Goal: Task Accomplishment & Management: Use online tool/utility

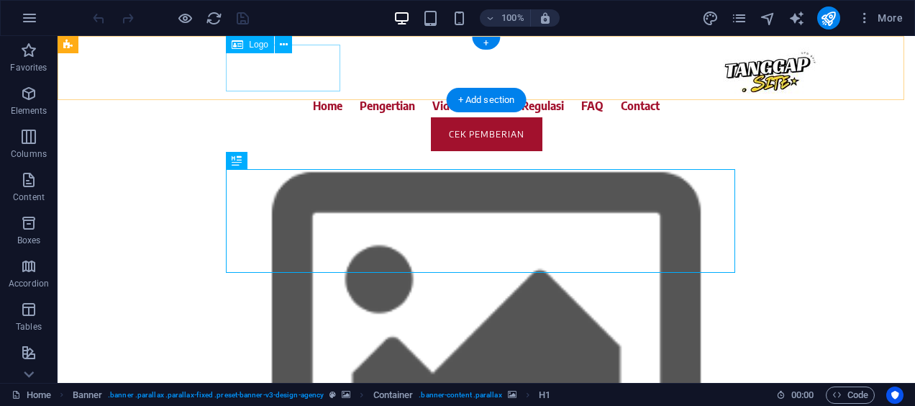
click at [338, 78] on div at bounding box center [486, 70] width 679 height 47
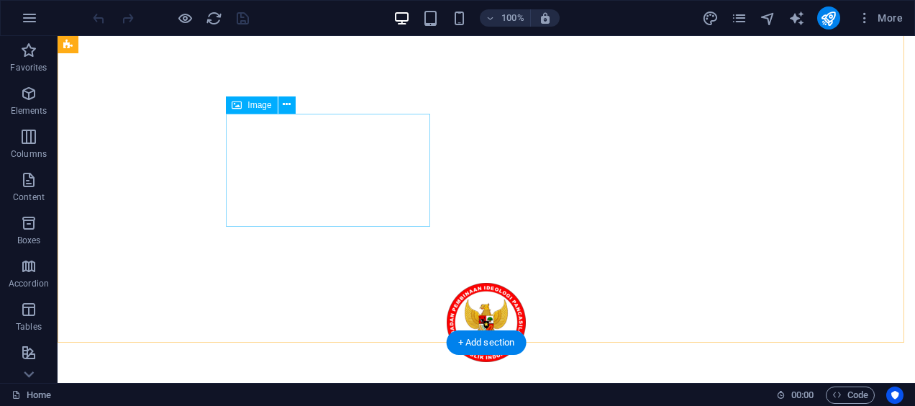
scroll to position [409, 0]
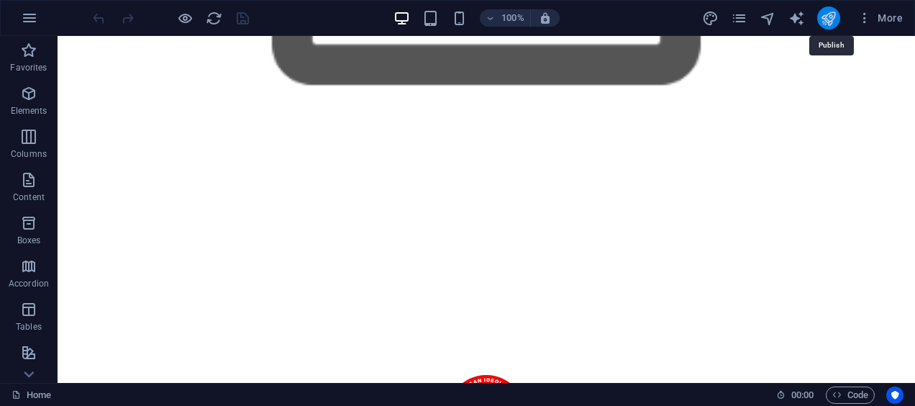
click at [833, 16] on icon "publish" at bounding box center [828, 18] width 17 height 17
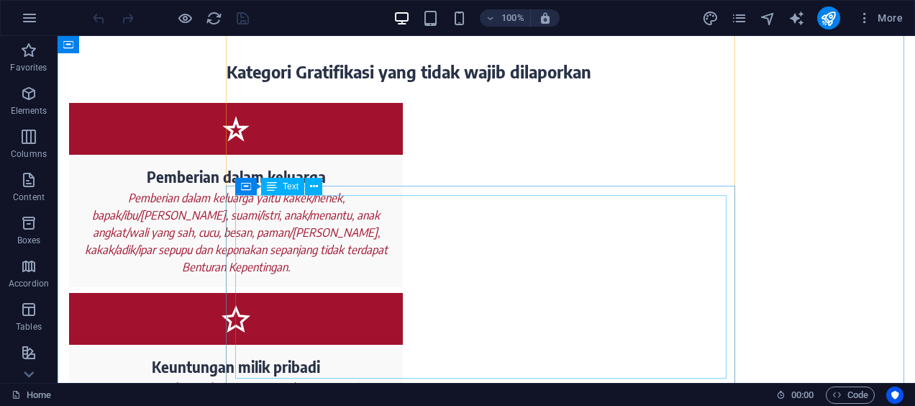
scroll to position [3388, 0]
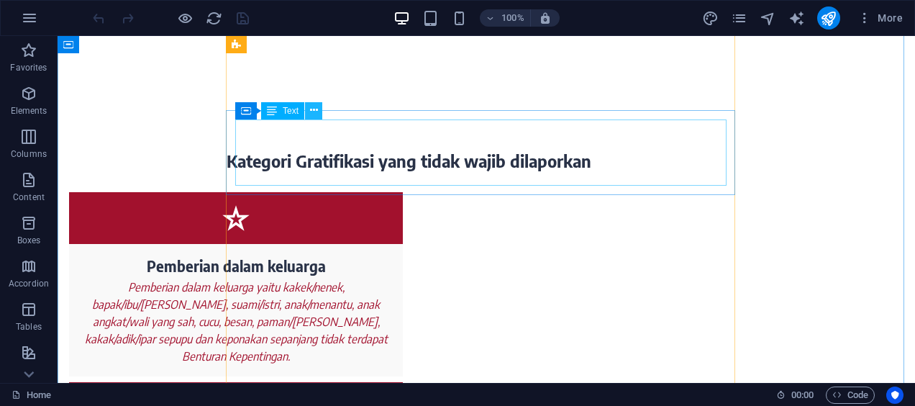
click at [316, 108] on icon at bounding box center [314, 110] width 8 height 15
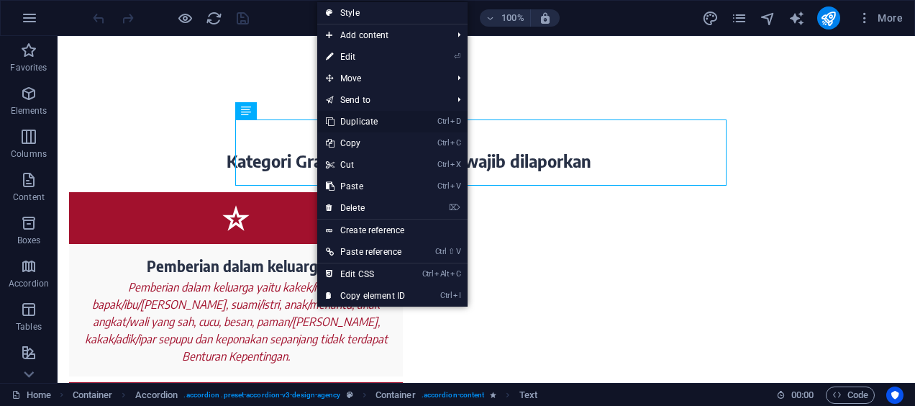
click at [350, 113] on link "Ctrl D Duplicate" at bounding box center [365, 122] width 96 height 22
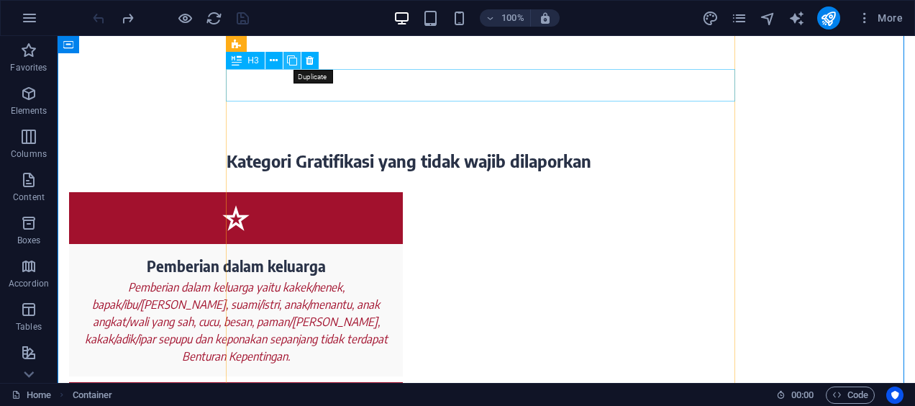
click at [296, 65] on icon at bounding box center [292, 60] width 10 height 15
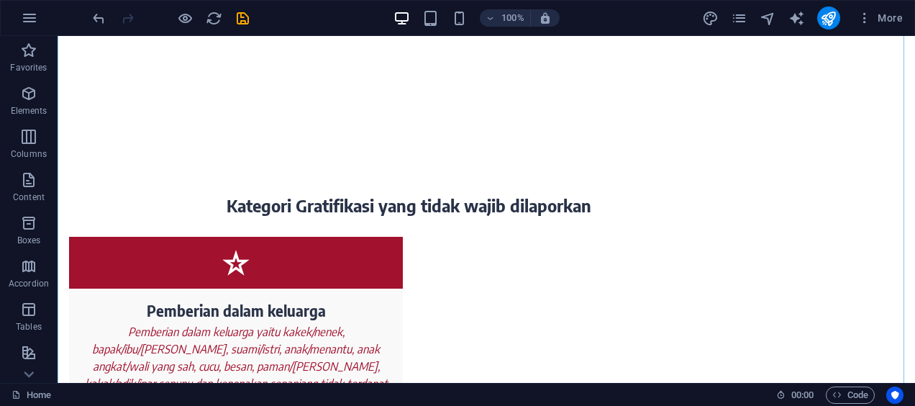
scroll to position [3354, 0]
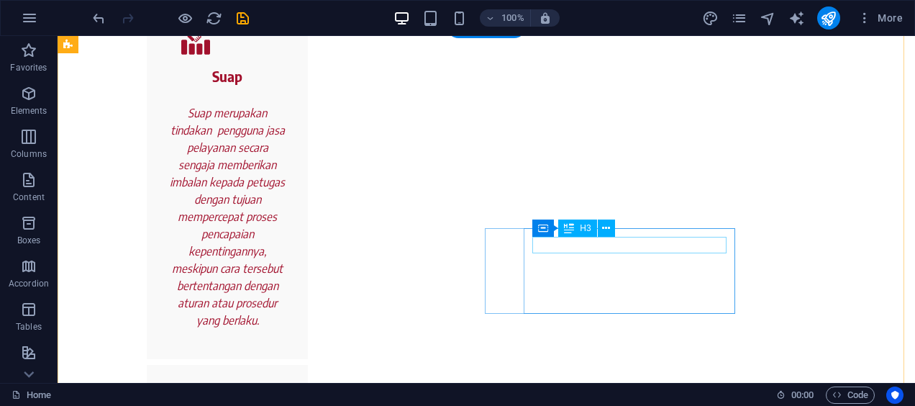
scroll to position [1815, 0]
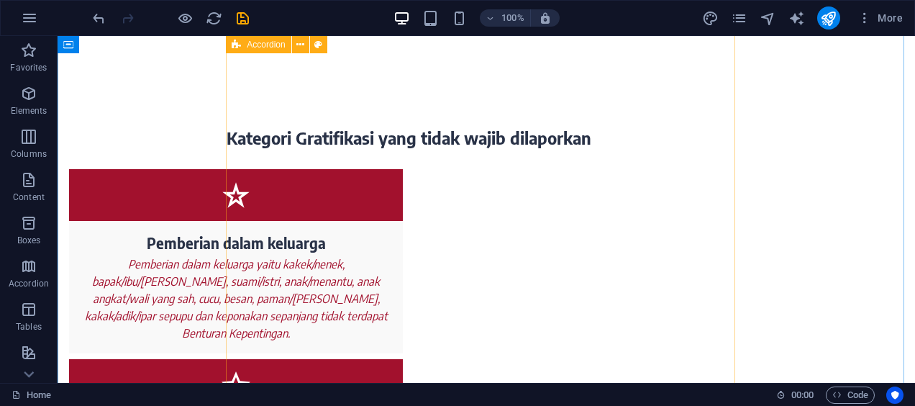
scroll to position [3440, 0]
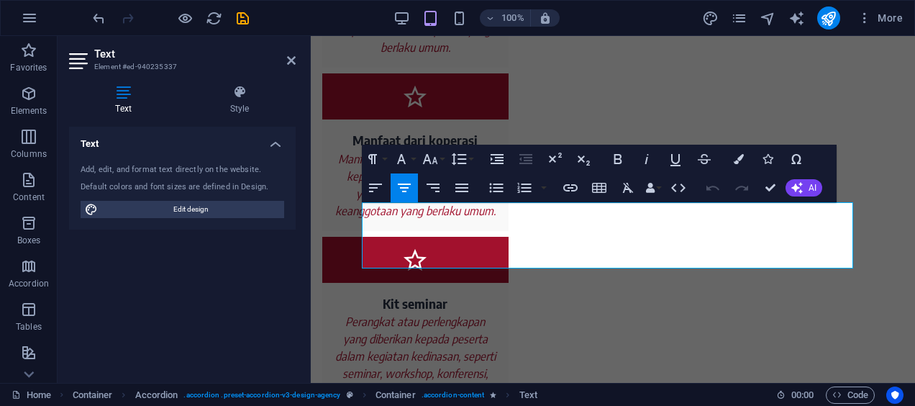
scroll to position [3383, 0]
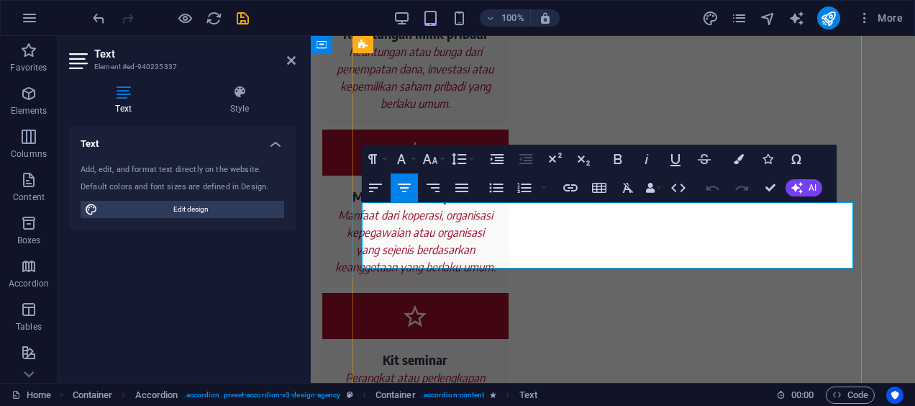
drag, startPoint x: 685, startPoint y: 212, endPoint x: 548, endPoint y: 210, distance: 136.7
drag, startPoint x: 709, startPoint y: 265, endPoint x: 557, endPoint y: 229, distance: 156.0
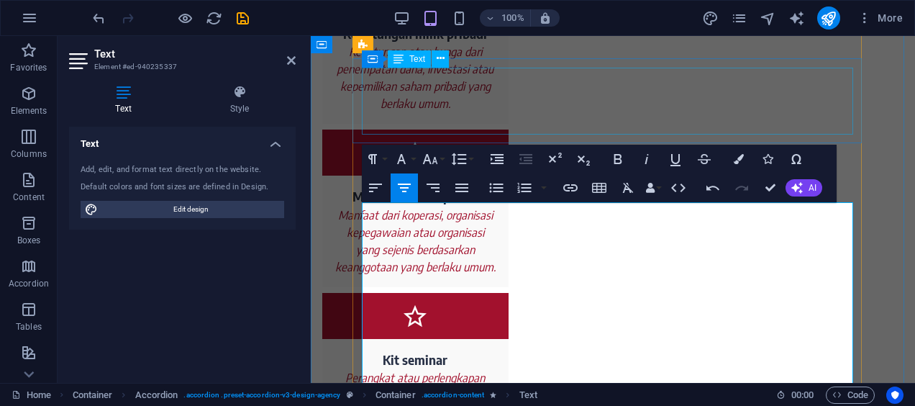
scroll to position [23458, 1]
drag, startPoint x: 764, startPoint y: 269, endPoint x: 594, endPoint y: 232, distance: 173.7
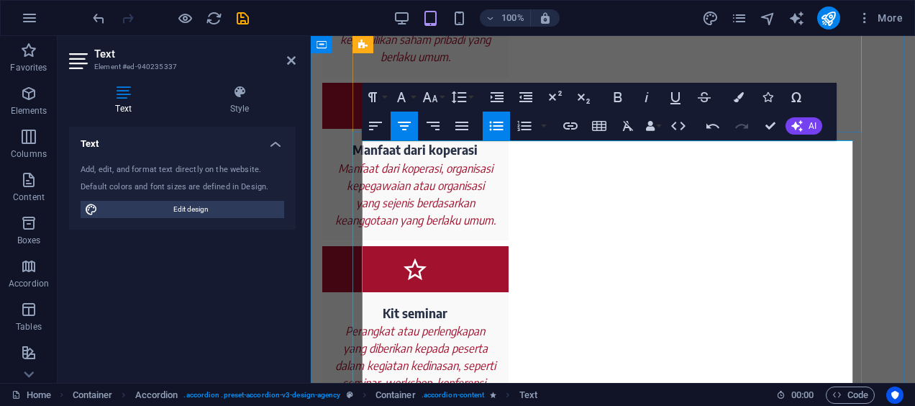
scroll to position [3449, 0]
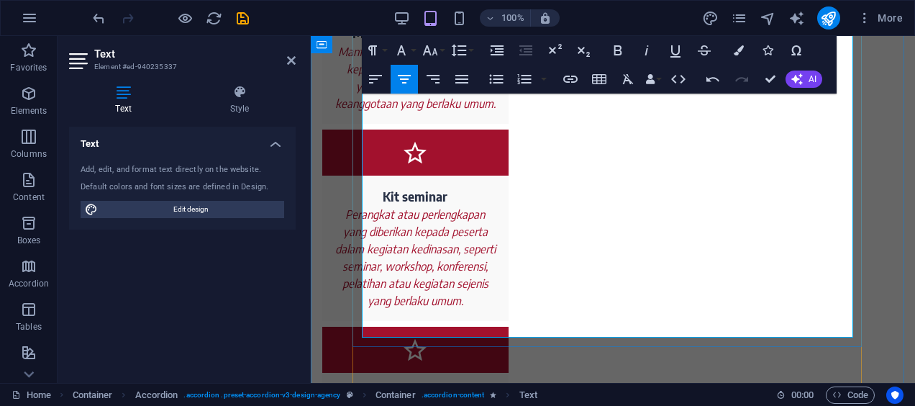
scroll to position [3573, 0]
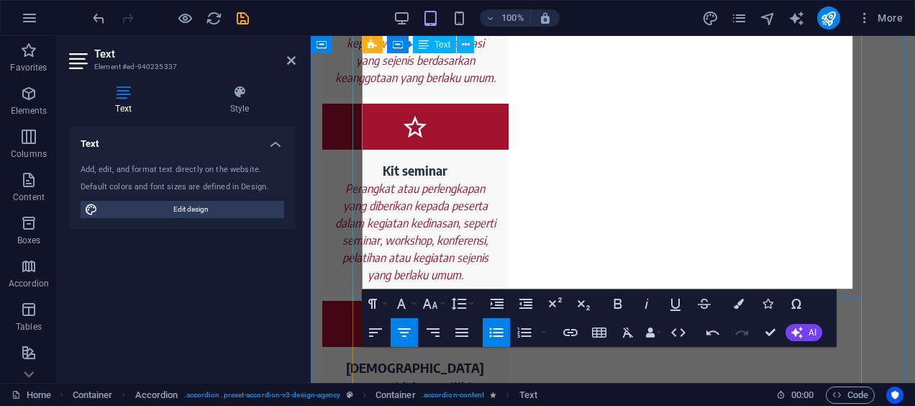
scroll to position [3601, 0]
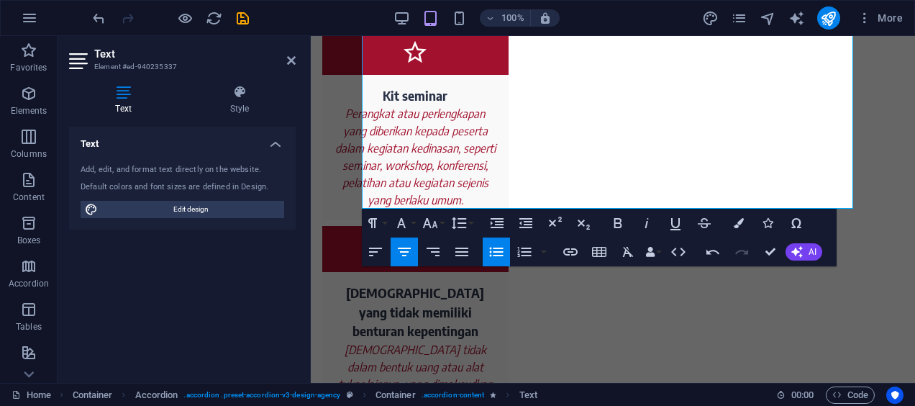
scroll to position [3685, 0]
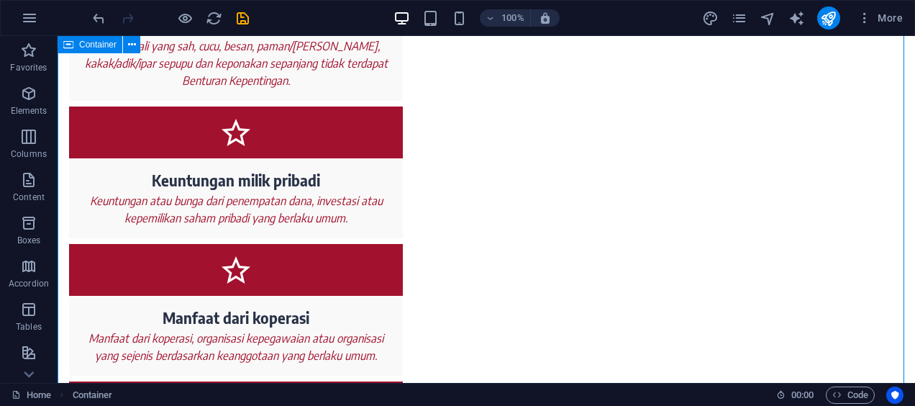
scroll to position [3596, 0]
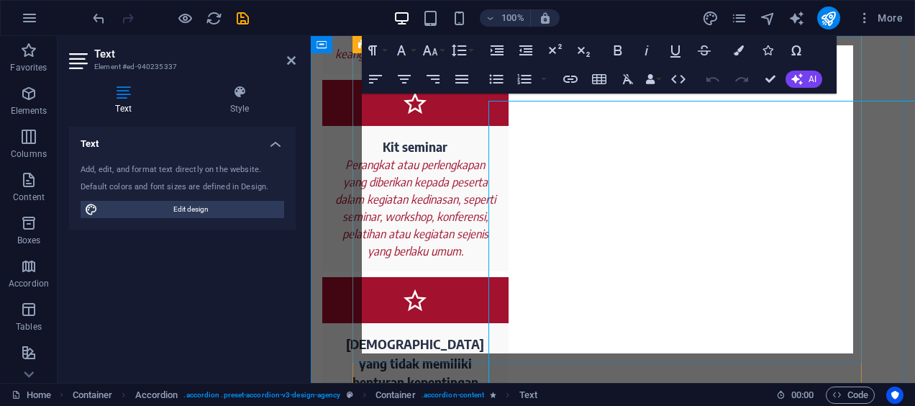
scroll to position [3540, 0]
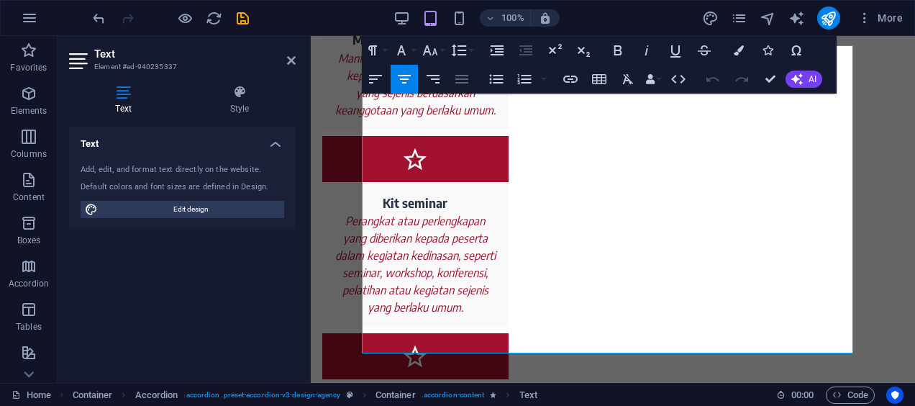
click at [455, 82] on icon "button" at bounding box center [461, 79] width 13 height 9
click at [469, 80] on icon "button" at bounding box center [461, 79] width 17 height 17
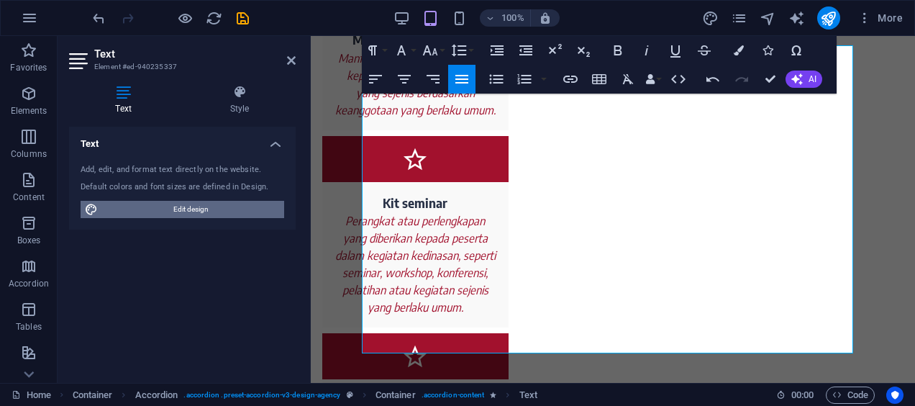
click at [190, 217] on span "Edit design" at bounding box center [191, 209] width 178 height 17
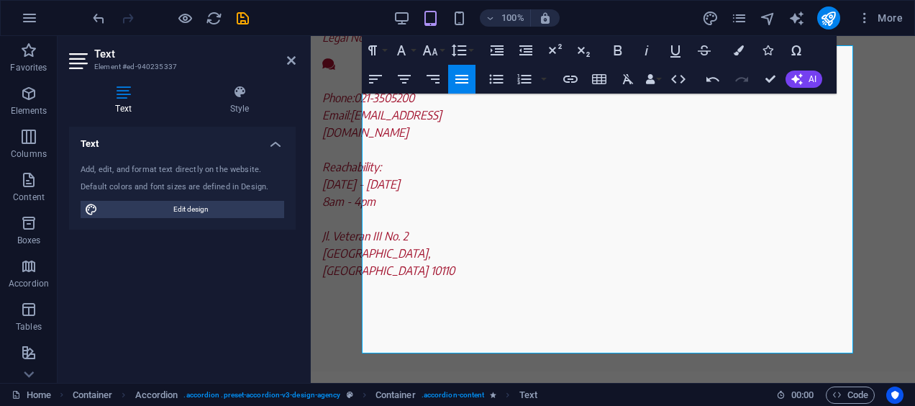
drag, startPoint x: 501, startPoint y: 253, endPoint x: 897, endPoint y: 63, distance: 439.0
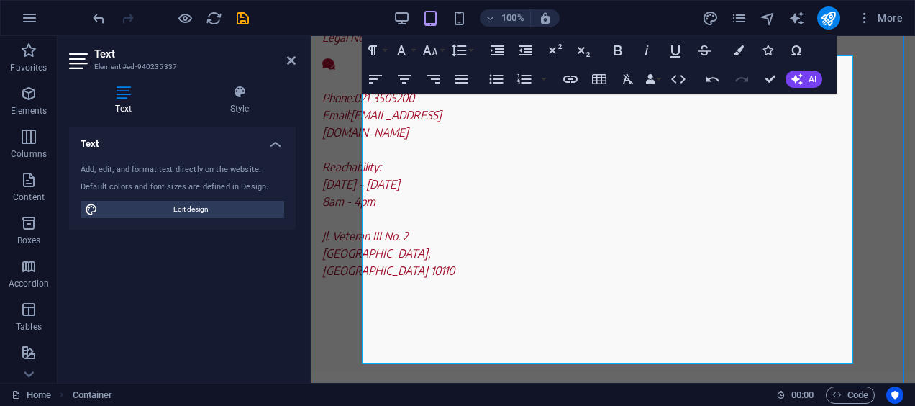
scroll to position [3586, 0]
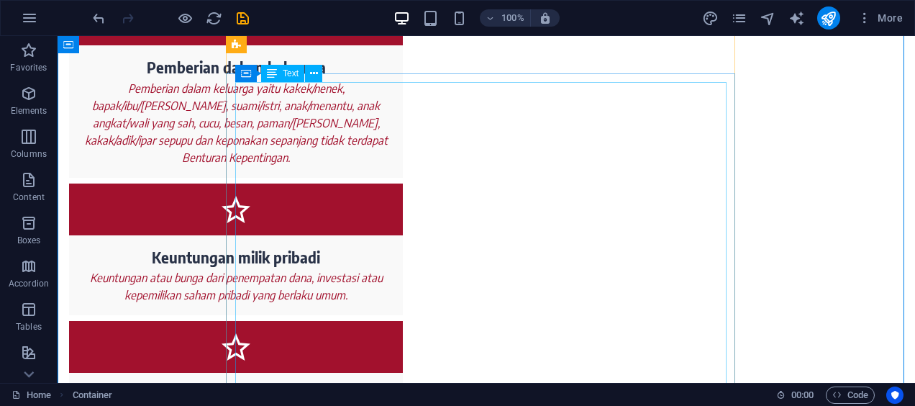
scroll to position [3516, 0]
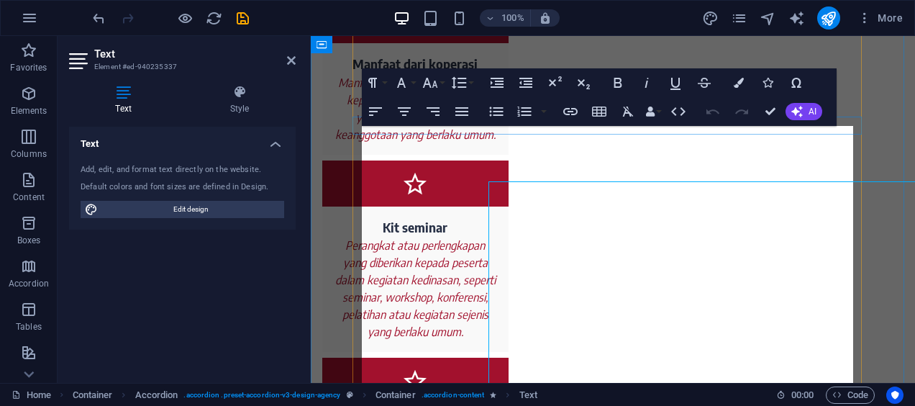
scroll to position [3460, 0]
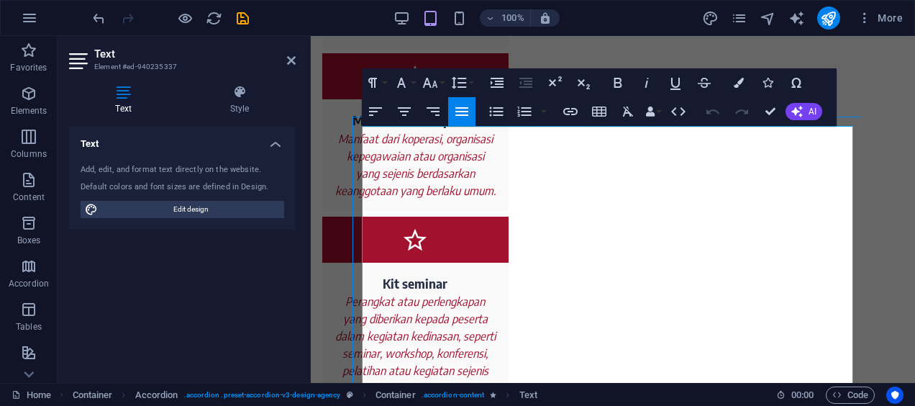
drag, startPoint x: 355, startPoint y: 132, endPoint x: 399, endPoint y: 126, distance: 43.6
drag, startPoint x: 88, startPoint y: 90, endPoint x: 399, endPoint y: 126, distance: 312.9
click at [0, 0] on div "Container Text" at bounding box center [0, 0] width 0 height 0
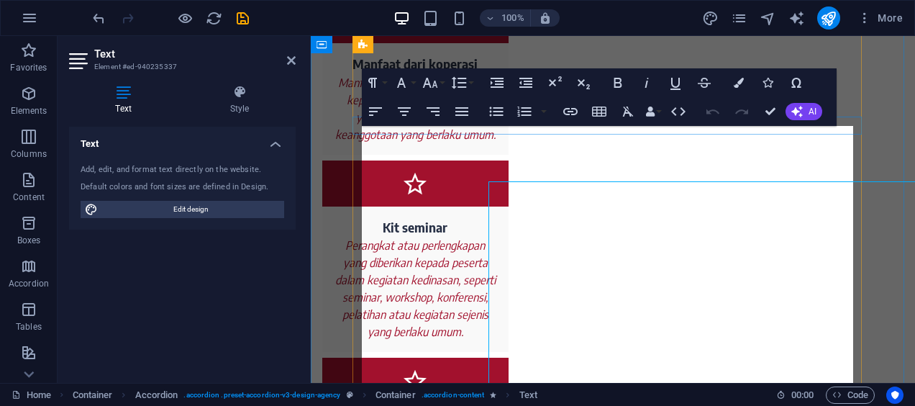
scroll to position [3460, 0]
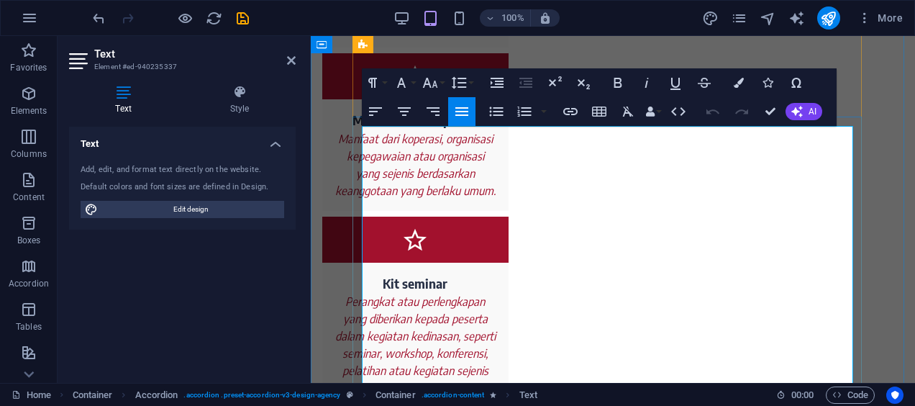
drag, startPoint x: 486, startPoint y: 133, endPoint x: 366, endPoint y: 129, distance: 120.2
drag, startPoint x: 371, startPoint y: 145, endPoint x: 373, endPoint y: 128, distance: 17.4
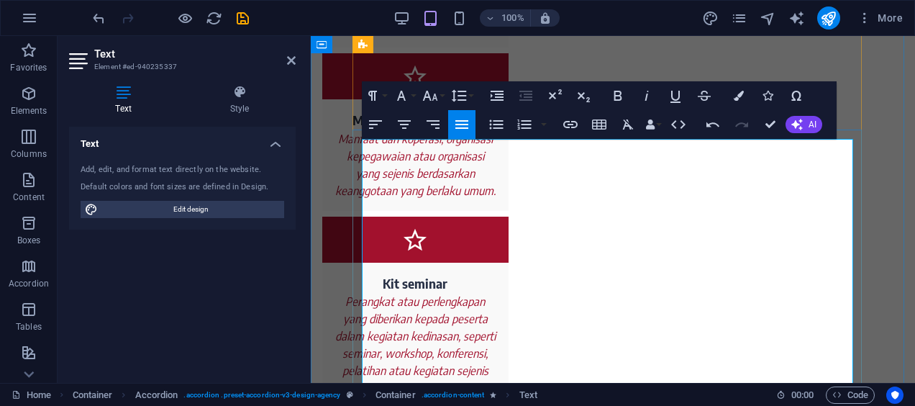
scroll to position [3447, 0]
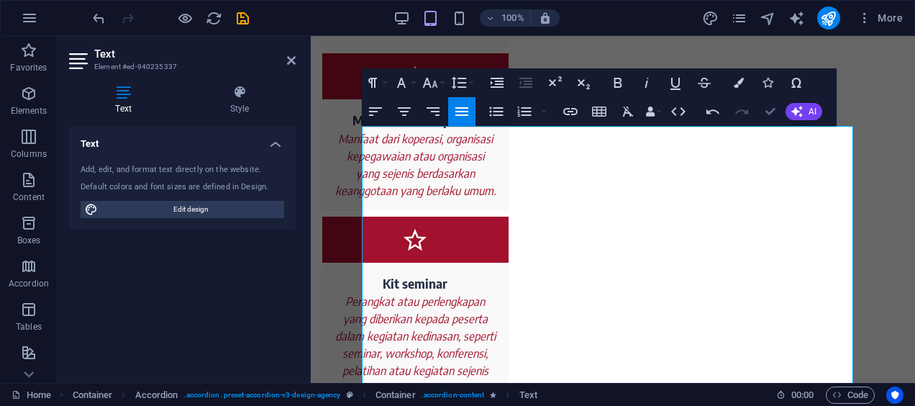
scroll to position [3516, 0]
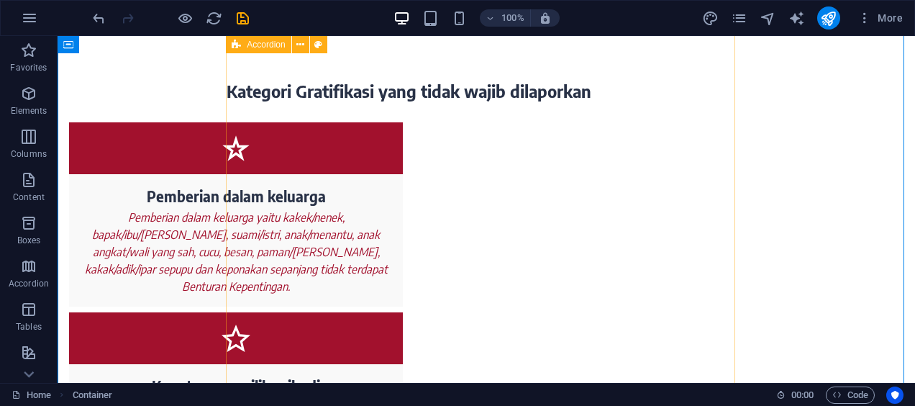
scroll to position [3410, 0]
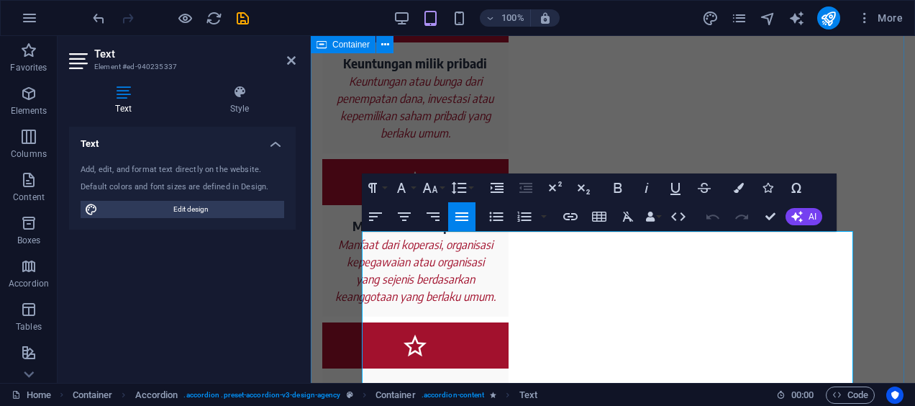
drag, startPoint x: 658, startPoint y: 257, endPoint x: 338, endPoint y: 236, distance: 320.2
click at [407, 214] on icon "button" at bounding box center [404, 216] width 17 height 17
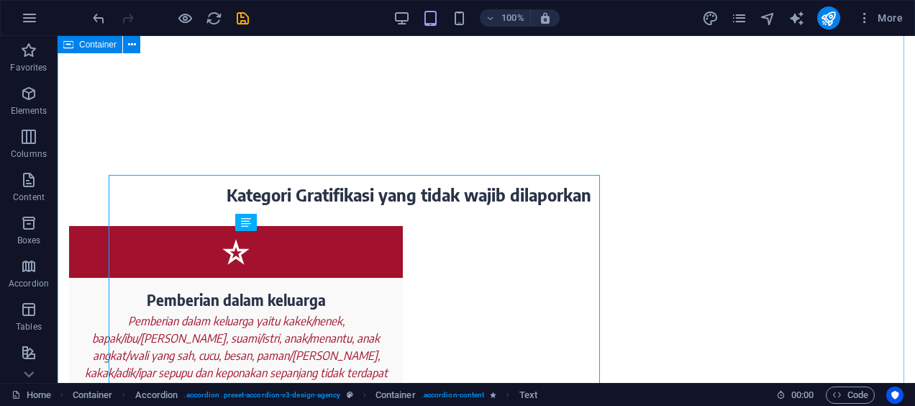
scroll to position [3410, 0]
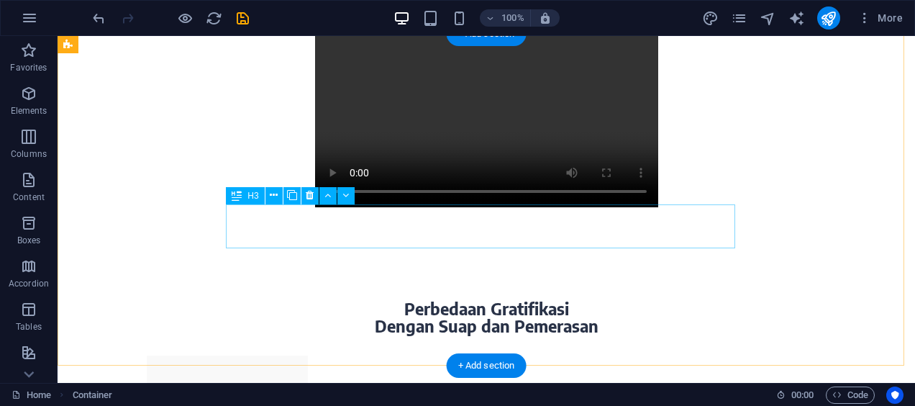
scroll to position [1664, 0]
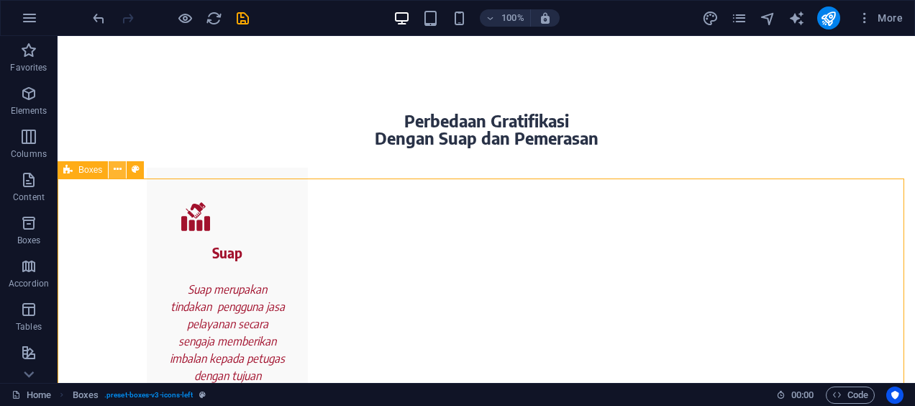
click at [119, 170] on icon at bounding box center [118, 169] width 8 height 15
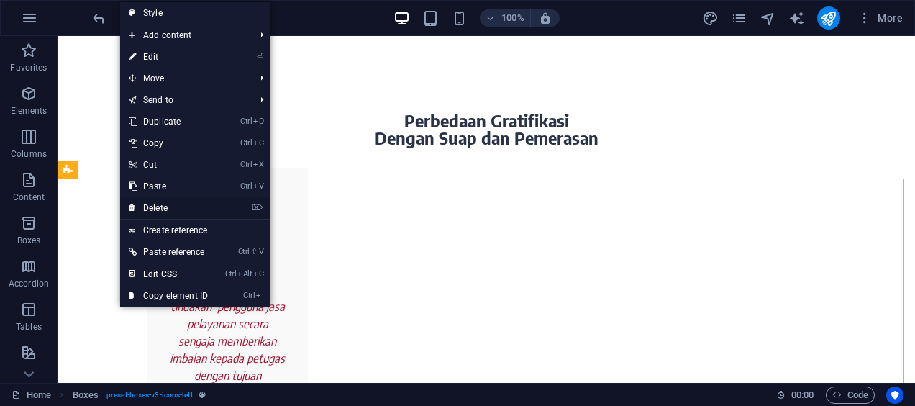
click at [166, 210] on link "⌦ Delete" at bounding box center [168, 208] width 96 height 22
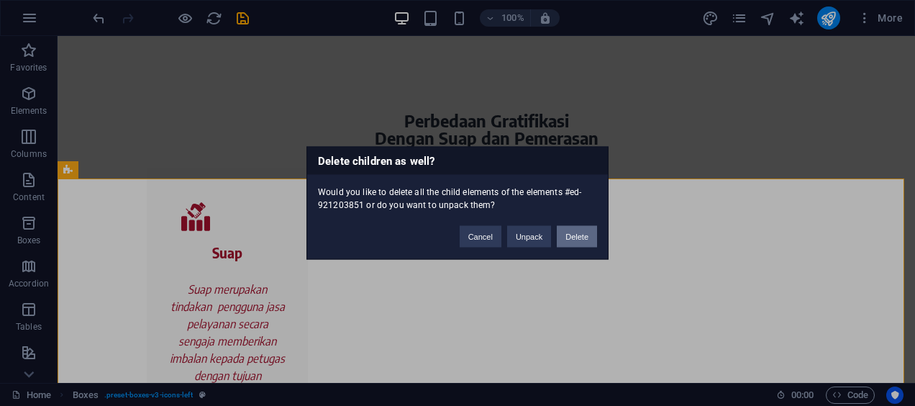
click at [564, 235] on button "Delete" at bounding box center [577, 237] width 40 height 22
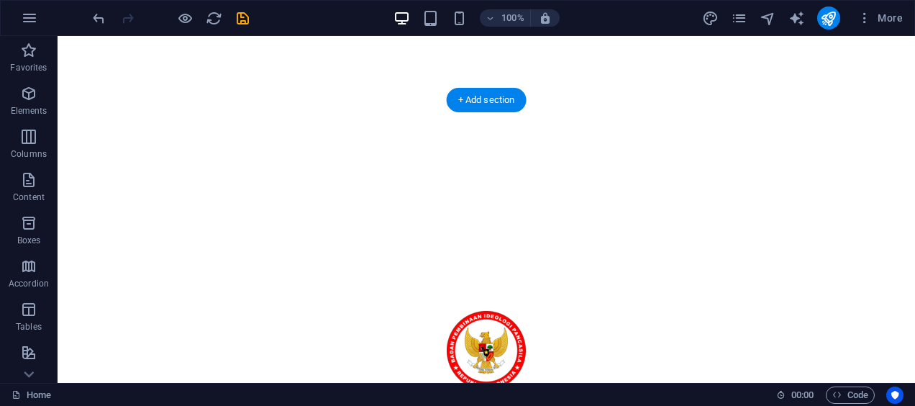
scroll to position [0, 0]
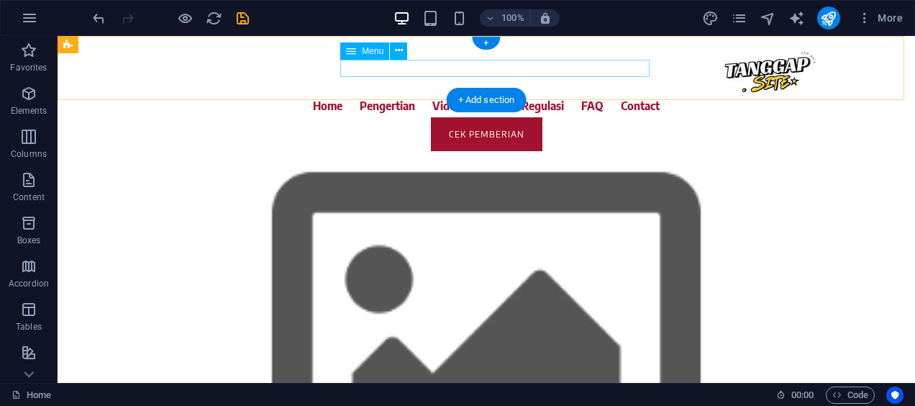
click at [413, 94] on nav "Home Pengertian Video Ilustrasi Regulasi FAQ Contact" at bounding box center [486, 105] width 679 height 23
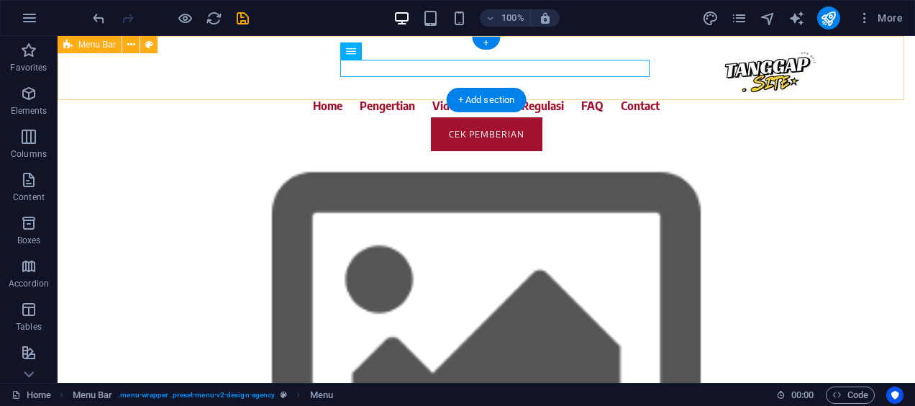
click at [416, 55] on div "Home Pengertian Video Ilustrasi Regulasi FAQ Contact cek pemberian" at bounding box center [487, 99] width 858 height 127
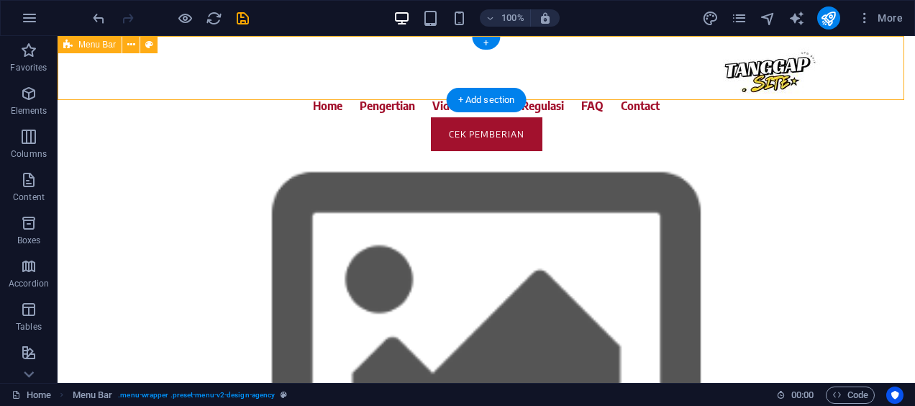
click at [417, 58] on div "Home Pengertian Video Ilustrasi Regulasi FAQ Contact cek pemberian" at bounding box center [487, 99] width 858 height 127
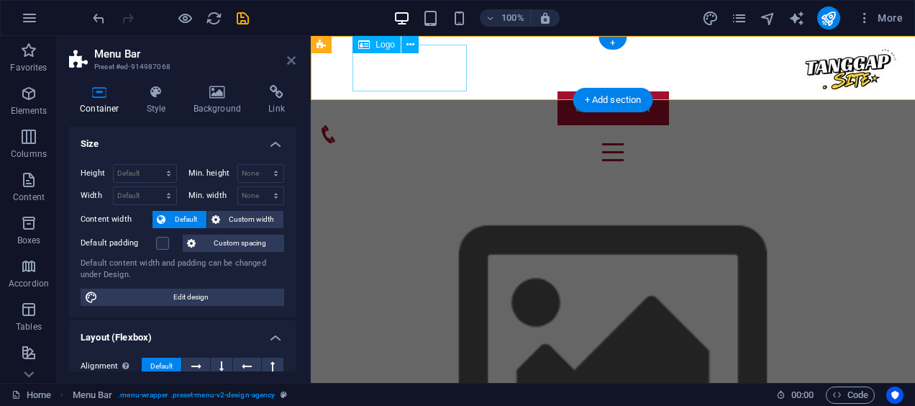
click at [292, 55] on icon at bounding box center [291, 61] width 9 height 12
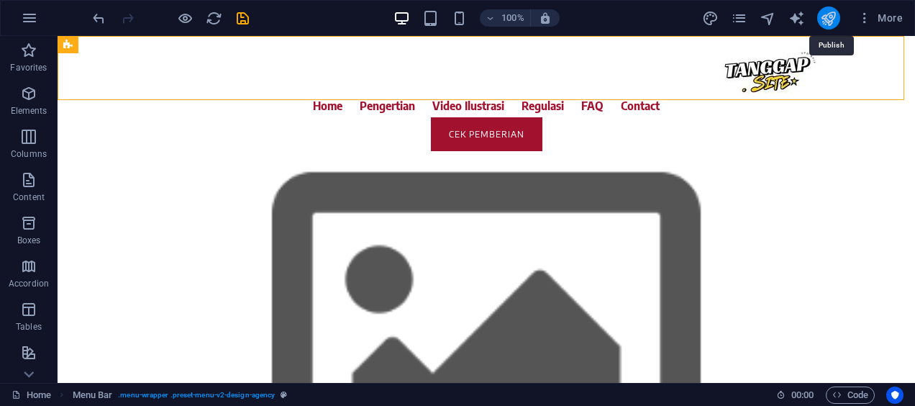
click at [825, 19] on icon "publish" at bounding box center [828, 18] width 17 height 17
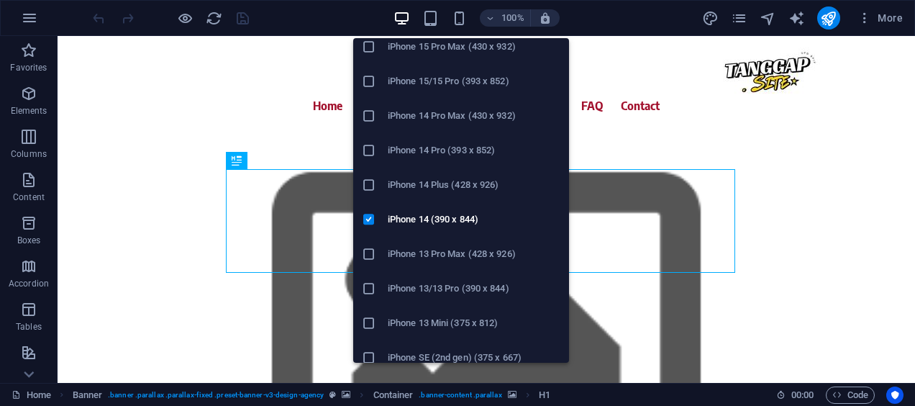
scroll to position [183, 0]
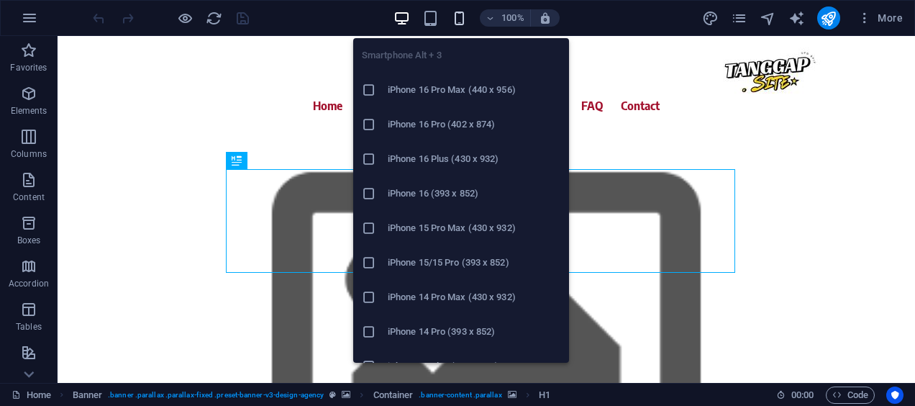
click at [455, 22] on icon "button" at bounding box center [459, 18] width 17 height 17
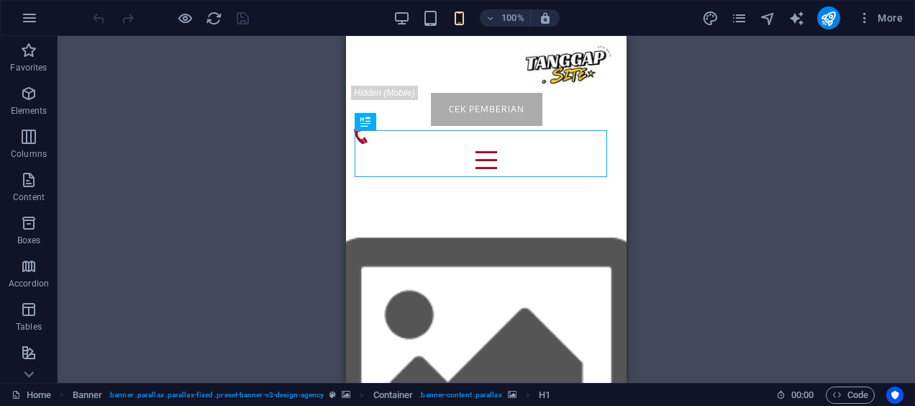
click at [721, 214] on div "Drag here to replace the existing content. Press “Ctrl” if you want to create a…" at bounding box center [487, 209] width 858 height 347
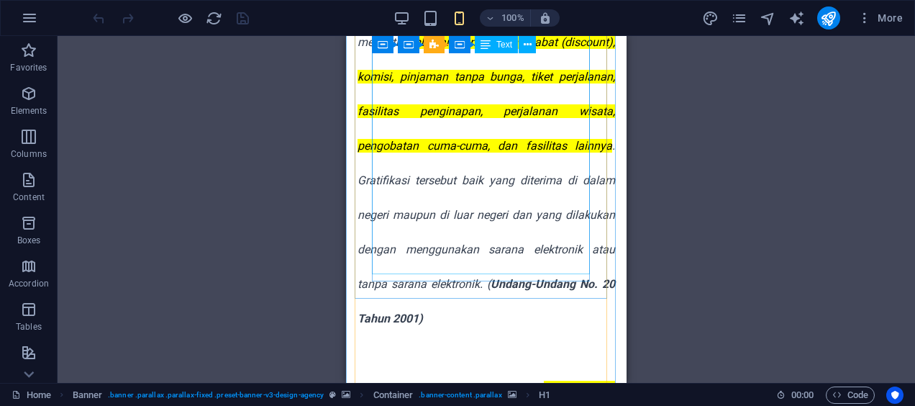
scroll to position [1187, 0]
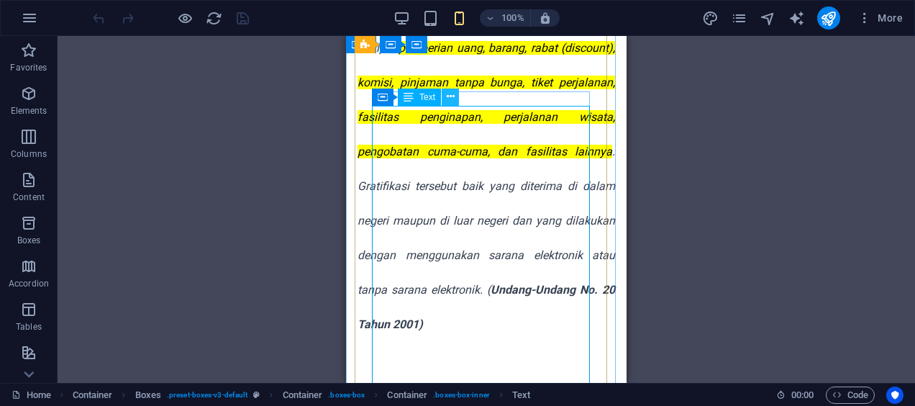
click at [452, 101] on icon at bounding box center [451, 96] width 8 height 15
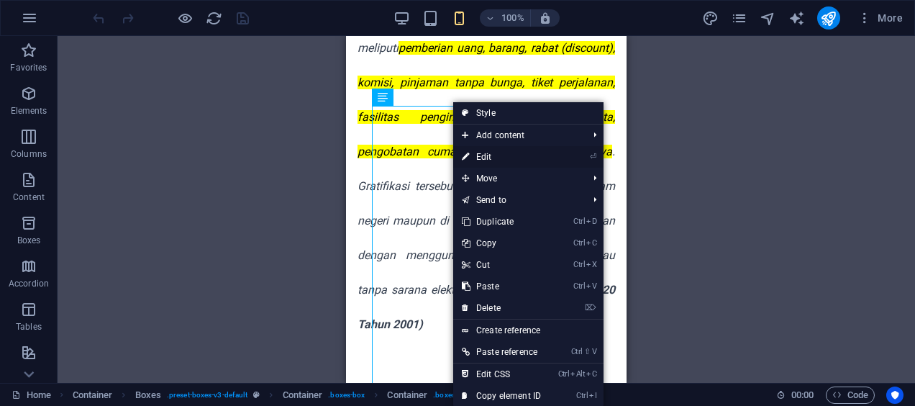
click at [499, 161] on link "⏎ Edit" at bounding box center [501, 157] width 96 height 22
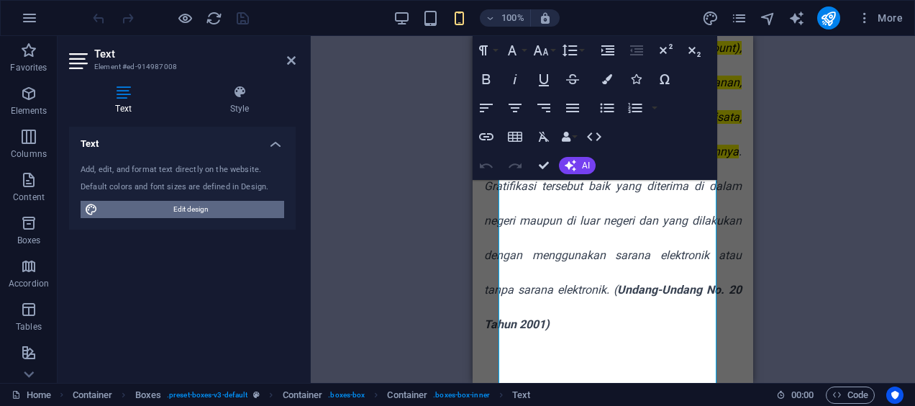
click at [232, 207] on span "Edit design" at bounding box center [191, 209] width 178 height 17
select select "rem"
select select "400"
select select "px"
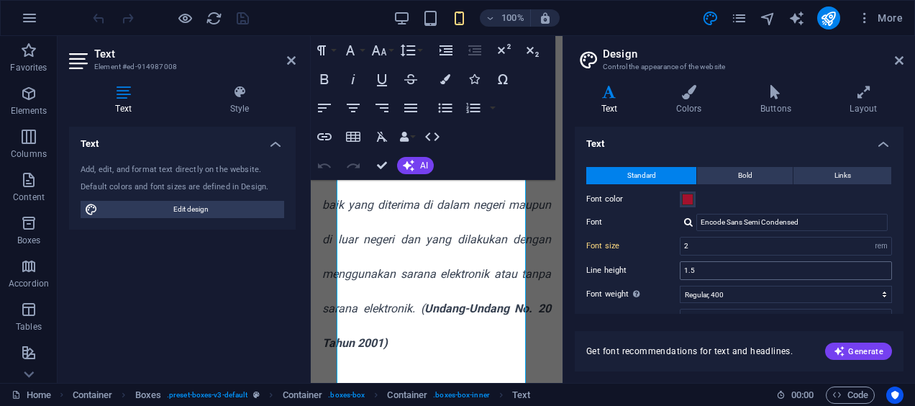
scroll to position [1249, 0]
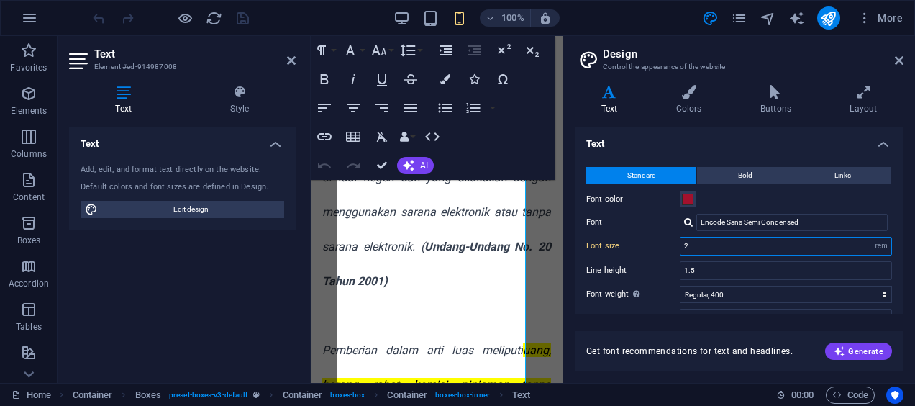
click at [830, 240] on input "2" at bounding box center [786, 245] width 211 height 17
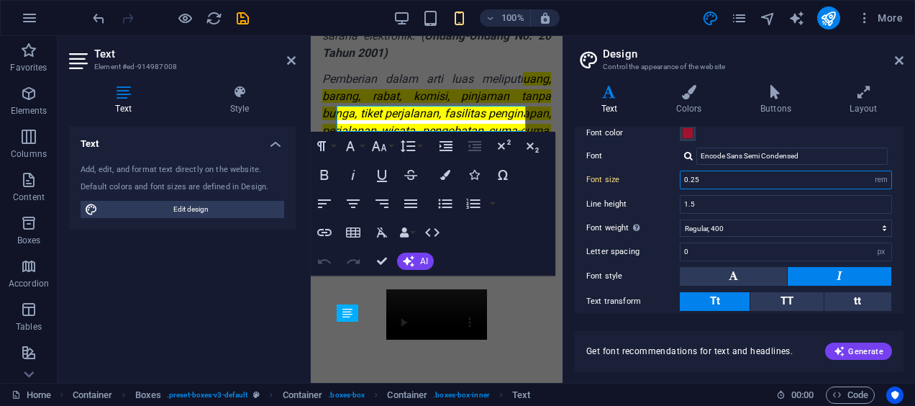
scroll to position [957, 0]
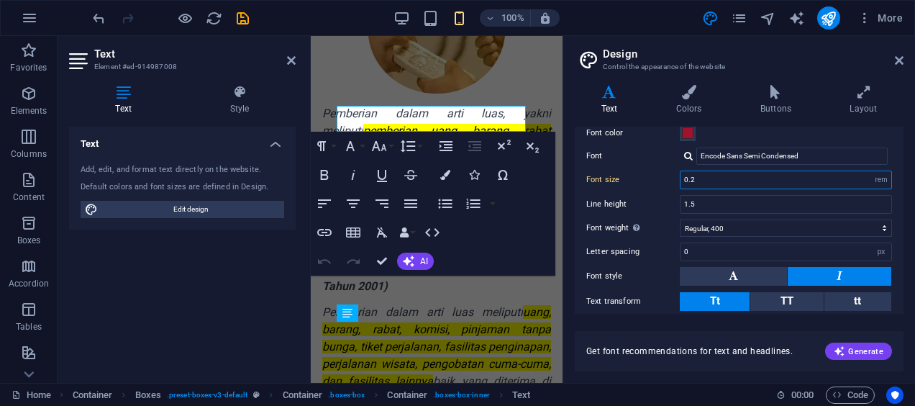
type input "0"
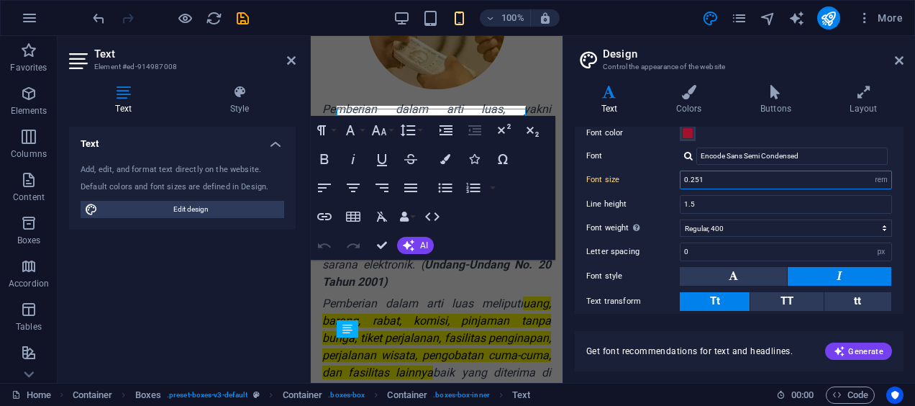
scroll to position [941, 0]
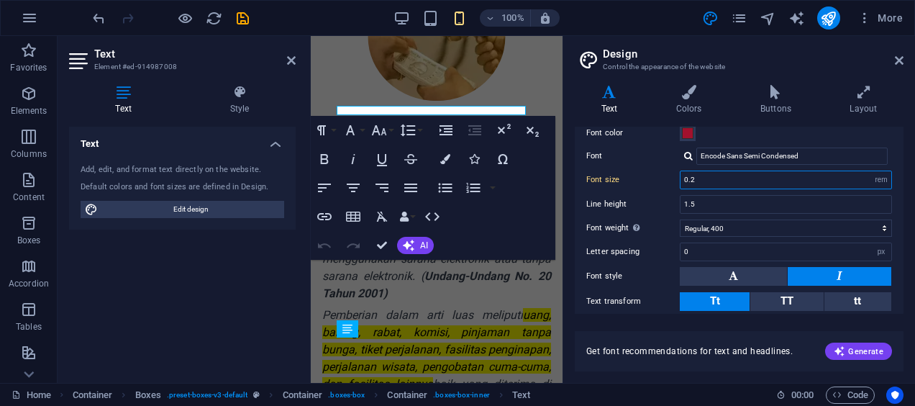
type input "0"
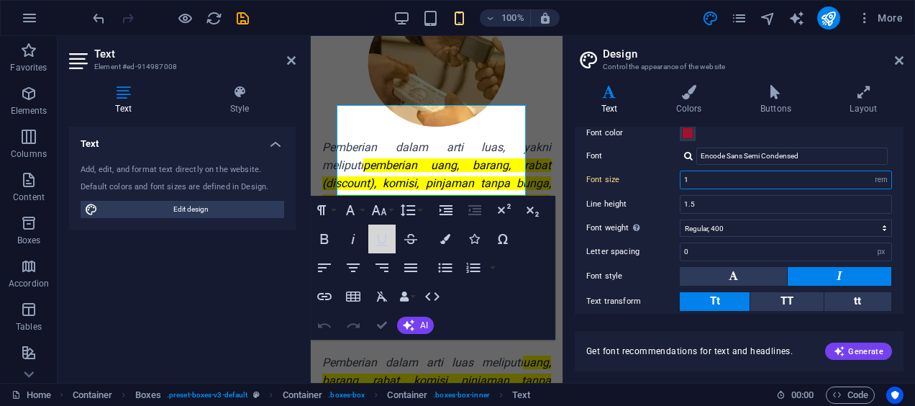
scroll to position [997, 0]
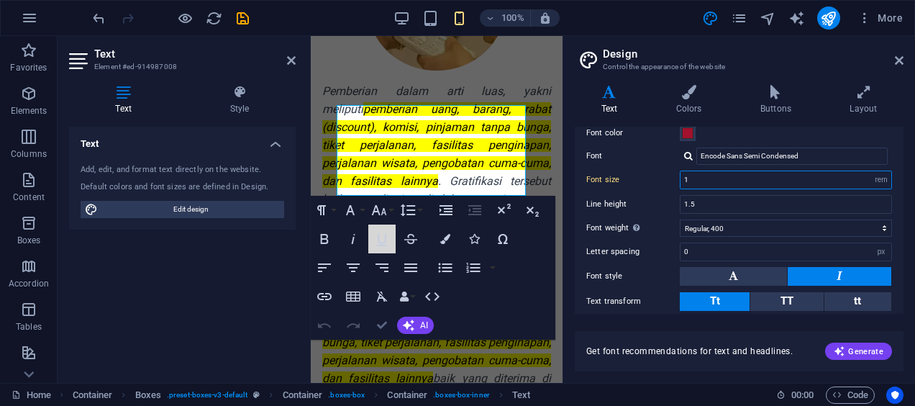
type input "1"
click at [386, 246] on icon "button" at bounding box center [381, 238] width 17 height 17
click at [381, 250] on button "Underline" at bounding box center [381, 239] width 27 height 29
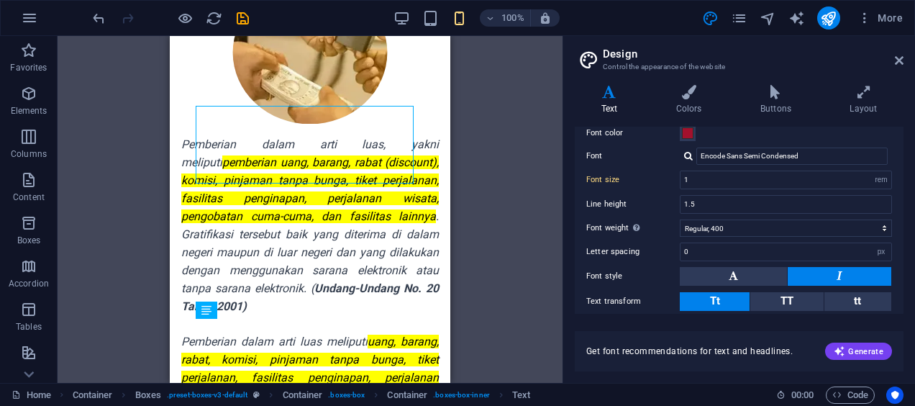
click at [473, 310] on div "H1 Banner Container Image Button Text Floating Image Text Video Spacer Containe…" at bounding box center [310, 209] width 505 height 347
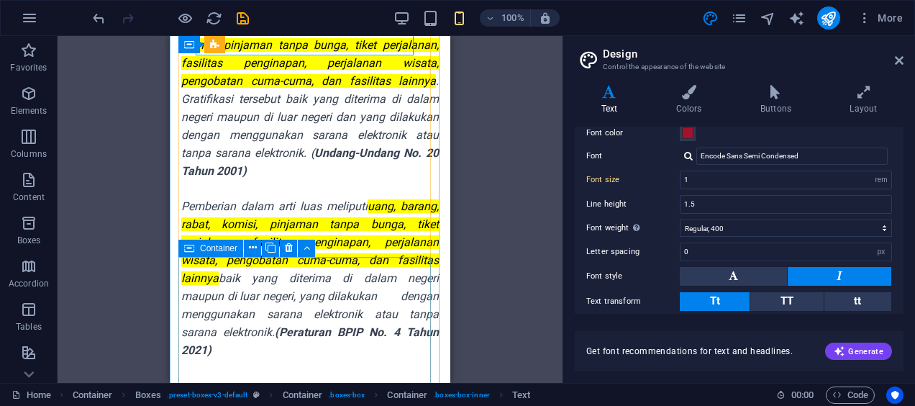
scroll to position [1098, 0]
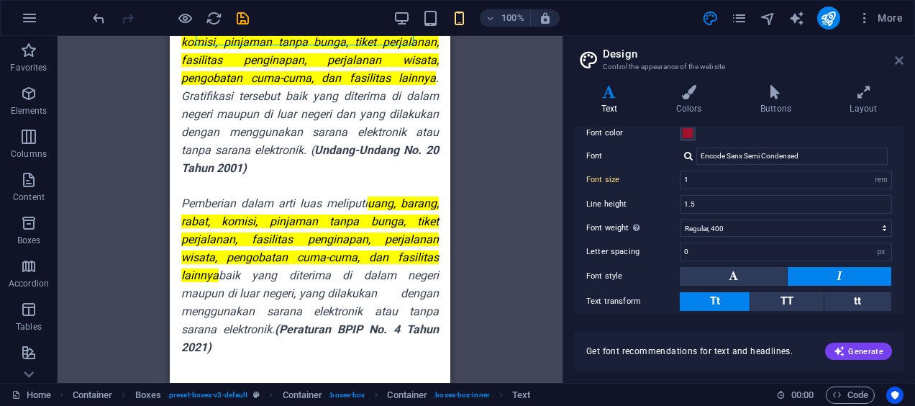
click at [897, 60] on icon at bounding box center [899, 61] width 9 height 12
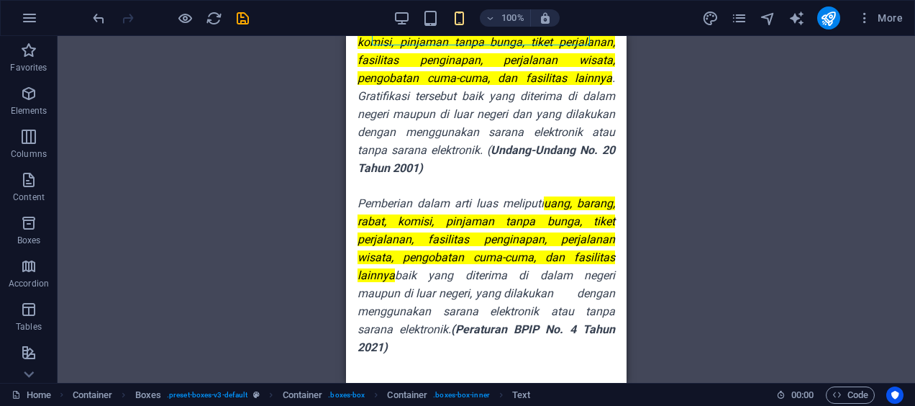
click at [648, 145] on div "H1 Banner Container Image Button Text Floating Image Text Video Spacer Containe…" at bounding box center [487, 209] width 858 height 347
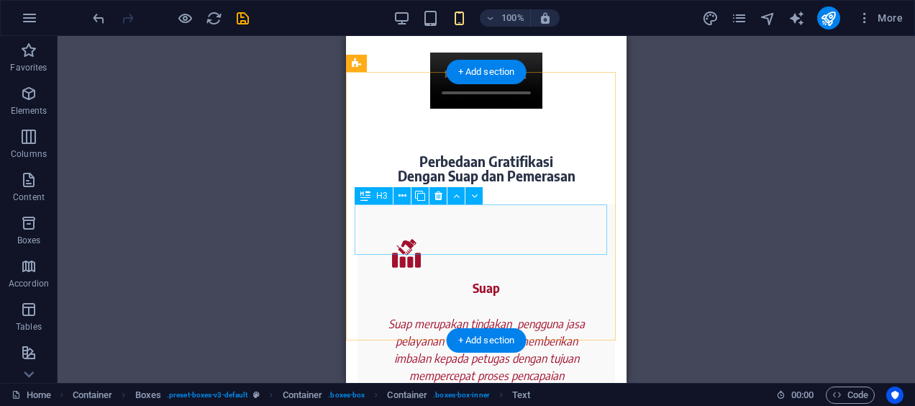
scroll to position [1478, 0]
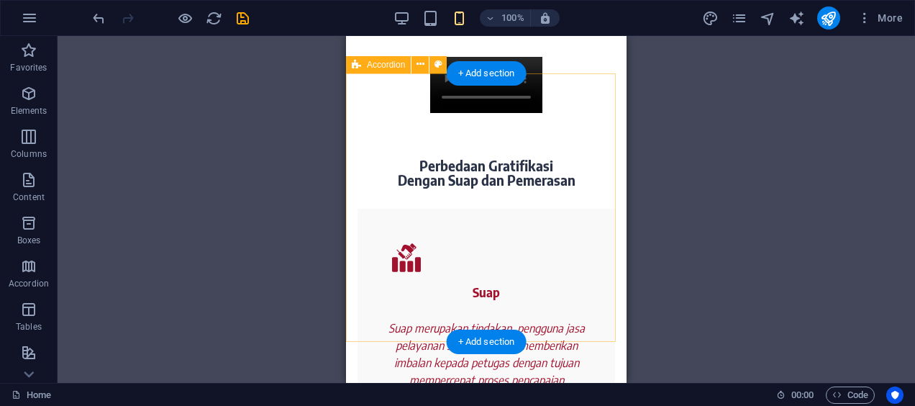
drag, startPoint x: 571, startPoint y: 99, endPoint x: 445, endPoint y: 99, distance: 126.6
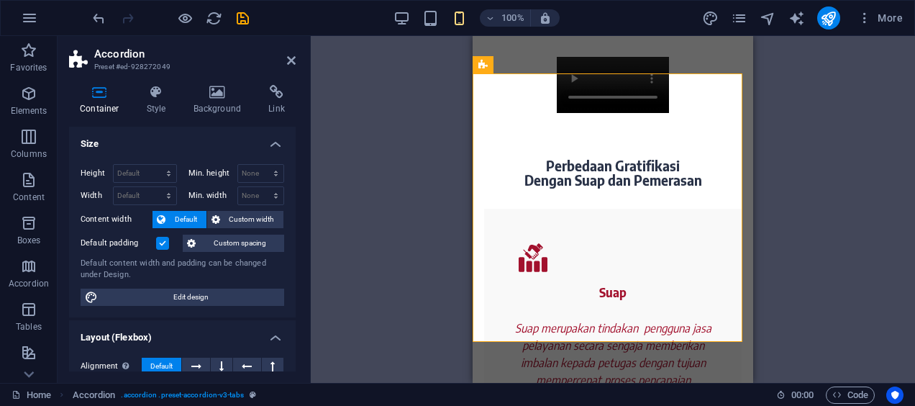
click at [192, 307] on div "Height Default px rem % vh vw Min. height None px rem % vh vw Width Default px …" at bounding box center [182, 235] width 227 height 165
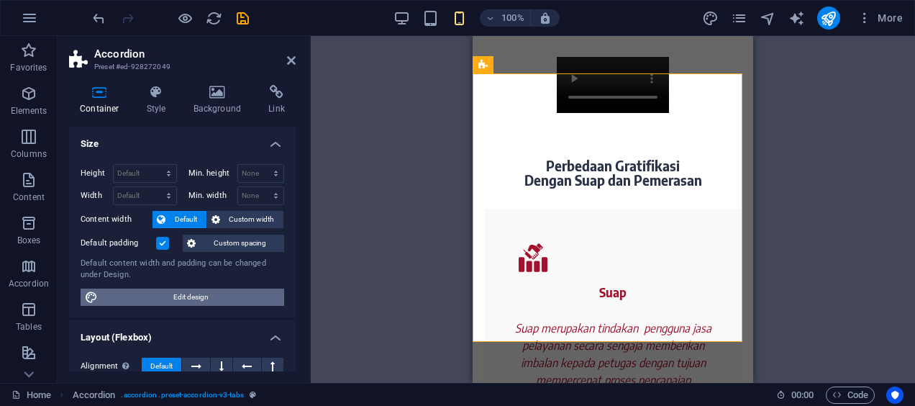
click at [191, 302] on span "Edit design" at bounding box center [191, 297] width 178 height 17
select select "rem"
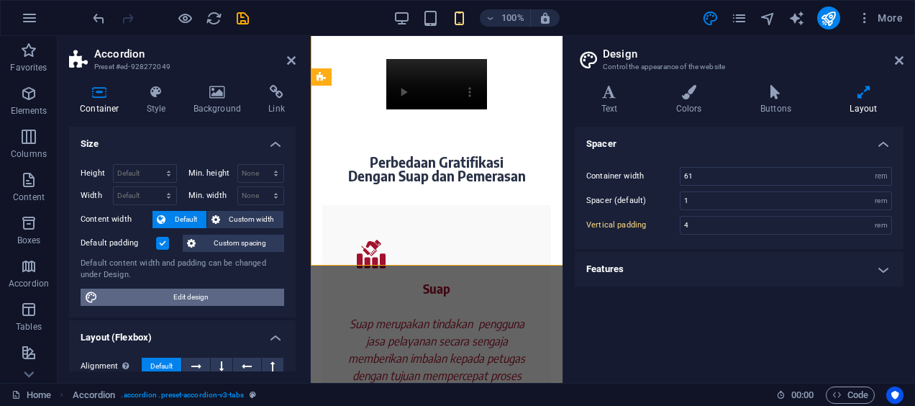
scroll to position [1554, 0]
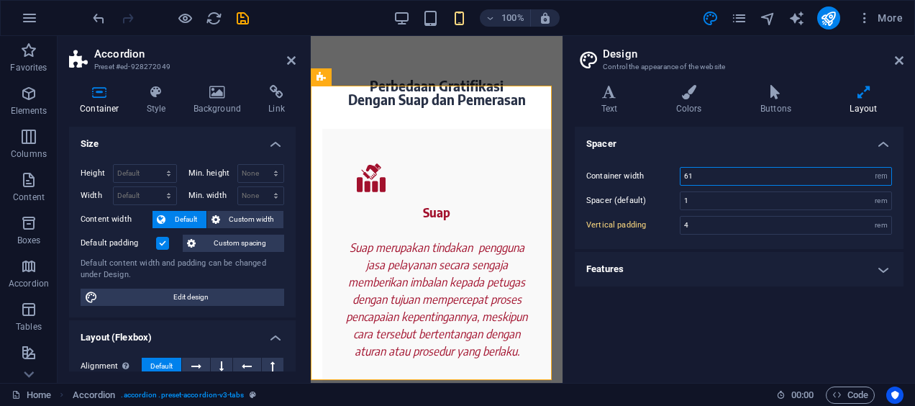
click at [776, 180] on input "61" at bounding box center [786, 176] width 211 height 17
type input "6"
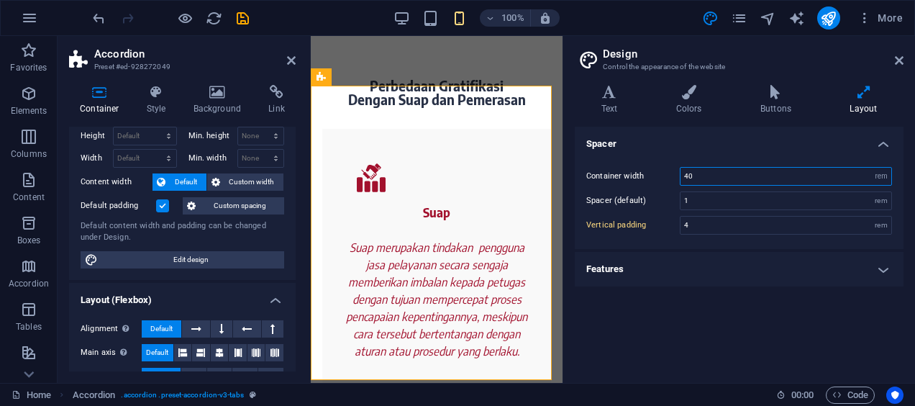
scroll to position [0, 0]
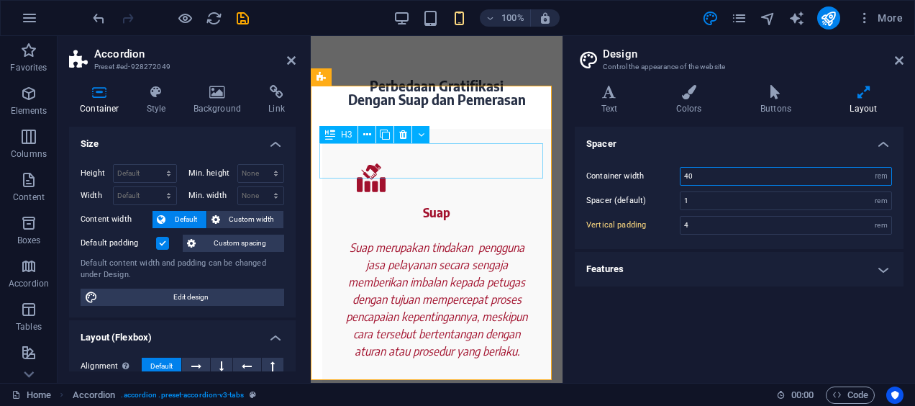
type input "40"
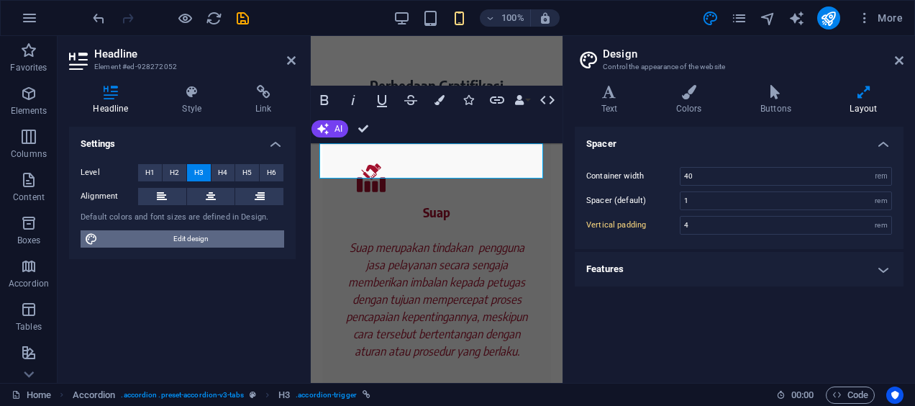
click at [219, 246] on span "Edit design" at bounding box center [191, 238] width 178 height 17
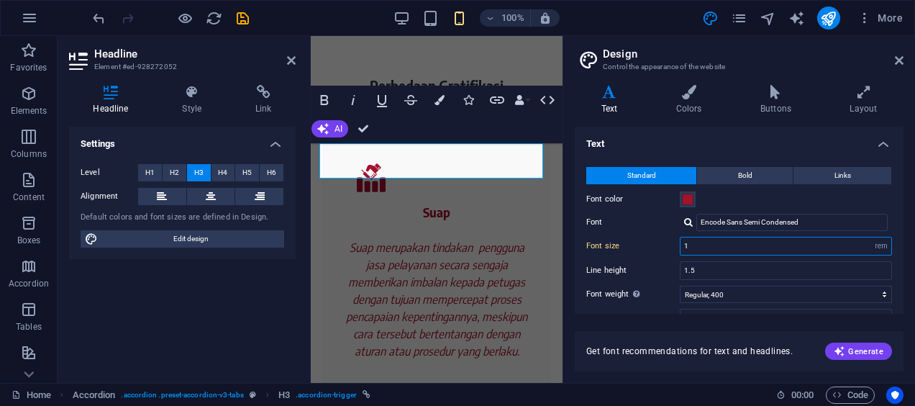
click at [711, 248] on input "1" at bounding box center [786, 245] width 211 height 17
type input "0.5"
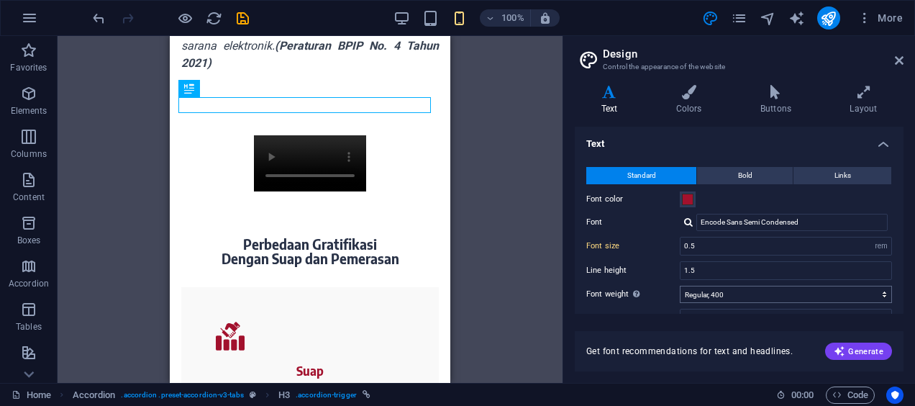
scroll to position [137, 0]
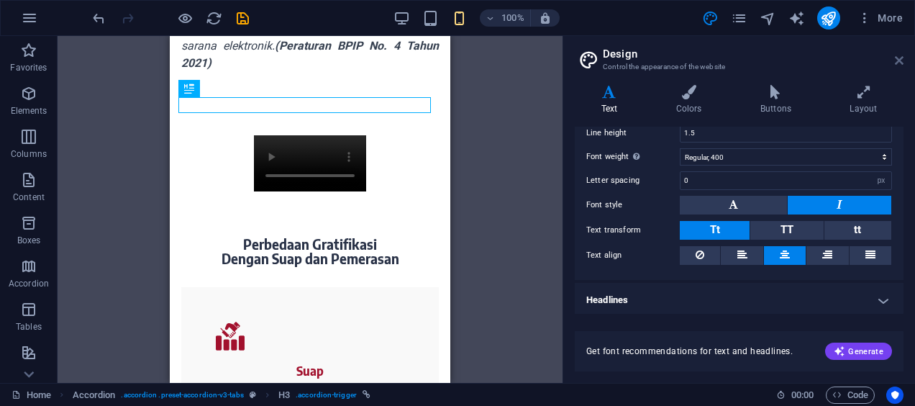
click at [898, 59] on icon at bounding box center [899, 61] width 9 height 12
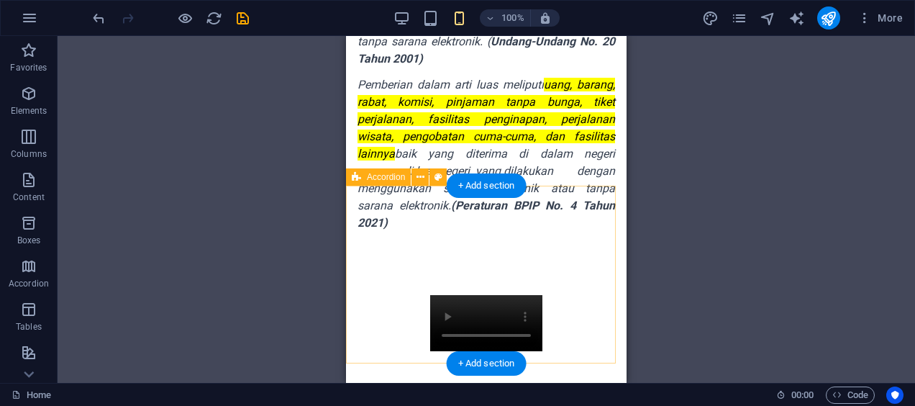
scroll to position [1184, 0]
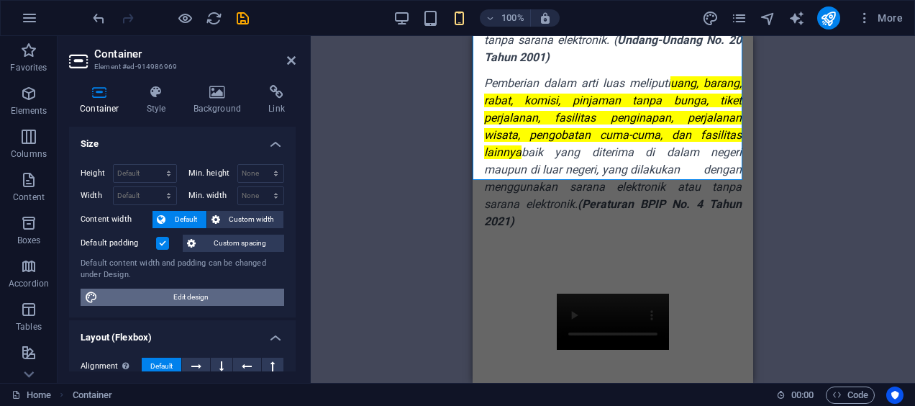
click at [177, 291] on span "Edit design" at bounding box center [191, 297] width 178 height 17
select select "rem"
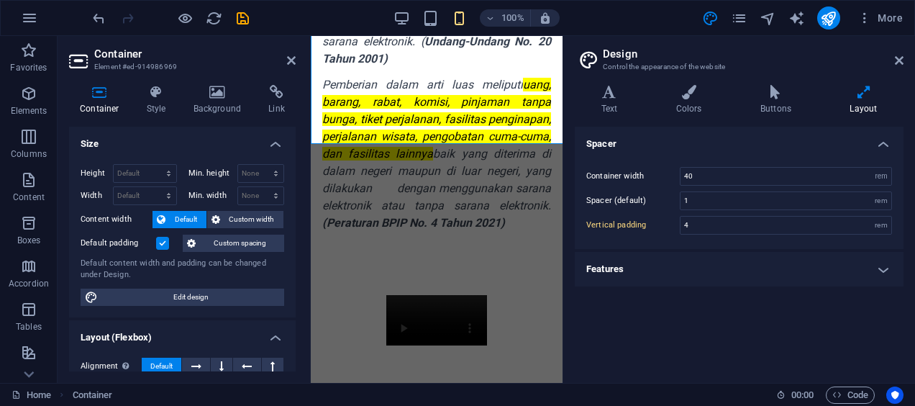
scroll to position [1220, 0]
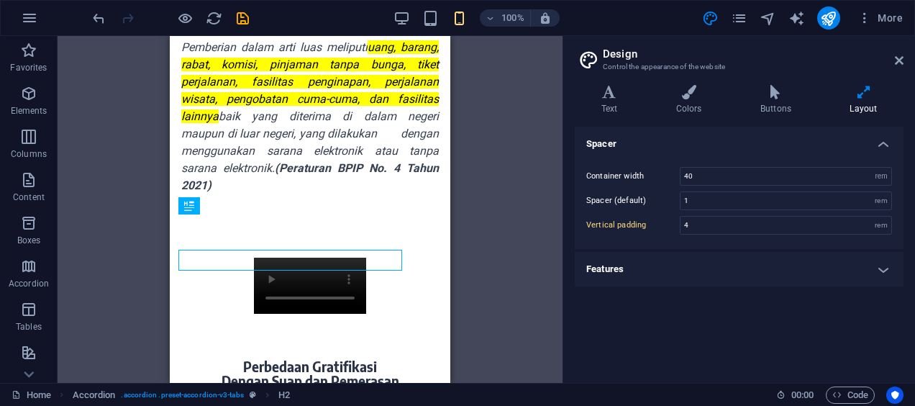
scroll to position [1184, 0]
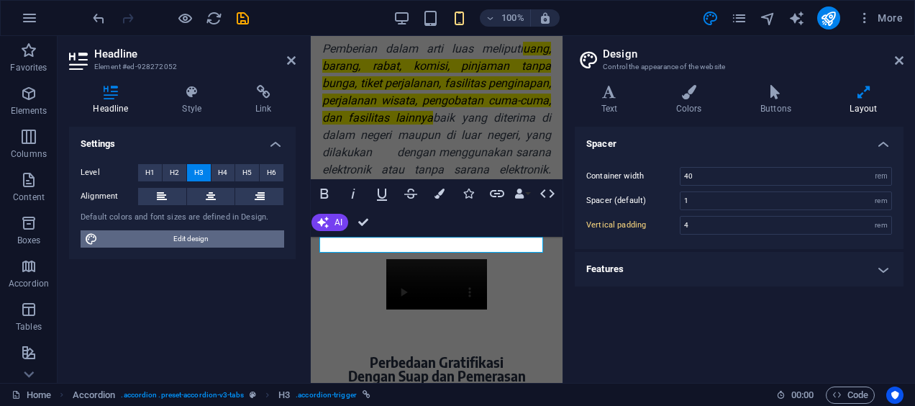
click at [239, 240] on span "Edit design" at bounding box center [191, 238] width 178 height 17
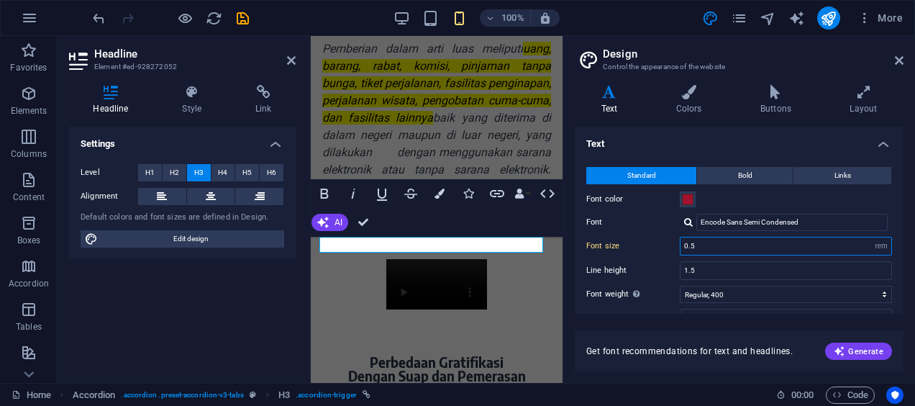
click at [711, 238] on input "0.5" at bounding box center [786, 245] width 211 height 17
type input "0"
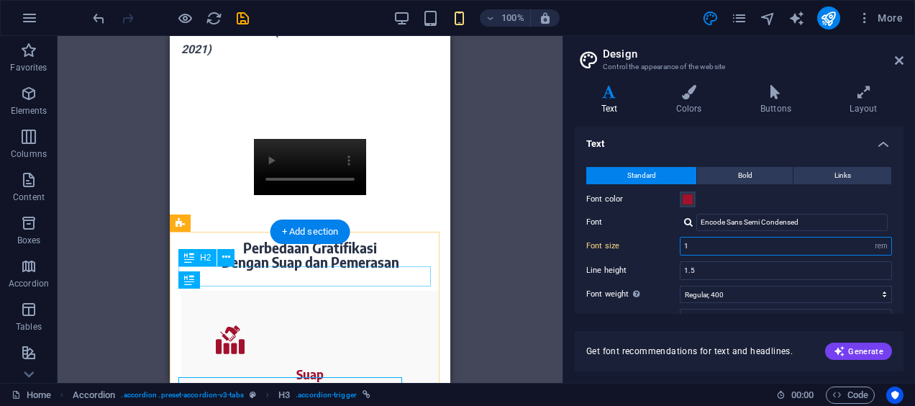
scroll to position [1320, 0]
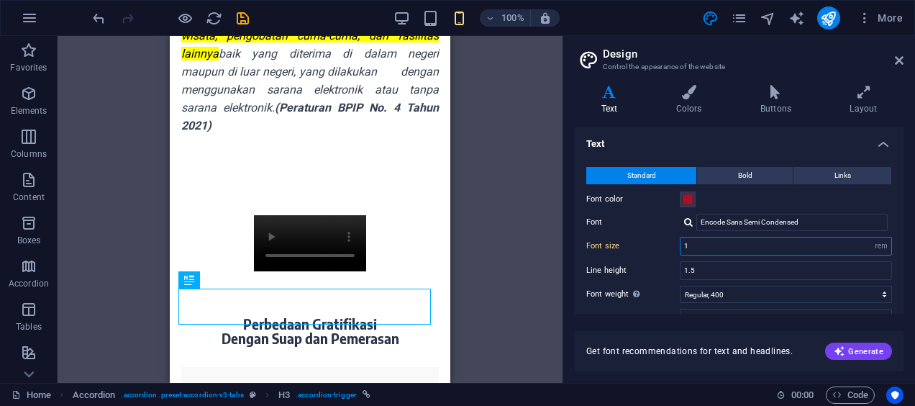
type input "1"
click at [905, 53] on aside "Design Control the appearance of the website Variants Text Colors Buttons Layou…" at bounding box center [739, 209] width 353 height 347
click at [905, 54] on aside "Design Control the appearance of the website Variants Text Colors Buttons Layou…" at bounding box center [739, 209] width 353 height 347
click at [902, 58] on icon at bounding box center [899, 61] width 9 height 12
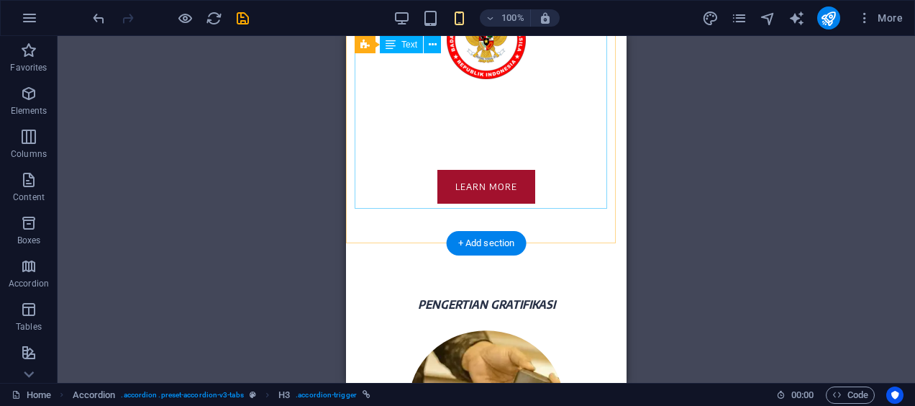
scroll to position [609, 0]
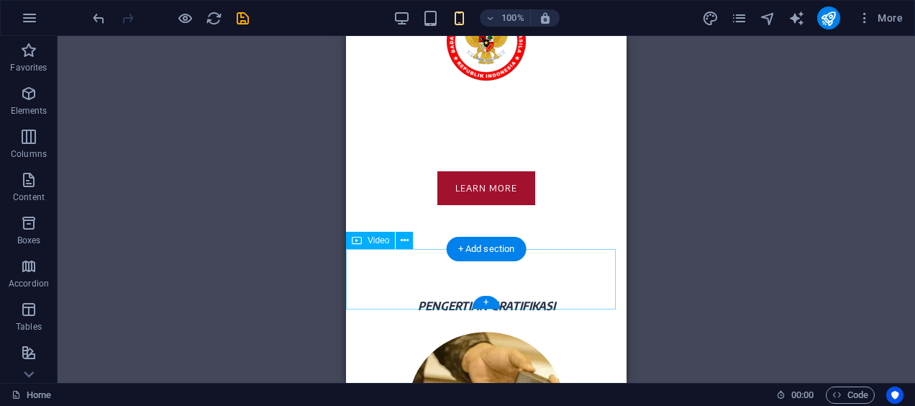
select select "%"
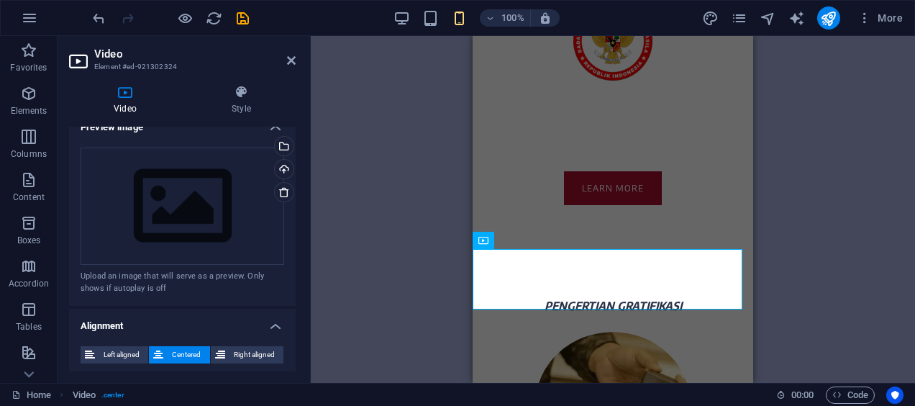
scroll to position [426, 0]
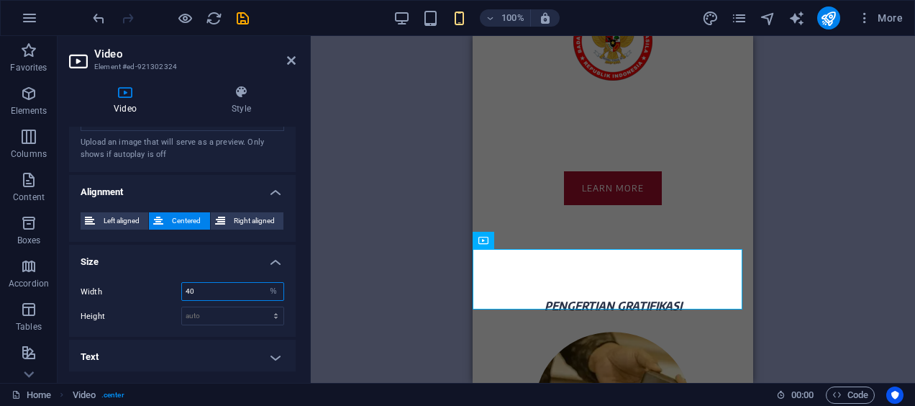
click at [251, 286] on input "40" at bounding box center [232, 291] width 101 height 17
type input "70"
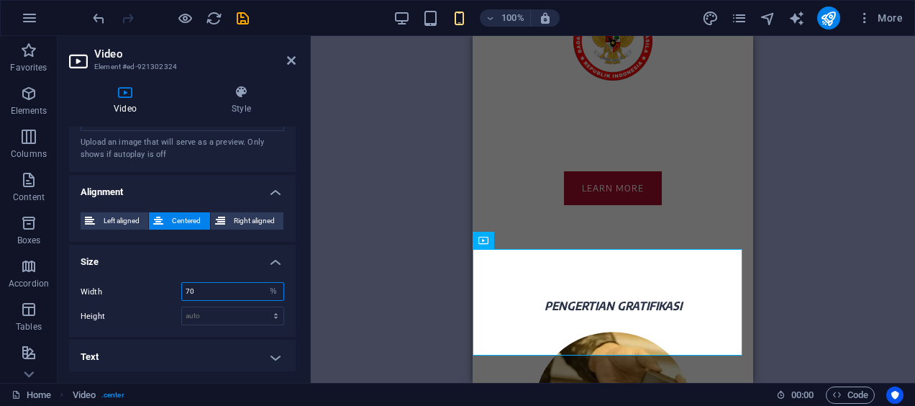
click at [214, 287] on input "70" at bounding box center [232, 291] width 101 height 17
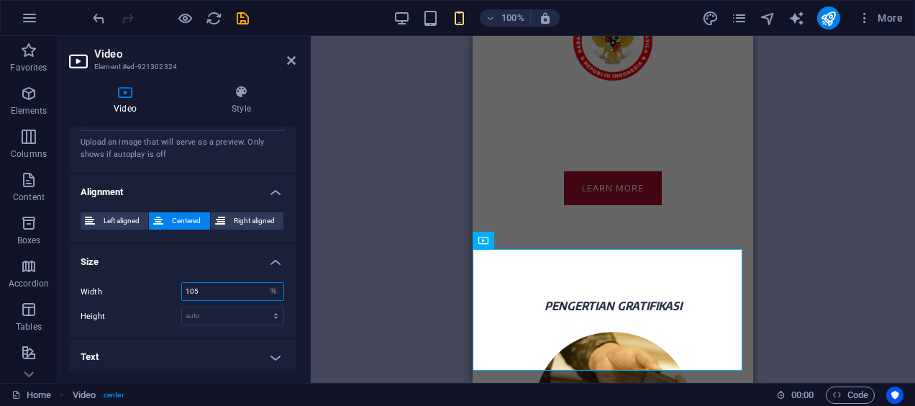
type input "105"
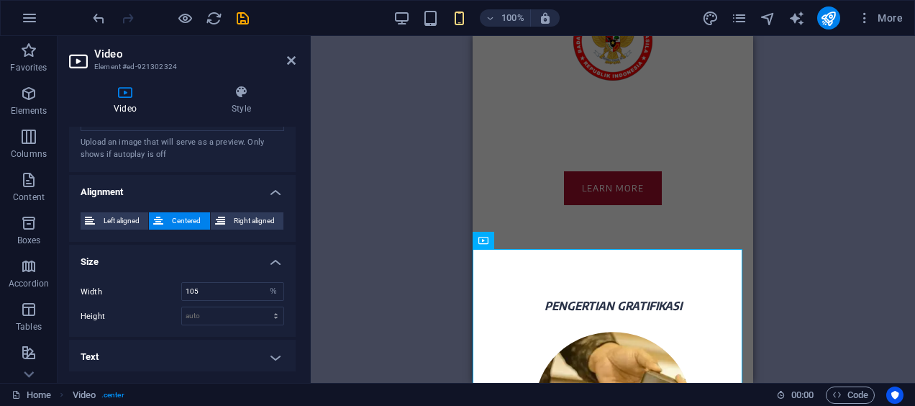
click at [199, 154] on div "Upload an image that will serve as a preview. Only shows if autoplay is off" at bounding box center [183, 149] width 204 height 24
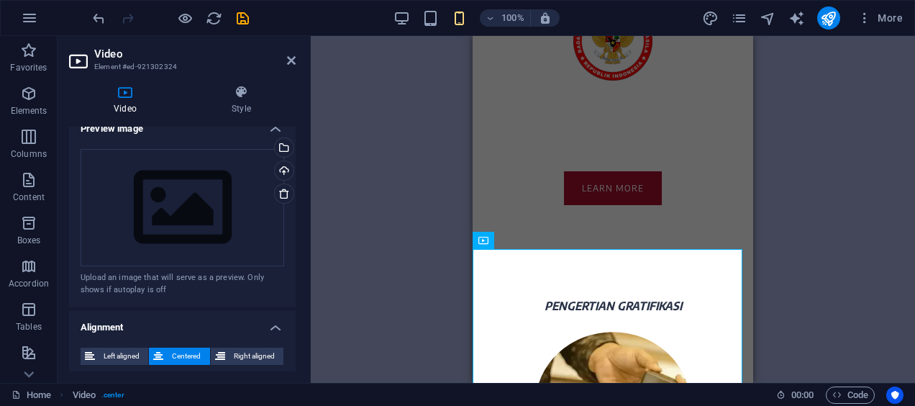
scroll to position [289, 0]
click at [236, 216] on div "Drag files here, click to choose files or select files from Files or our free s…" at bounding box center [183, 209] width 204 height 118
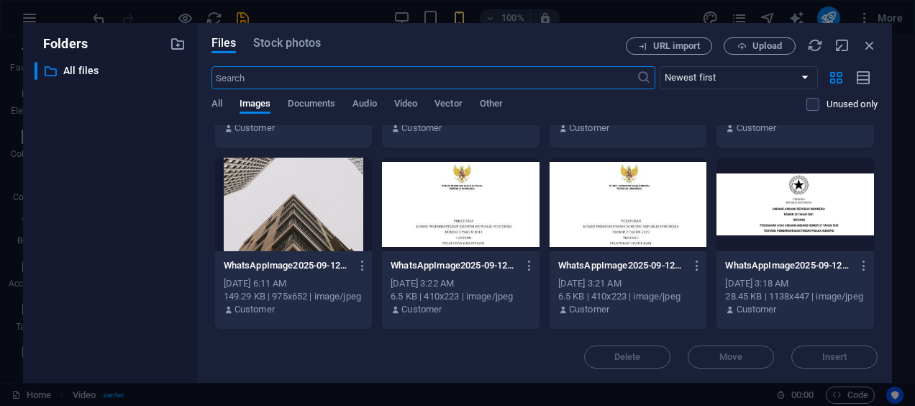
scroll to position [0, 0]
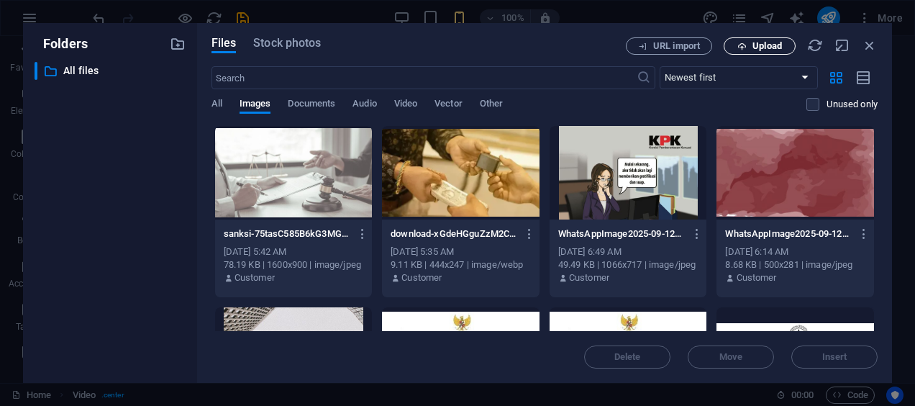
click at [747, 51] on button "Upload" at bounding box center [760, 45] width 72 height 17
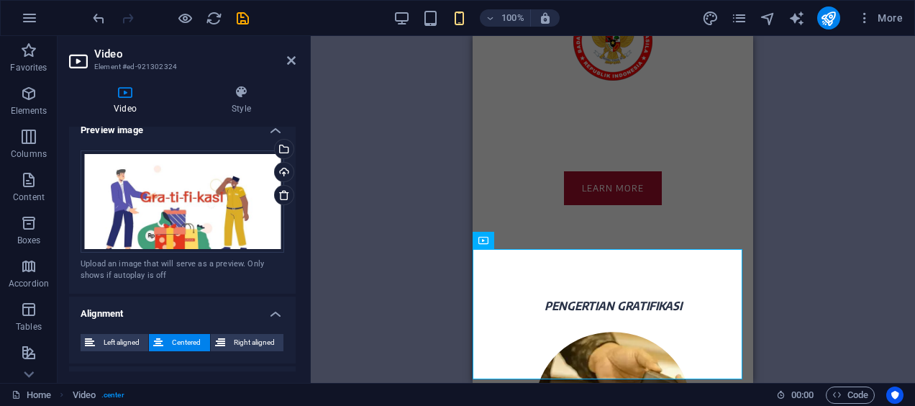
scroll to position [411, 0]
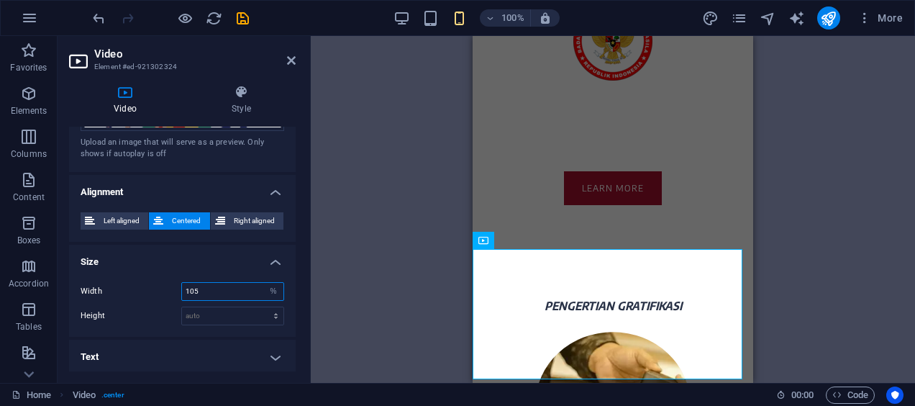
click at [217, 292] on input "105" at bounding box center [232, 291] width 101 height 17
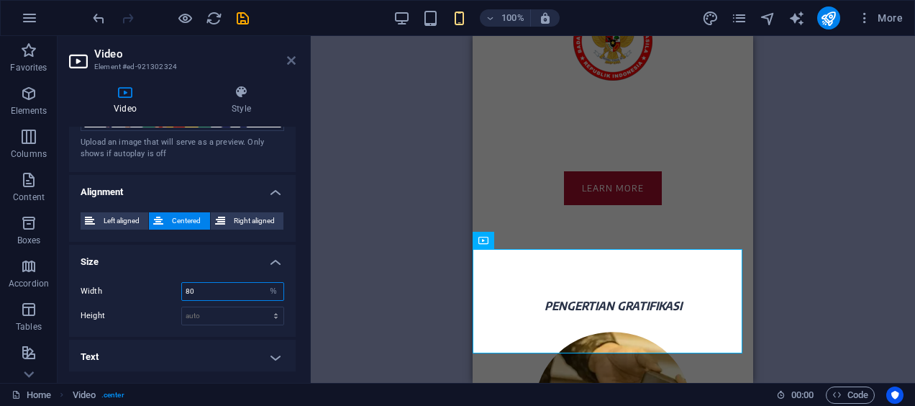
type input "80"
click at [294, 59] on icon at bounding box center [291, 61] width 9 height 12
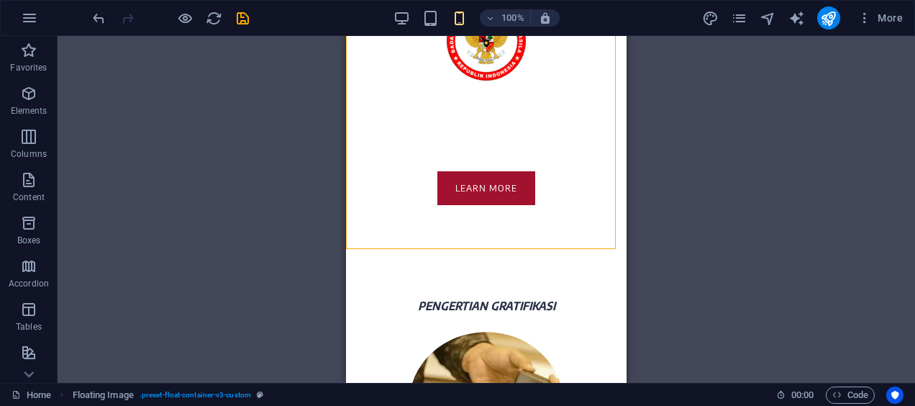
click at [674, 247] on div "H1 Banner Container Image Button Text Floating Image Text Video Spacer Containe…" at bounding box center [487, 209] width 858 height 347
click at [641, 335] on div "H1 Banner Container Image Button Text Floating Image Text Video Spacer Containe…" at bounding box center [487, 209] width 858 height 347
click at [729, 304] on div "H1 Banner Container Image Button Text Floating Image Text Video Spacer Containe…" at bounding box center [487, 209] width 858 height 347
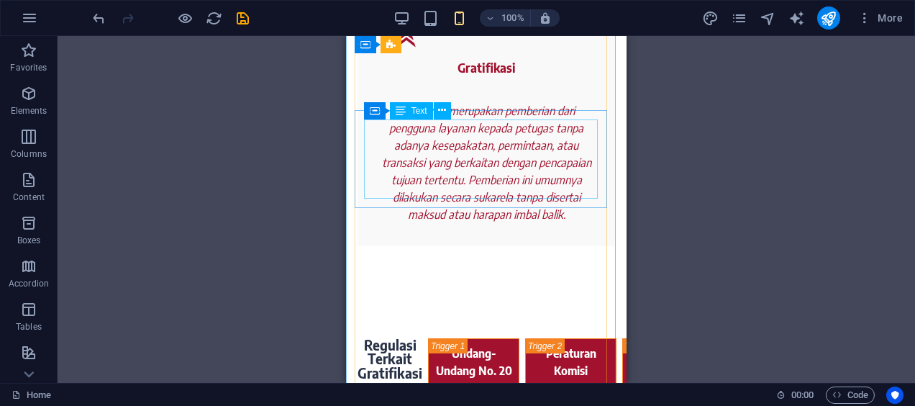
scroll to position [2185, 0]
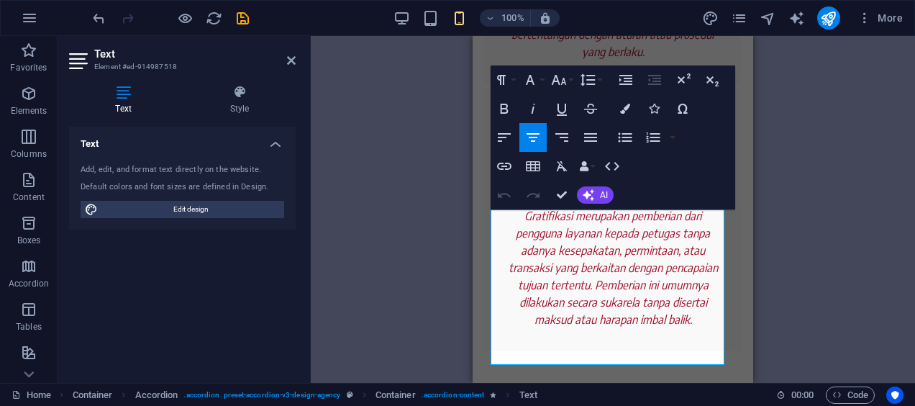
scroll to position [1956, 0]
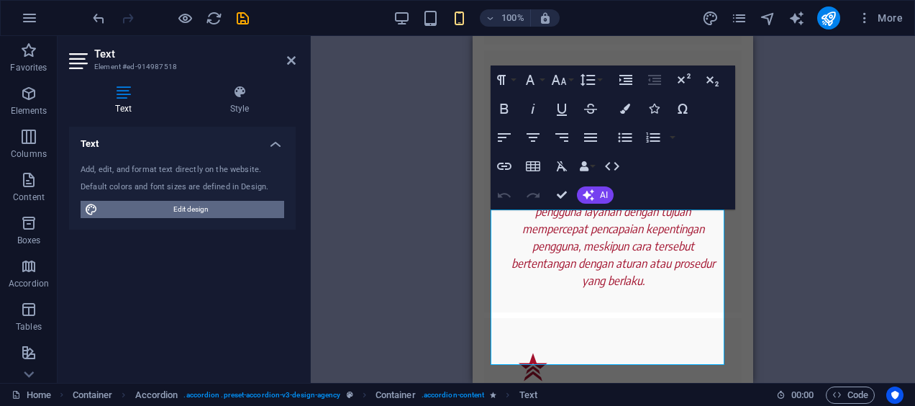
click at [219, 201] on span "Edit design" at bounding box center [191, 209] width 178 height 17
select select "rem"
select select "400"
select select "px"
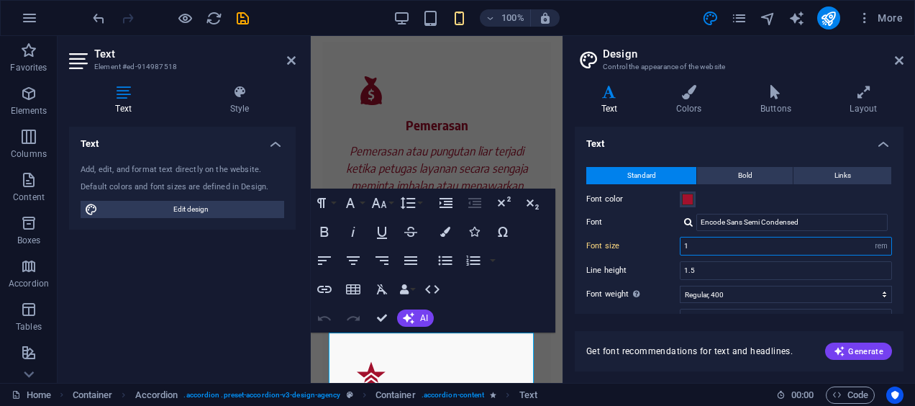
click at [694, 245] on input "1" at bounding box center [786, 245] width 211 height 17
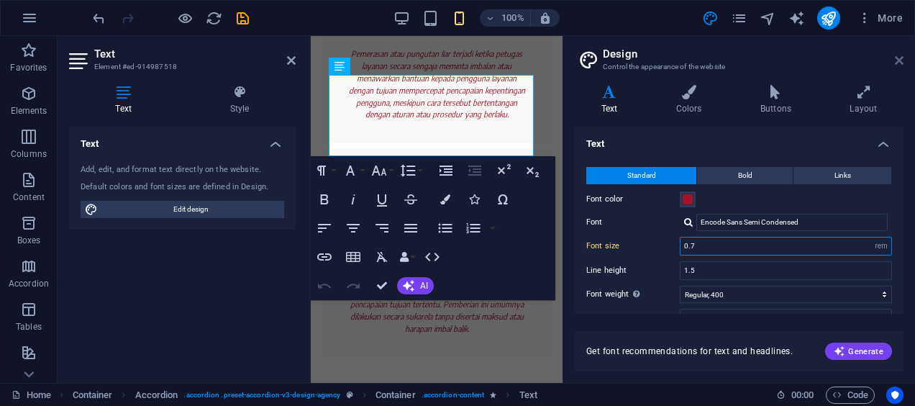
type input "0.7"
click at [897, 56] on icon at bounding box center [899, 61] width 9 height 12
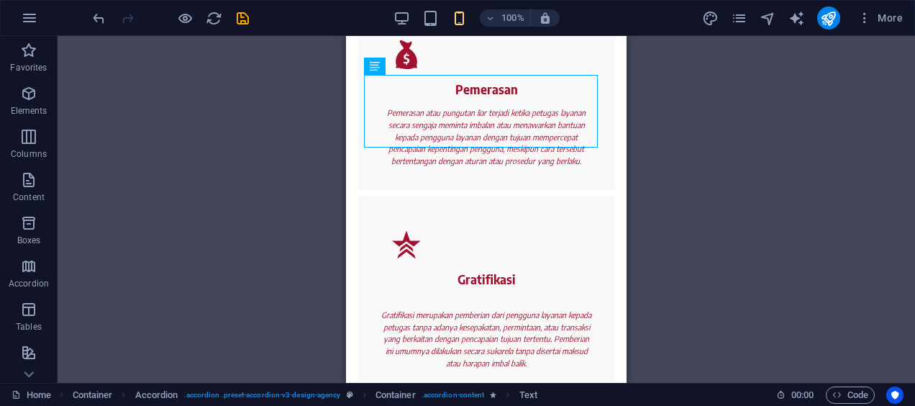
click at [806, 281] on div "H1 Banner Container Image Button Text Floating Image Floating Image Text Video …" at bounding box center [487, 209] width 858 height 347
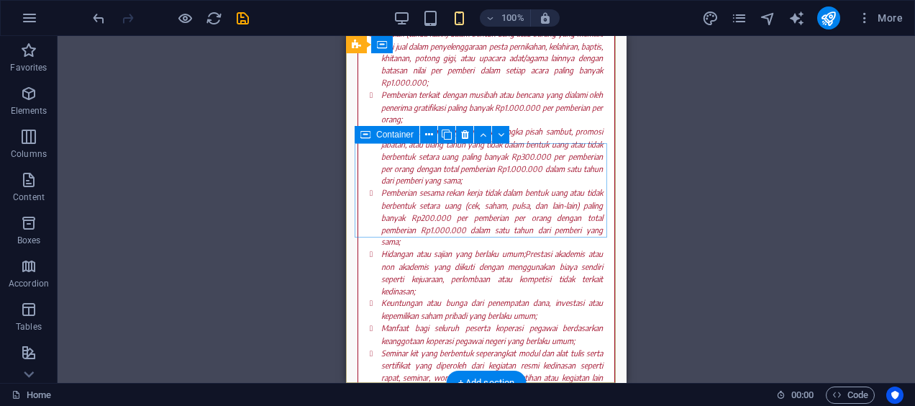
scroll to position [3512, 0]
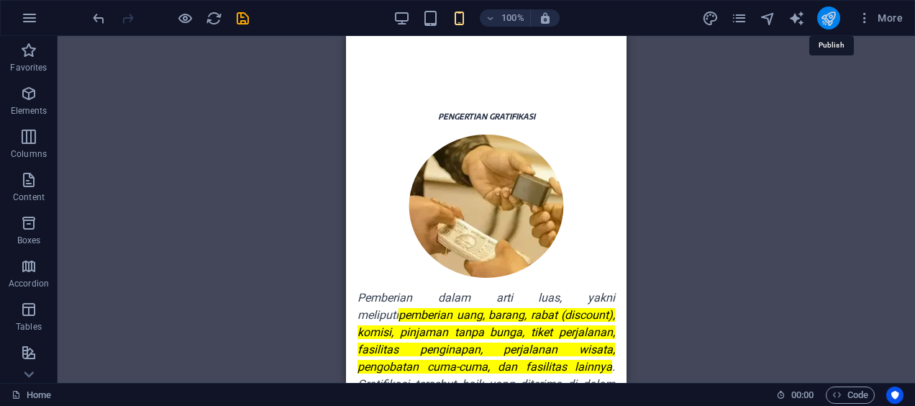
click at [826, 19] on icon "publish" at bounding box center [828, 18] width 17 height 17
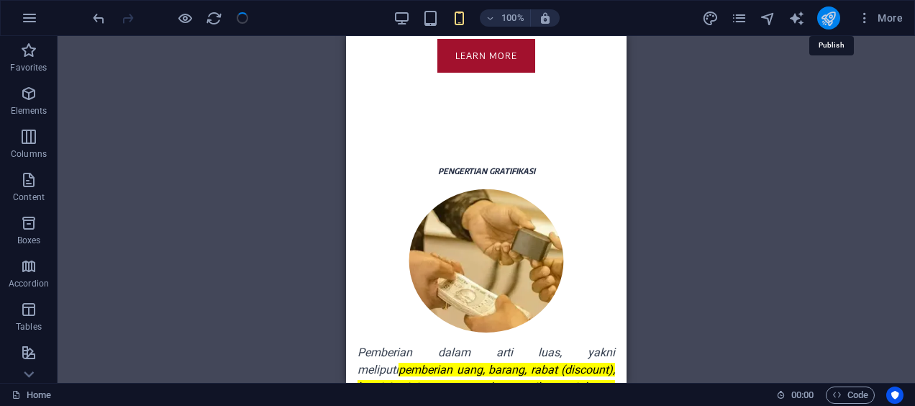
scroll to position [740, 0]
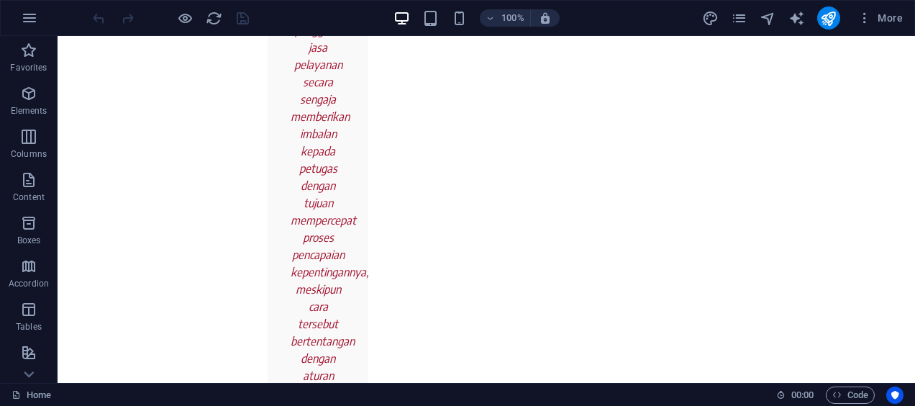
scroll to position [2331, 0]
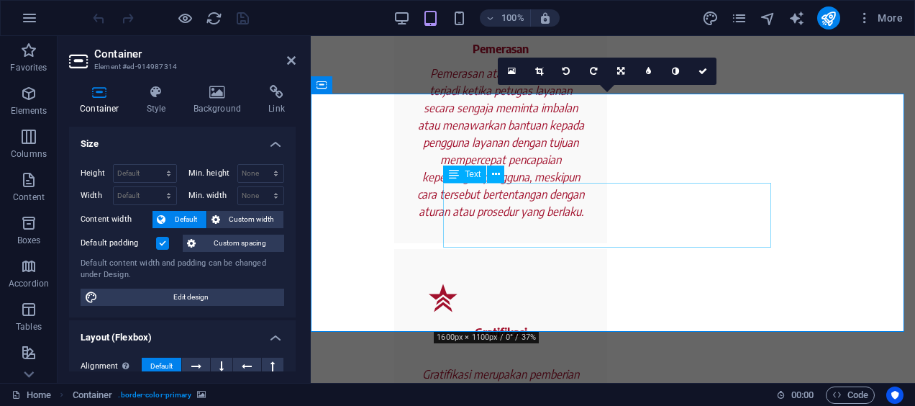
scroll to position [2233, 0]
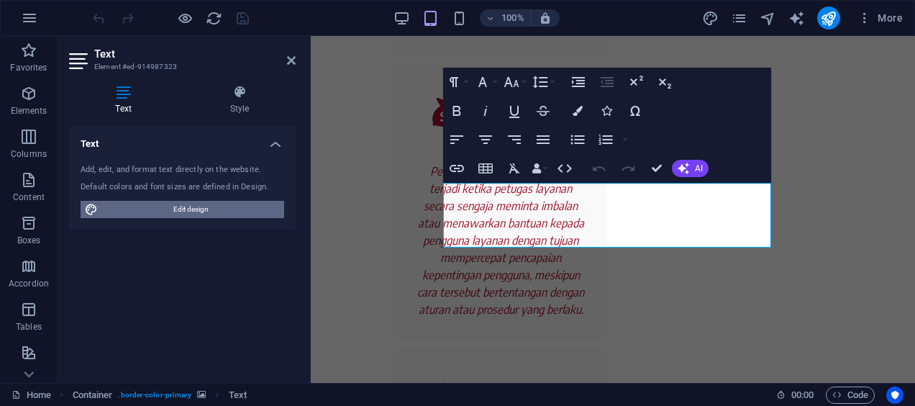
click at [213, 207] on span "Edit design" at bounding box center [191, 209] width 178 height 17
select select "rem"
select select "400"
select select "px"
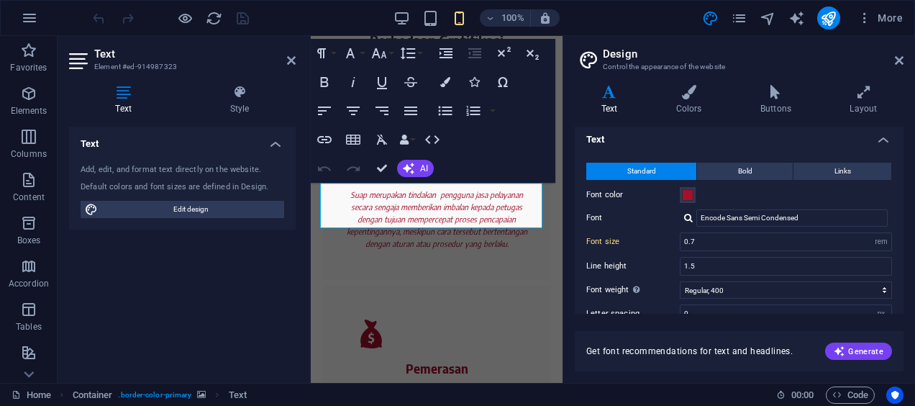
scroll to position [137, 0]
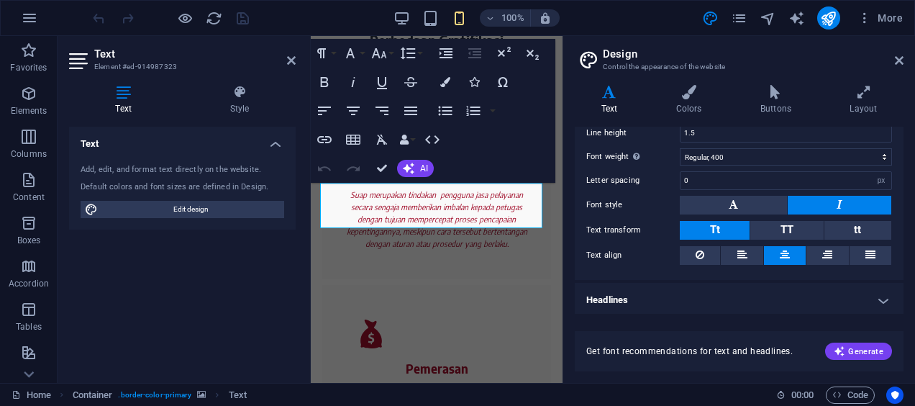
click at [819, 205] on button at bounding box center [840, 205] width 104 height 19
click at [704, 94] on icon at bounding box center [689, 92] width 78 height 14
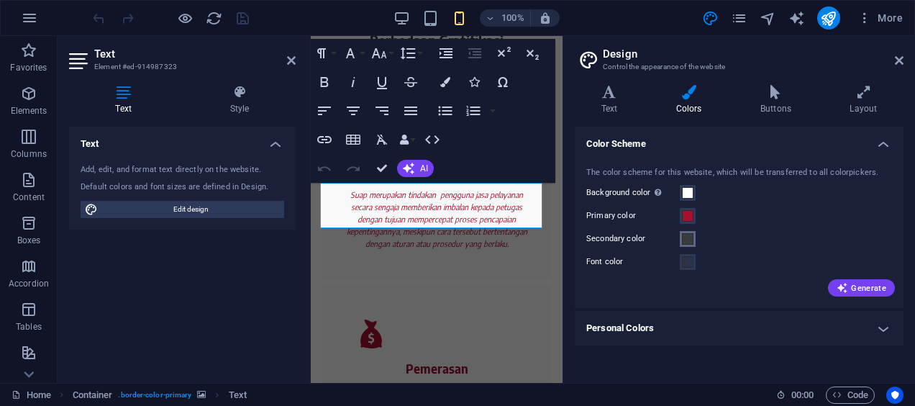
click at [686, 237] on span at bounding box center [688, 239] width 12 height 12
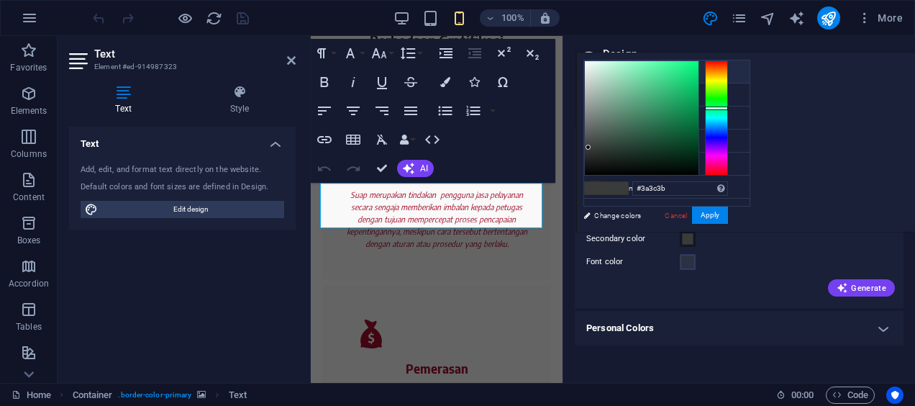
click at [625, 66] on li "Background color #ffffff" at bounding box center [667, 71] width 166 height 23
type input "#ffffff"
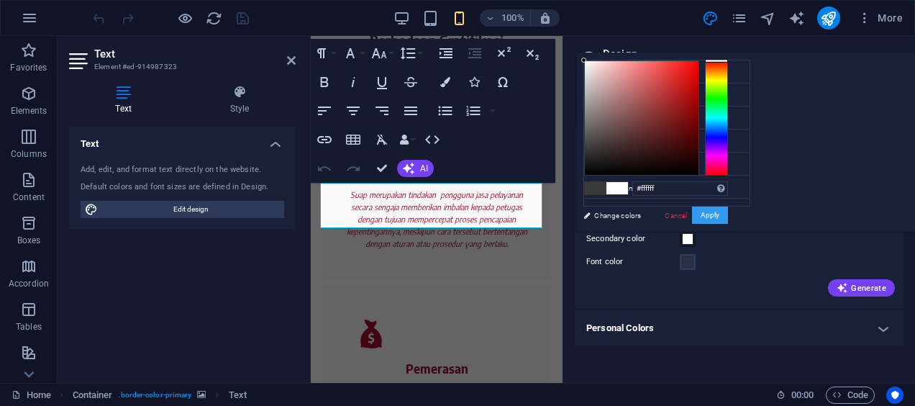
click at [735, 212] on div "#ffffff Supported formats #0852ed rgb(8, 82, 237) rgba(8, 82, 237, 90%) hsv(221…" at bounding box center [655, 246] width 159 height 387
click at [728, 212] on button "Apply" at bounding box center [710, 215] width 36 height 17
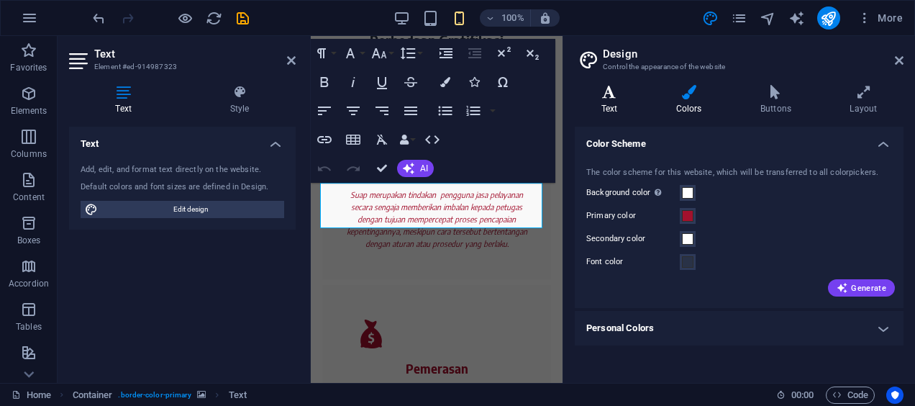
click at [621, 96] on icon at bounding box center [609, 92] width 69 height 14
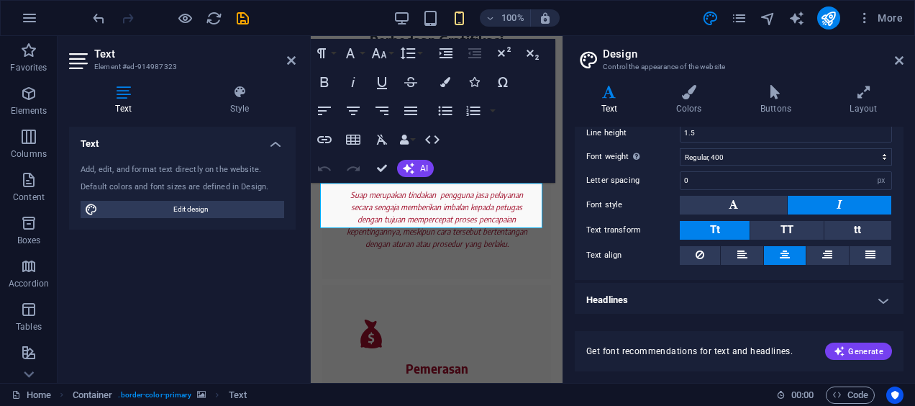
scroll to position [0, 0]
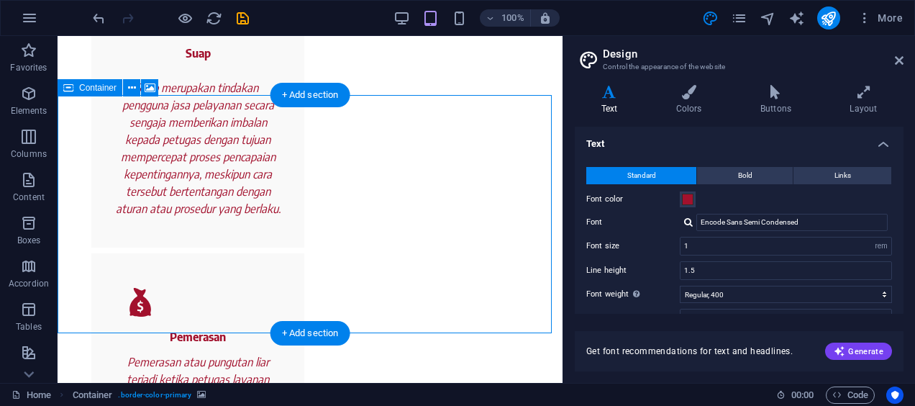
scroll to position [1956, 0]
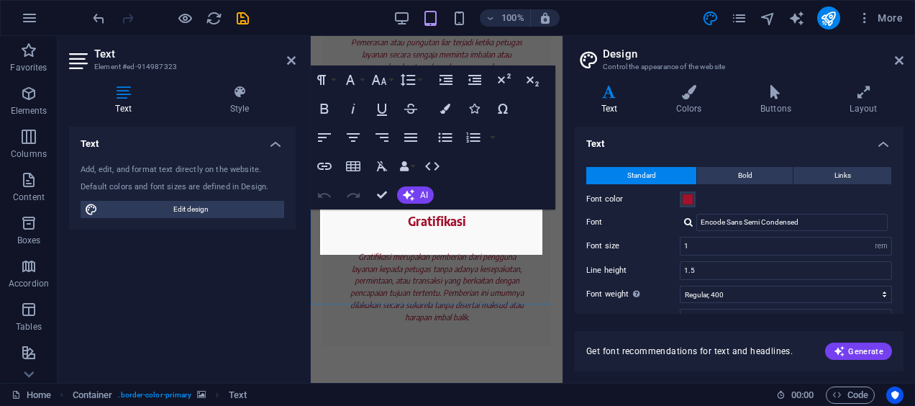
scroll to position [1579, 0]
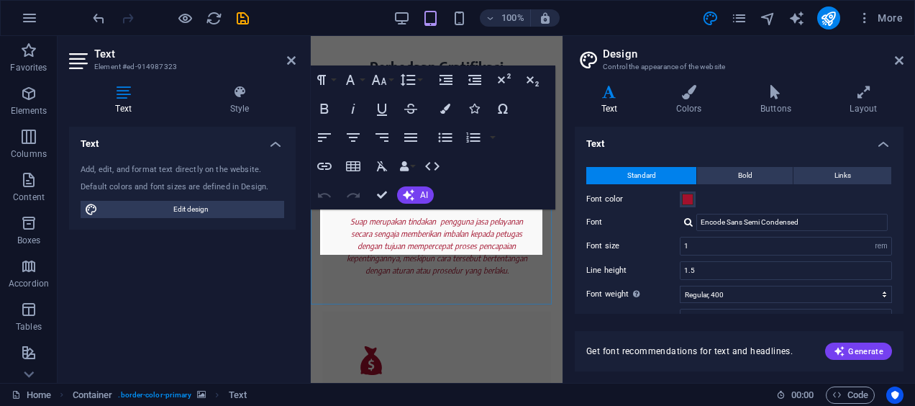
type input "0.7"
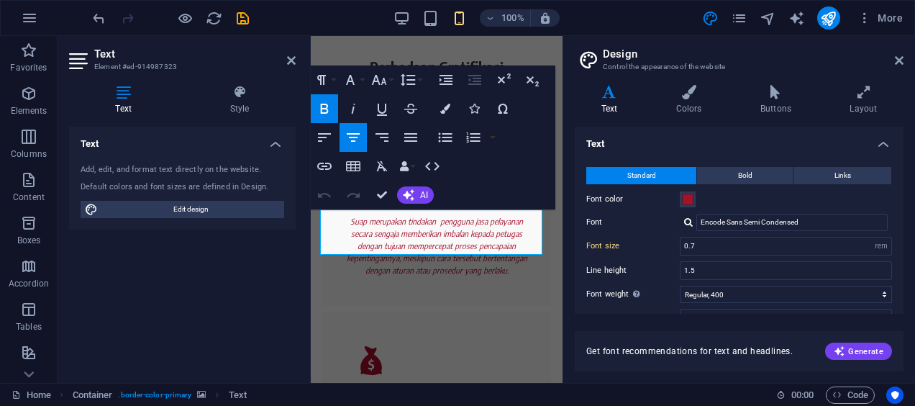
scroll to position [137, 0]
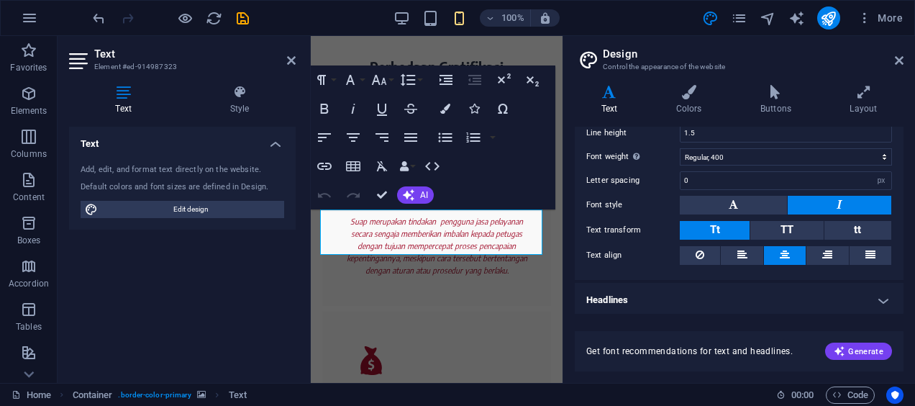
click at [776, 251] on button at bounding box center [785, 255] width 42 height 19
click at [815, 209] on button at bounding box center [840, 205] width 104 height 19
click at [757, 211] on button at bounding box center [733, 205] width 107 height 19
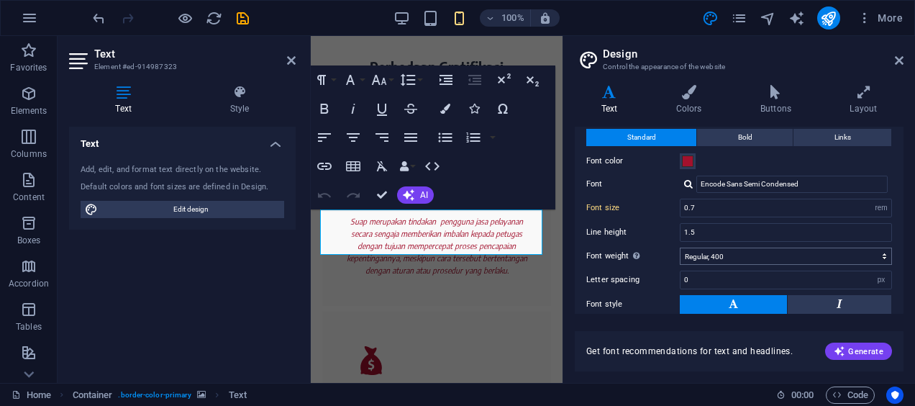
scroll to position [37, 0]
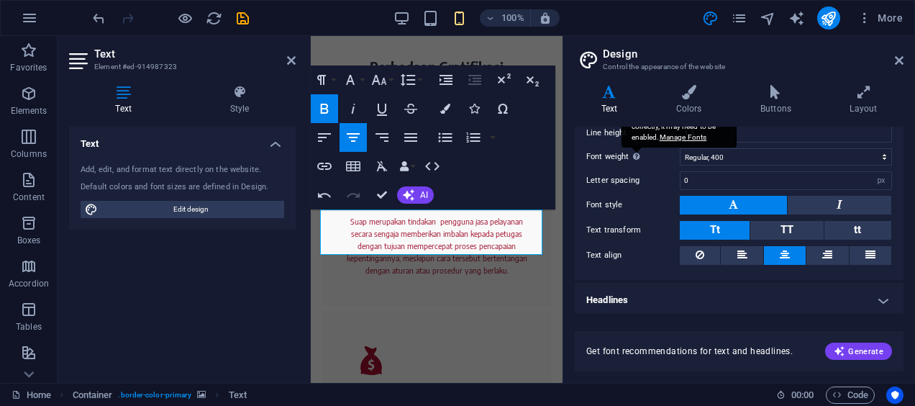
scroll to position [0, 0]
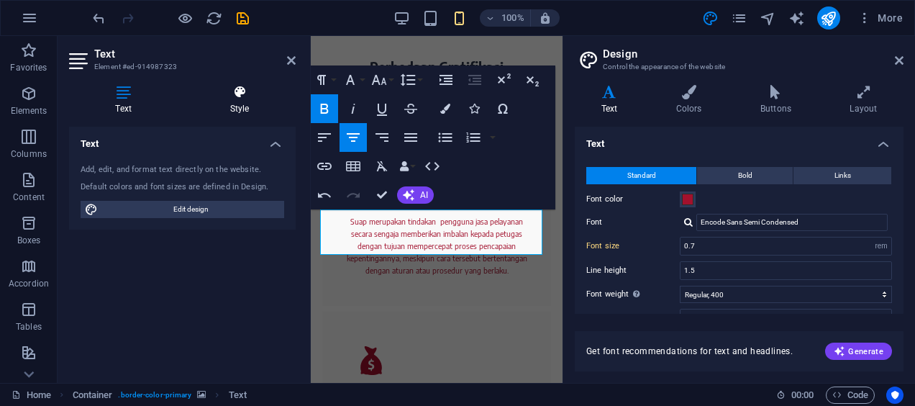
click at [257, 111] on h4 "Style" at bounding box center [239, 100] width 112 height 30
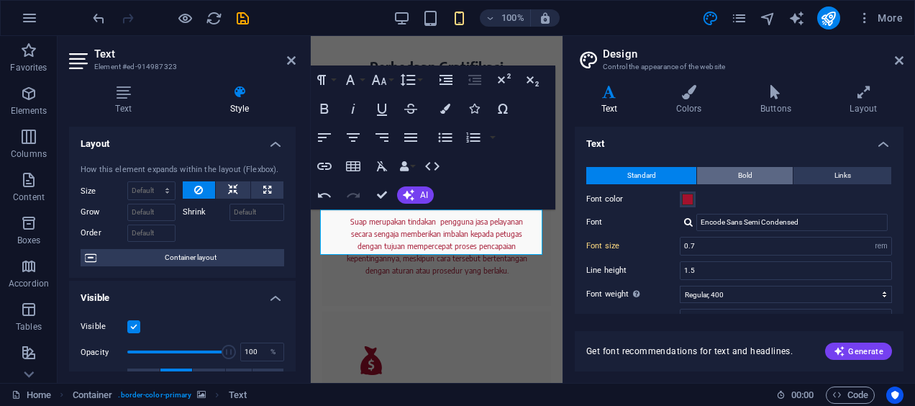
click at [748, 171] on span "Bold" at bounding box center [745, 175] width 14 height 17
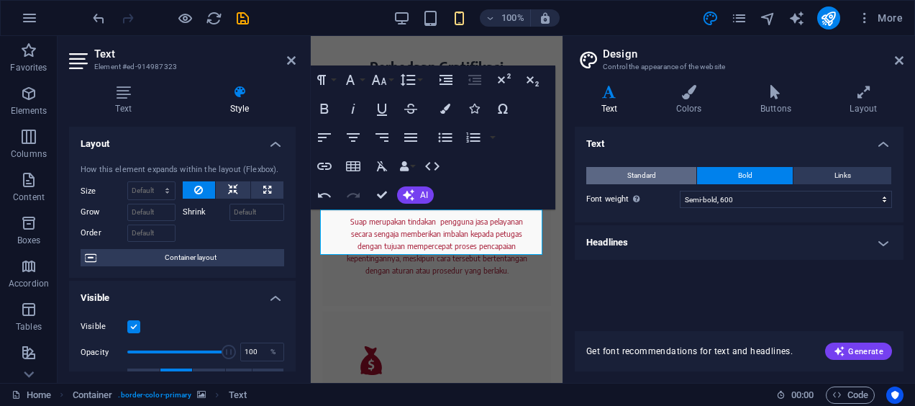
click at [676, 170] on button "Standard" at bounding box center [641, 175] width 110 height 17
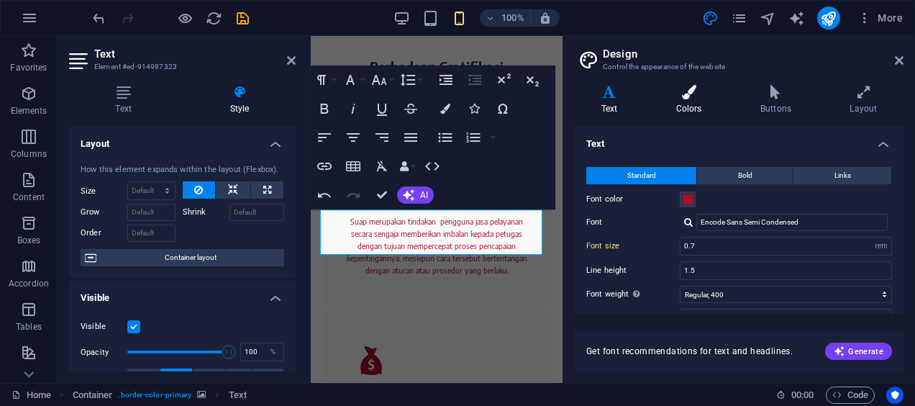
click at [679, 85] on icon at bounding box center [689, 92] width 78 height 14
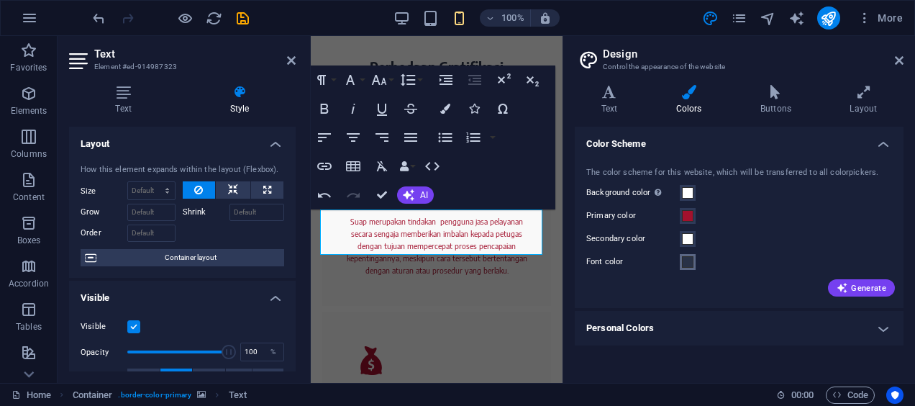
click at [686, 264] on span at bounding box center [688, 262] width 12 height 12
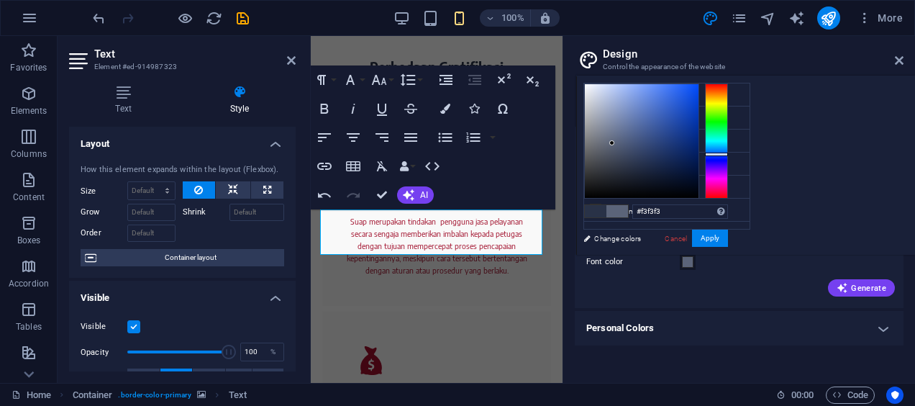
type input "#ffffff"
drag, startPoint x: 804, startPoint y: 155, endPoint x: 727, endPoint y: 35, distance: 143.7
click at [727, 35] on body "[DOMAIN_NAME] Home Favorites Elements Columns Content Boxes Accordion Tables Fe…" at bounding box center [457, 203] width 915 height 406
click at [728, 235] on button "Apply" at bounding box center [710, 238] width 36 height 17
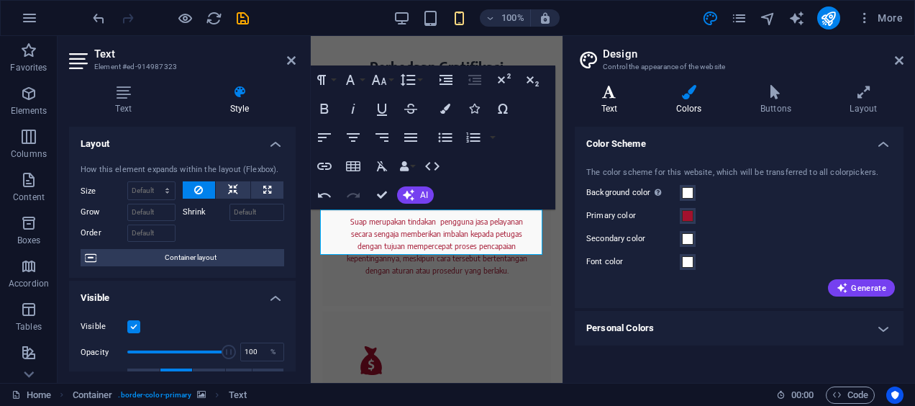
click at [609, 109] on h4 "Text" at bounding box center [612, 100] width 75 height 30
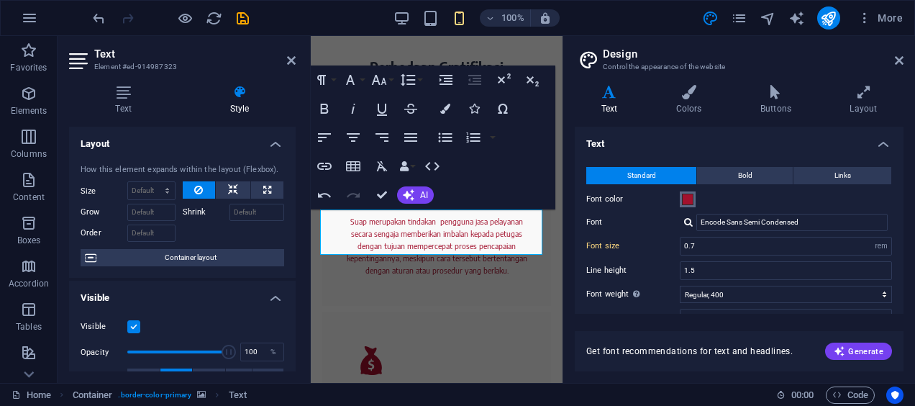
click at [691, 198] on span at bounding box center [688, 200] width 12 height 12
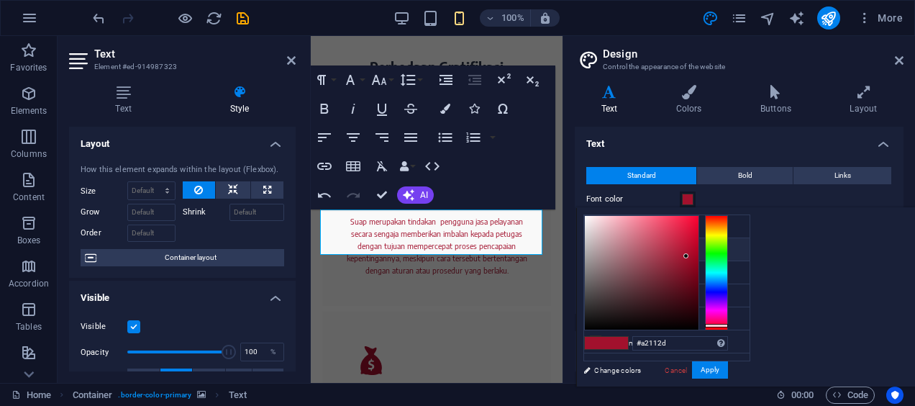
click at [691, 198] on span at bounding box center [688, 200] width 12 height 12
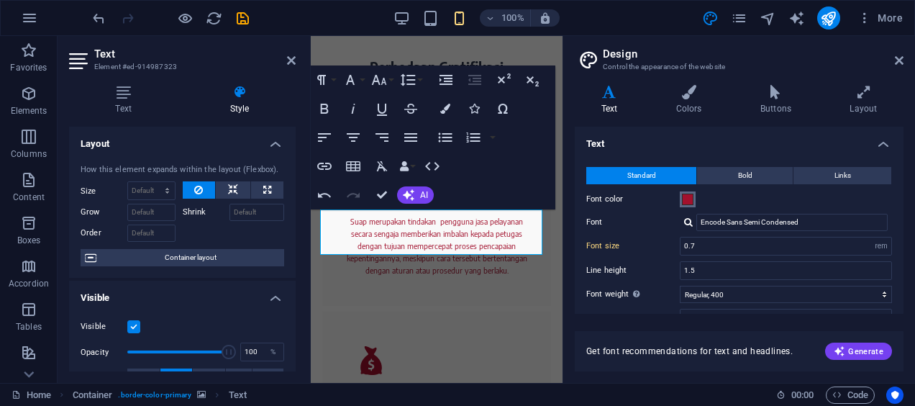
click at [682, 195] on span at bounding box center [688, 200] width 12 height 12
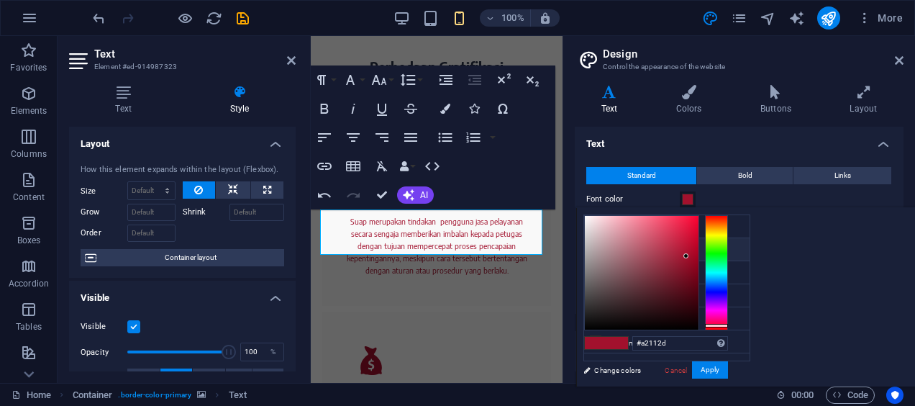
click at [647, 248] on li "Primary color #a2112d" at bounding box center [667, 249] width 166 height 23
type input "#ffffff"
drag, startPoint x: 867, startPoint y: 253, endPoint x: 747, endPoint y: 194, distance: 133.9
click at [747, 194] on body "[DOMAIN_NAME] Home Favorites Elements Columns Content Boxes Accordion Tables Fe…" at bounding box center [457, 203] width 915 height 406
click at [728, 371] on button "Apply" at bounding box center [710, 369] width 36 height 17
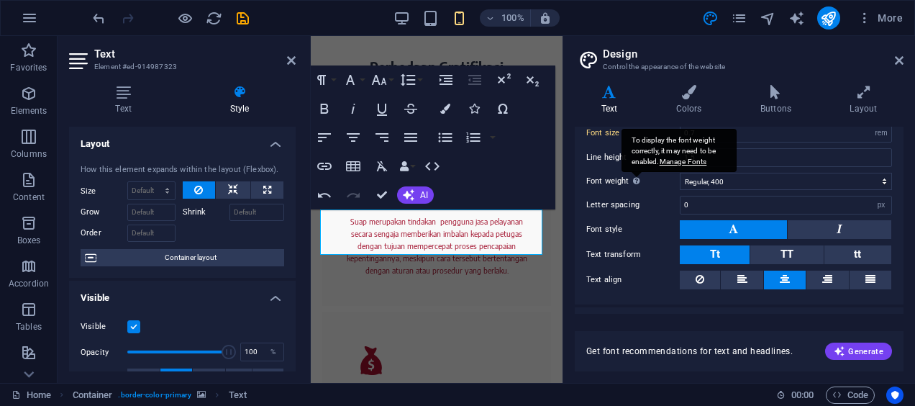
scroll to position [137, 0]
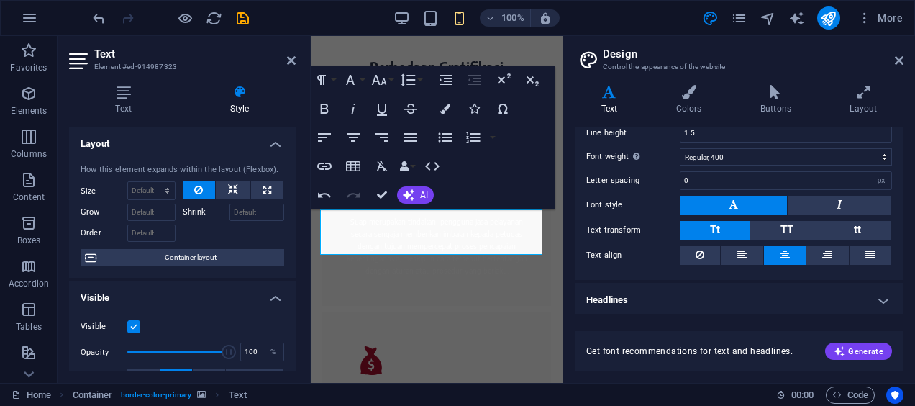
click at [905, 58] on aside "Design Control the appearance of the website Variants Text Colors Buttons Layou…" at bounding box center [739, 209] width 353 height 347
click at [902, 65] on icon at bounding box center [899, 61] width 9 height 12
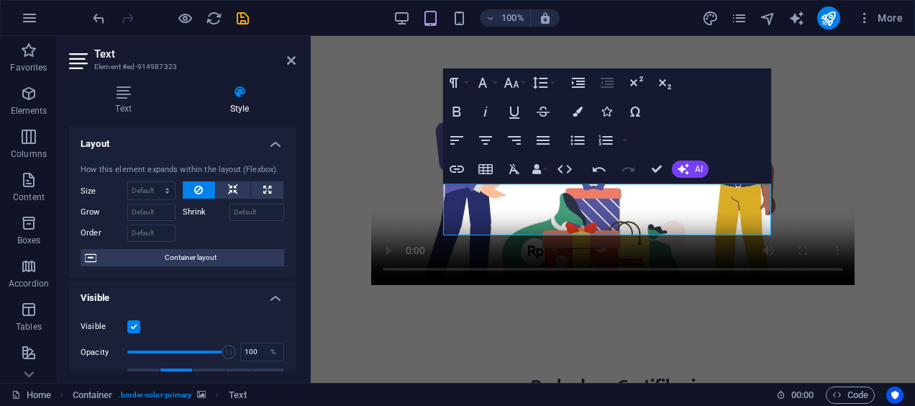
scroll to position [2233, 0]
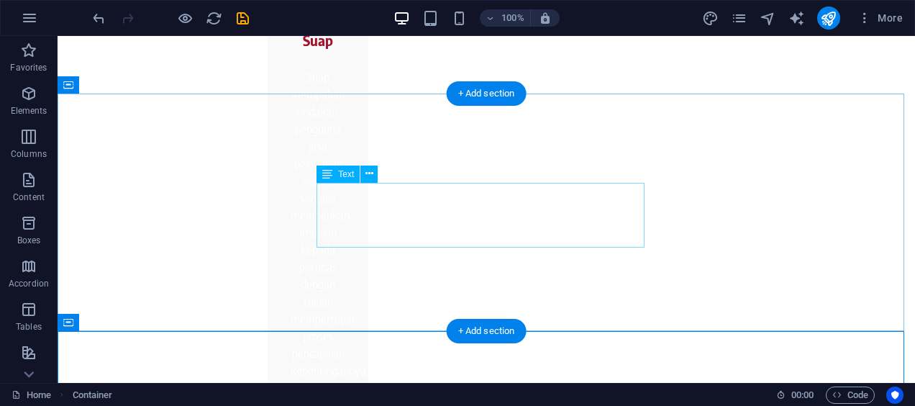
scroll to position [2331, 0]
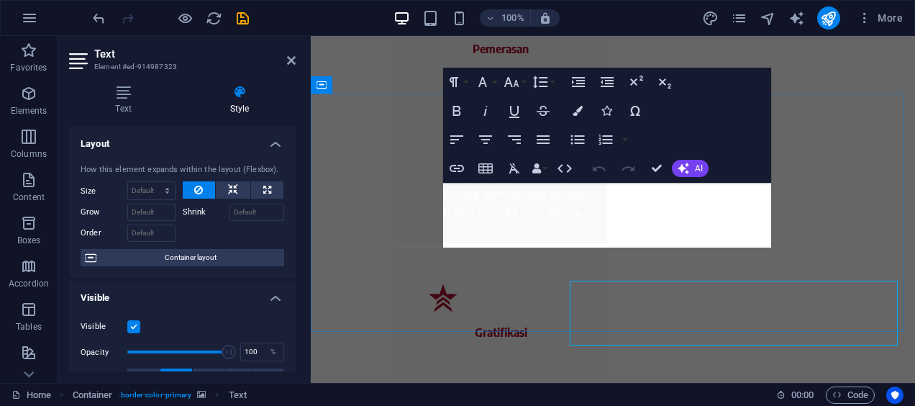
scroll to position [2233, 0]
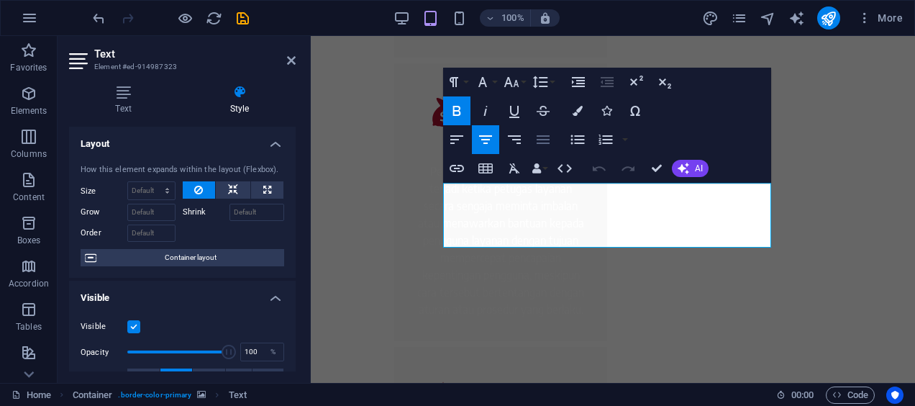
click at [551, 142] on icon "button" at bounding box center [543, 139] width 17 height 17
click at [491, 140] on icon "button" at bounding box center [485, 139] width 17 height 17
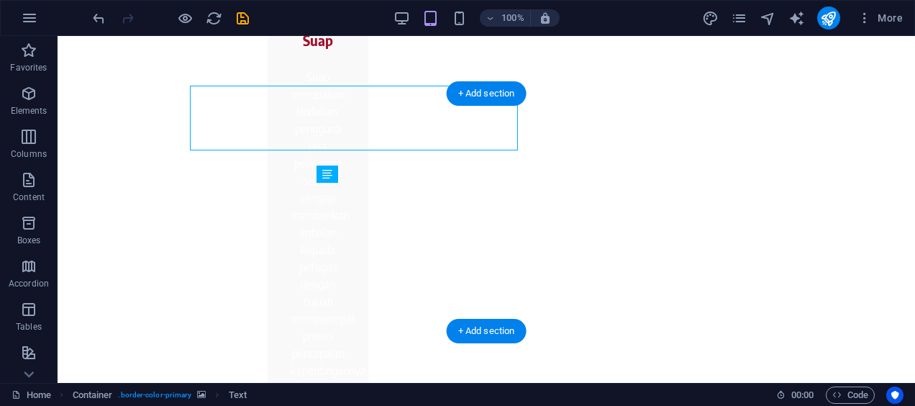
scroll to position [2330, 0]
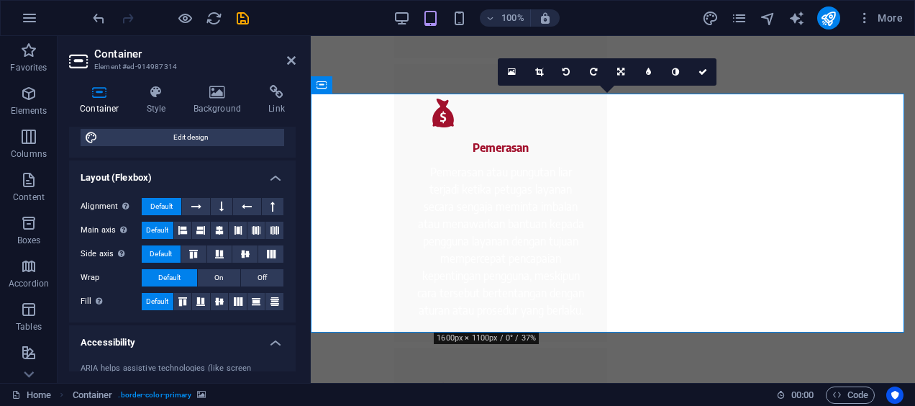
scroll to position [131, 0]
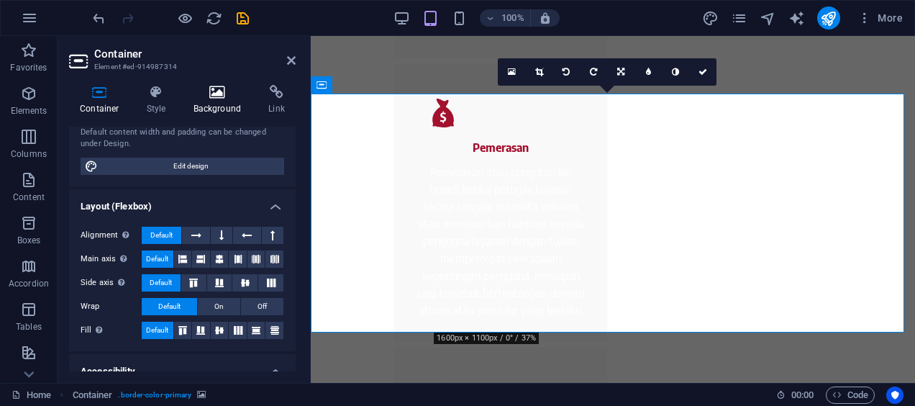
click at [216, 95] on icon at bounding box center [218, 92] width 70 height 14
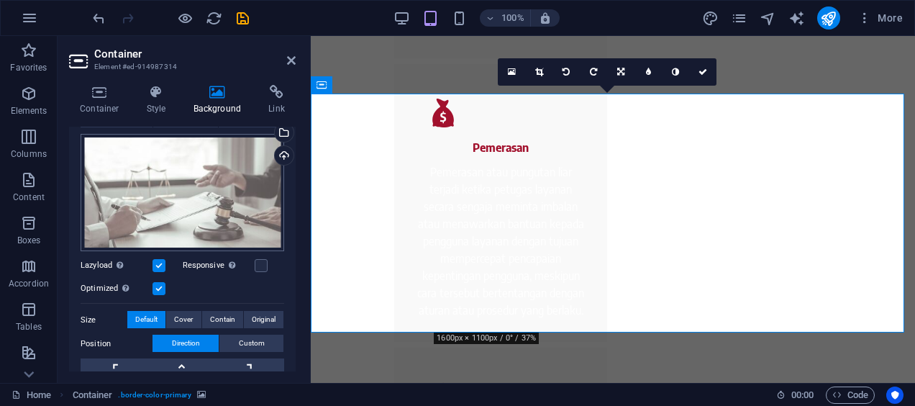
scroll to position [121, 0]
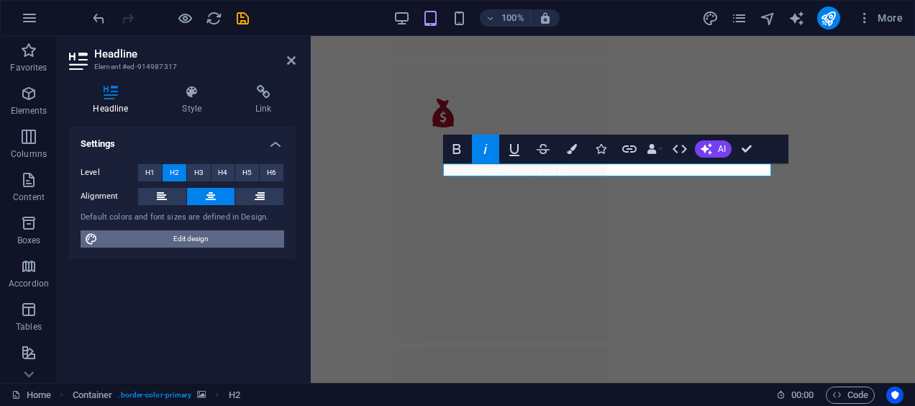
click at [243, 232] on span "Edit design" at bounding box center [191, 238] width 178 height 17
select select "rem"
select select "400"
select select "px"
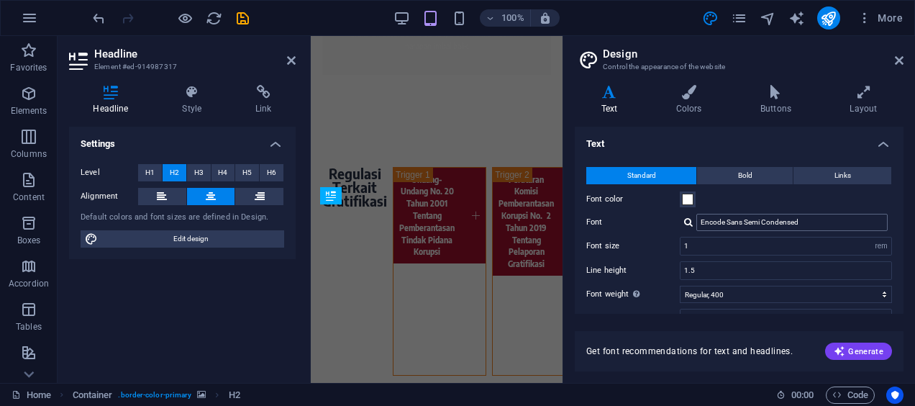
type input "0.7"
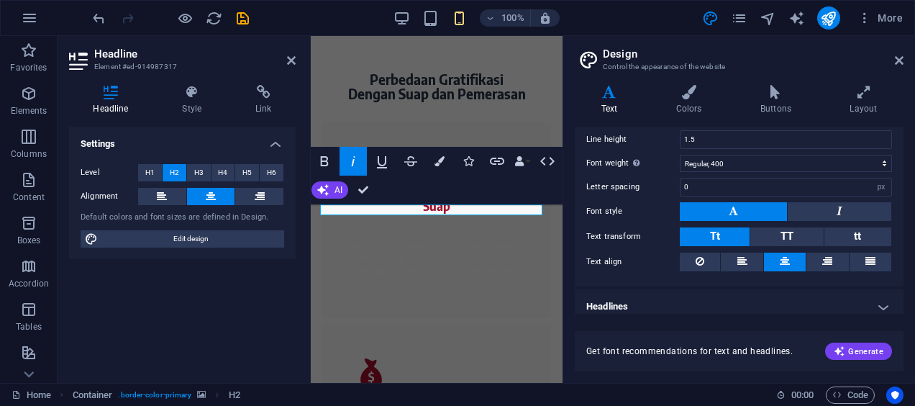
scroll to position [137, 0]
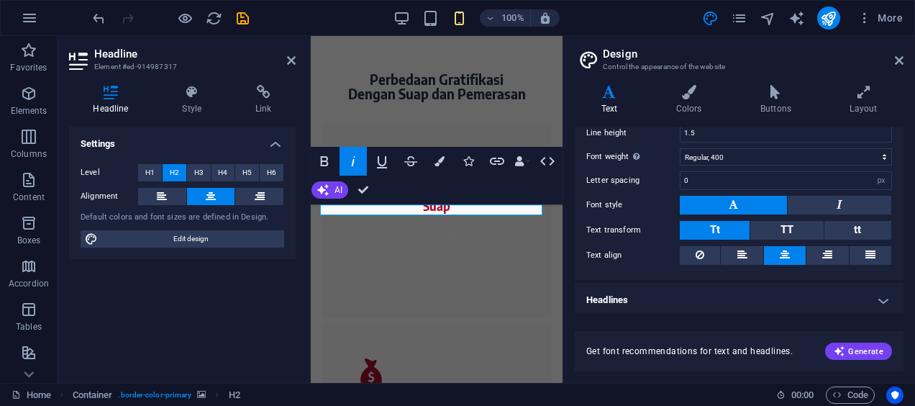
click at [766, 199] on button at bounding box center [733, 205] width 107 height 19
click at [830, 199] on button at bounding box center [840, 205] width 104 height 19
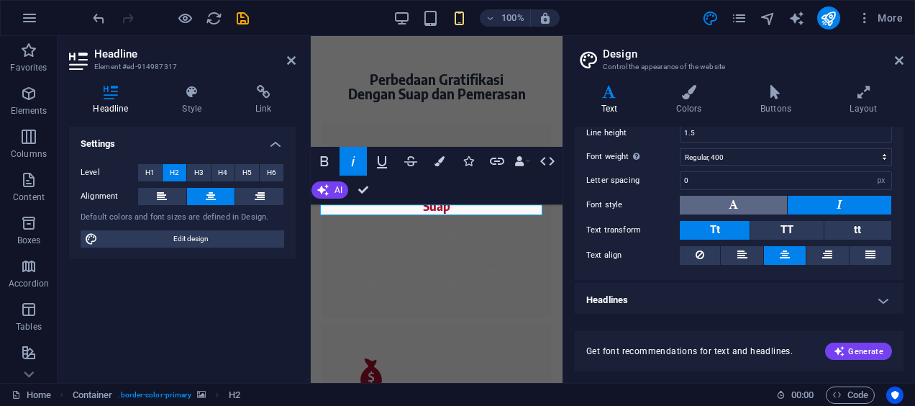
click at [767, 199] on button at bounding box center [733, 205] width 107 height 19
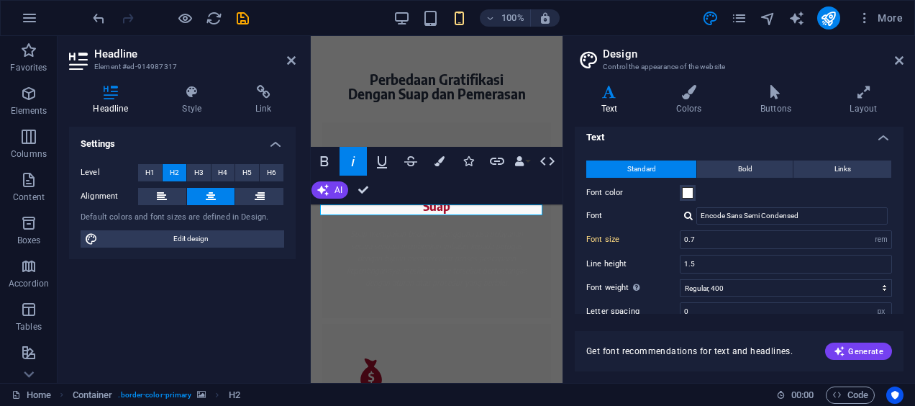
scroll to position [0, 0]
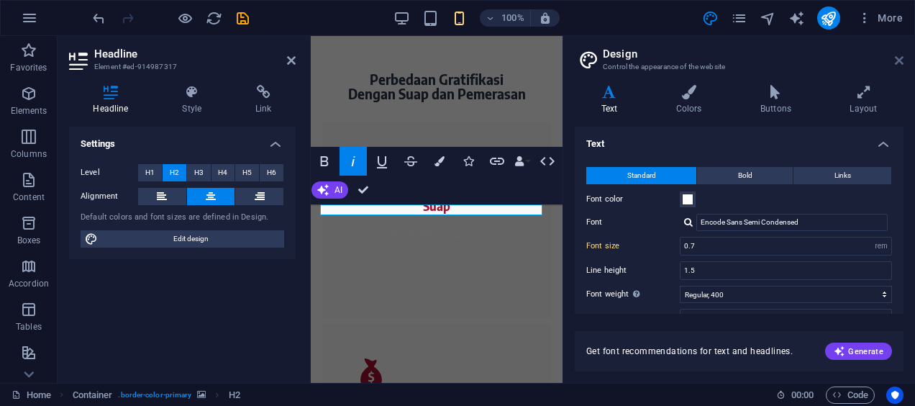
click at [901, 62] on icon at bounding box center [899, 61] width 9 height 12
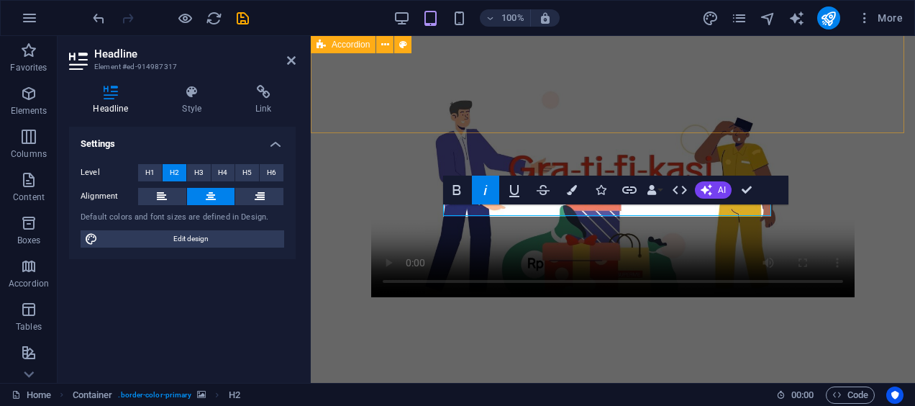
scroll to position [2193, 0]
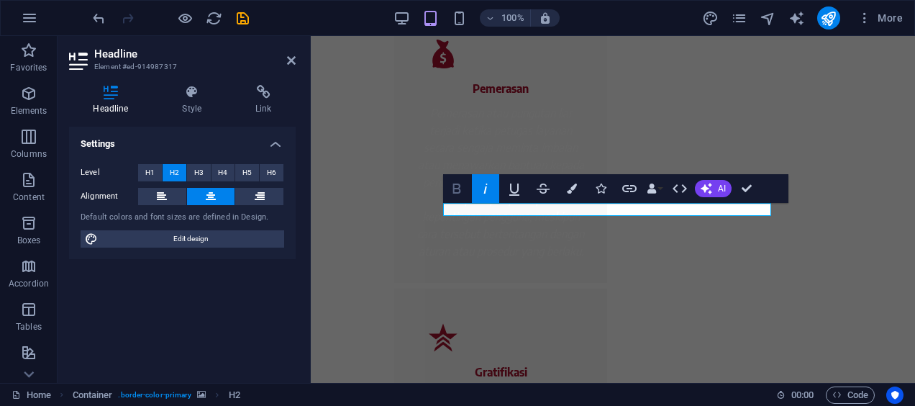
scroll to position [2193, 0]
click at [573, 184] on icon "button" at bounding box center [572, 188] width 10 height 10
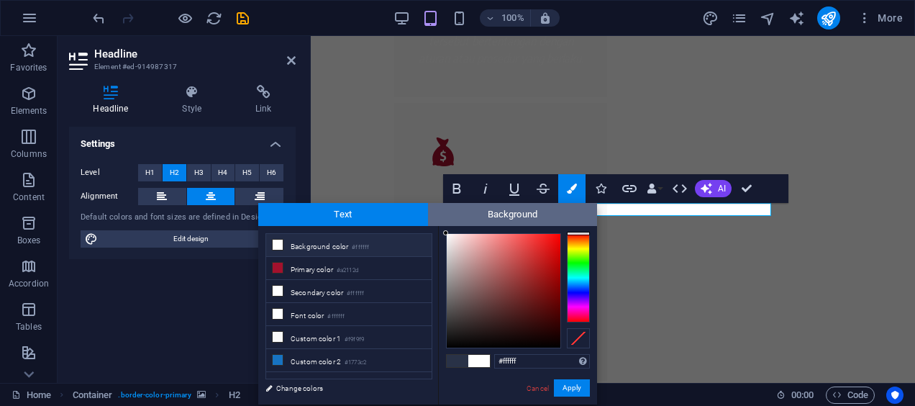
drag, startPoint x: 455, startPoint y: 242, endPoint x: 438, endPoint y: 217, distance: 29.9
click at [438, 217] on div "Text Background less Background color #ffffff Primary color #a2112d Secondary c…" at bounding box center [427, 303] width 339 height 201
type input "#ffffff"
click at [432, 215] on span "Background" at bounding box center [513, 214] width 170 height 23
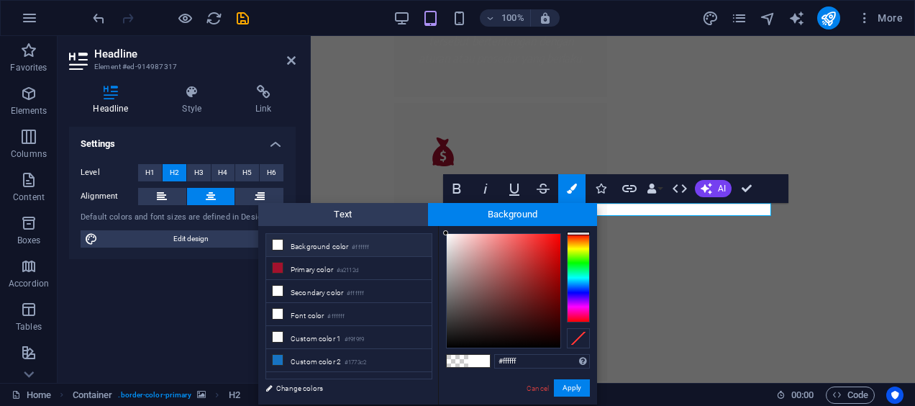
drag, startPoint x: 450, startPoint y: 242, endPoint x: 432, endPoint y: 219, distance: 29.2
click at [432, 219] on div "Text Background less Background color #ffffff Primary color #a2112d Secondary c…" at bounding box center [427, 303] width 339 height 201
click at [428, 222] on span "Background" at bounding box center [513, 214] width 170 height 23
drag, startPoint x: 471, startPoint y: 261, endPoint x: 436, endPoint y: 234, distance: 44.6
click at [436, 234] on div "less Background color #ffffff Primary color #a2112d Secondary color #ffffff Fon…" at bounding box center [427, 315] width 339 height 178
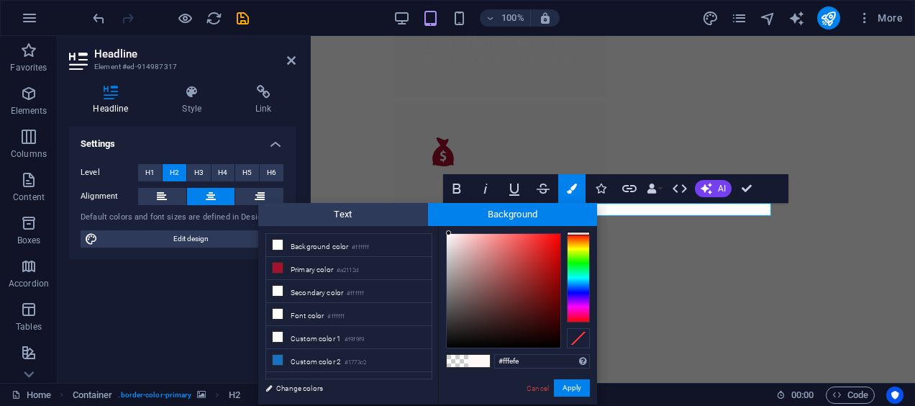
type input "#ffffff"
click at [445, 232] on div at bounding box center [445, 232] width 5 height 5
click at [586, 393] on button "Apply" at bounding box center [572, 387] width 36 height 17
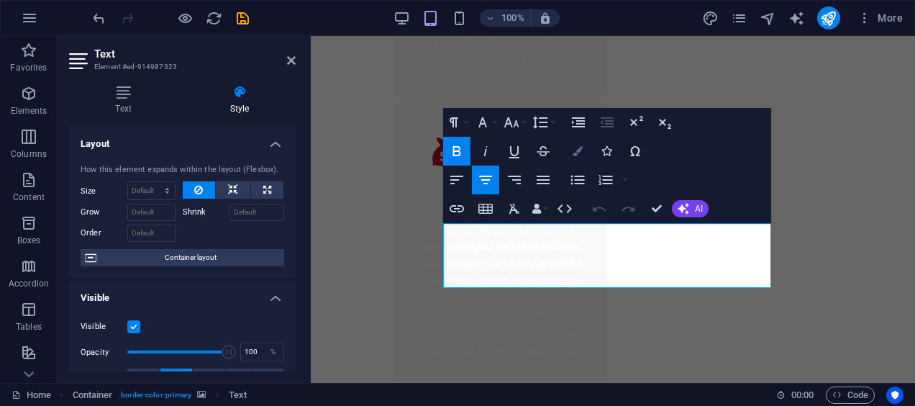
click at [571, 153] on button "Colors" at bounding box center [577, 151] width 27 height 29
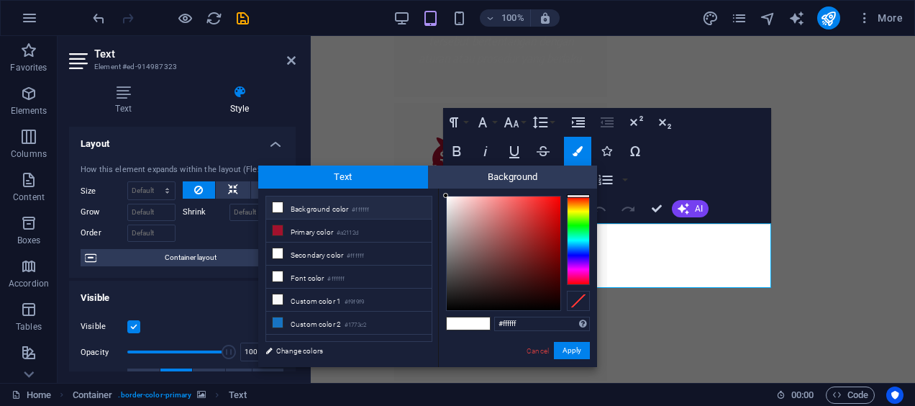
drag, startPoint x: 457, startPoint y: 201, endPoint x: 436, endPoint y: 190, distance: 23.5
click at [436, 190] on div "less Background color #ffffff Primary color #a2112d Secondary color #ffffff Fon…" at bounding box center [427, 278] width 339 height 178
click at [425, 178] on span "Text" at bounding box center [343, 177] width 170 height 23
click at [443, 197] on div at bounding box center [445, 196] width 5 height 5
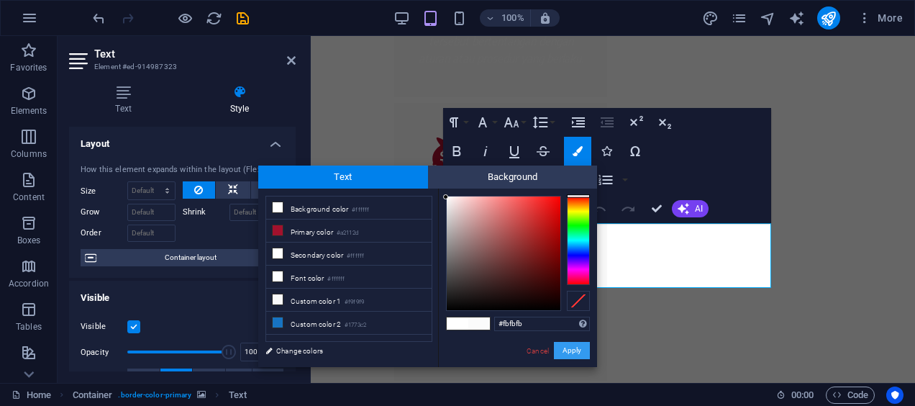
click at [556, 345] on button "Apply" at bounding box center [572, 350] width 36 height 17
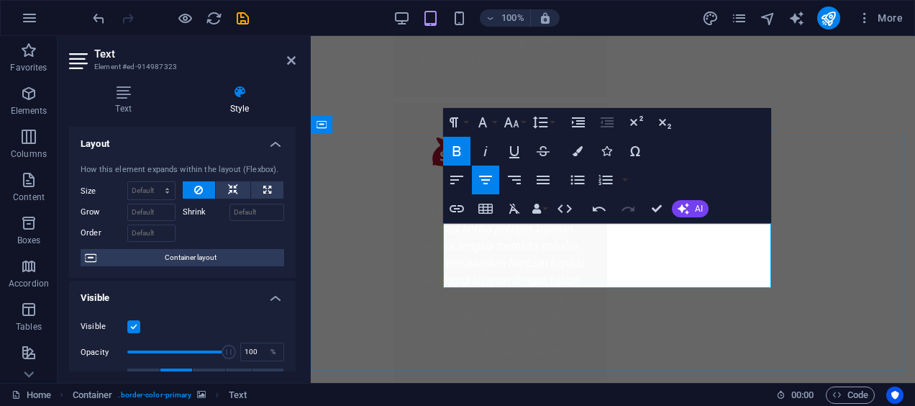
click at [576, 148] on icon "button" at bounding box center [578, 151] width 10 height 10
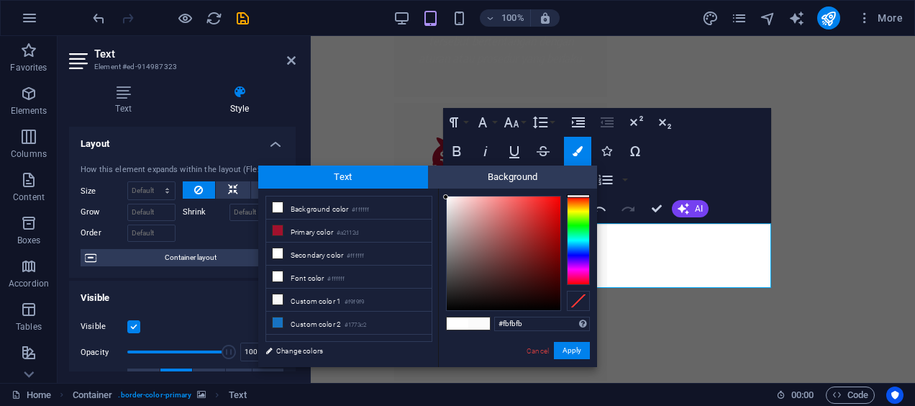
drag, startPoint x: 444, startPoint y: 194, endPoint x: 446, endPoint y: 201, distance: 8.2
click at [446, 201] on div "#fbfbfb Supported formats #0852ed rgb(8, 82, 237) rgba(8, 82, 237, 90%) hsv(221…" at bounding box center [517, 382] width 159 height 387
drag, startPoint x: 453, startPoint y: 201, endPoint x: 438, endPoint y: 189, distance: 19.0
click at [438, 189] on div "#ffffff Supported formats #0852ed rgb(8, 82, 237) rgba(8, 82, 237, 90%) hsv(221…" at bounding box center [517, 382] width 159 height 387
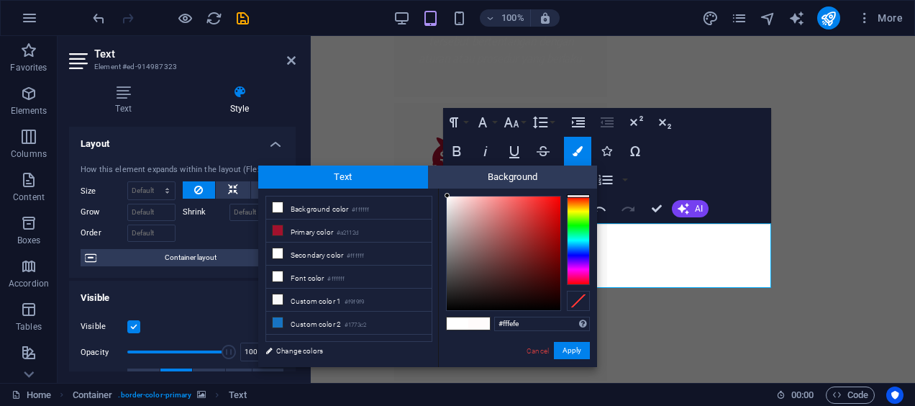
type input "#ffffff"
click at [445, 195] on div at bounding box center [445, 195] width 5 height 5
click at [570, 351] on button "Apply" at bounding box center [572, 350] width 36 height 17
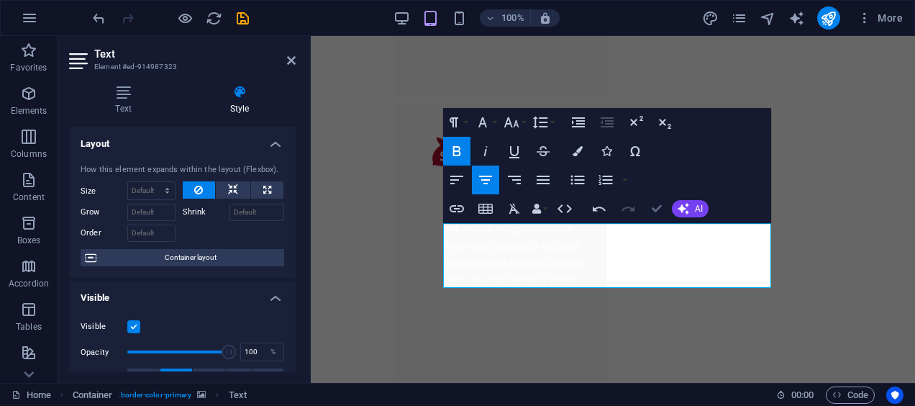
scroll to position [2290, 0]
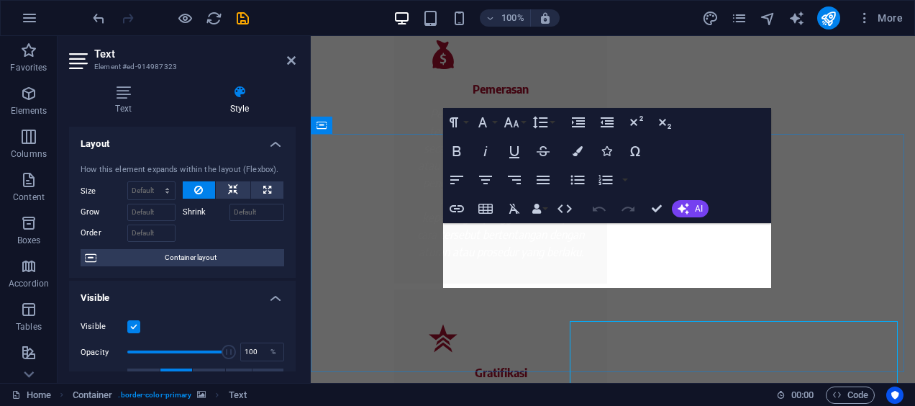
scroll to position [2193, 0]
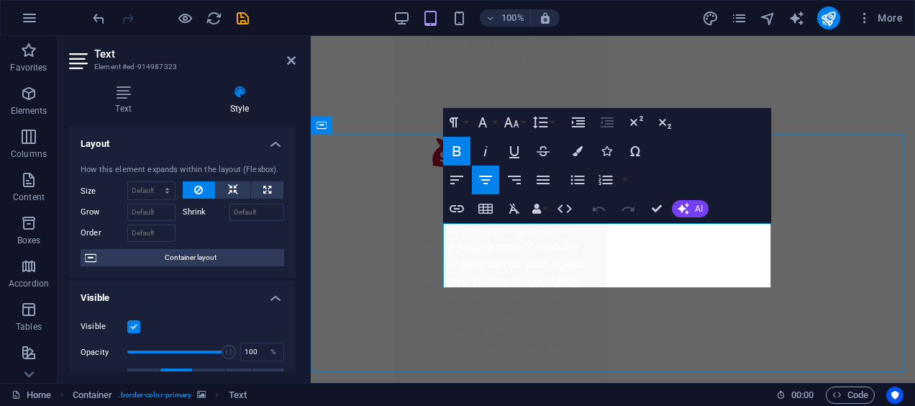
drag, startPoint x: 620, startPoint y: 242, endPoint x: 500, endPoint y: 227, distance: 120.4
click at [578, 154] on icon "button" at bounding box center [578, 151] width 10 height 10
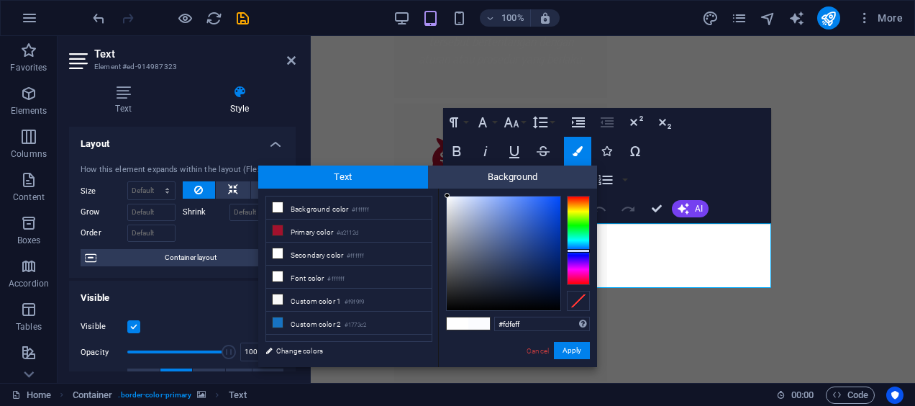
type input "#feffff"
drag, startPoint x: 492, startPoint y: 276, endPoint x: 446, endPoint y: 194, distance: 94.1
click at [446, 194] on div at bounding box center [445, 195] width 5 height 5
click at [567, 348] on button "Apply" at bounding box center [572, 350] width 36 height 17
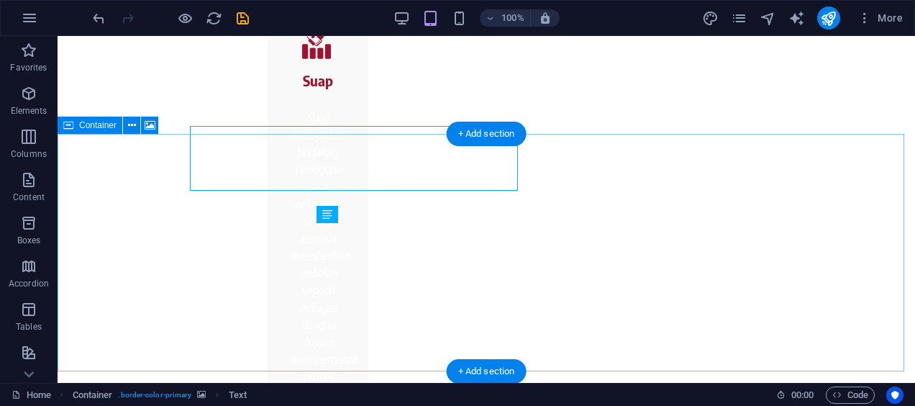
scroll to position [2290, 0]
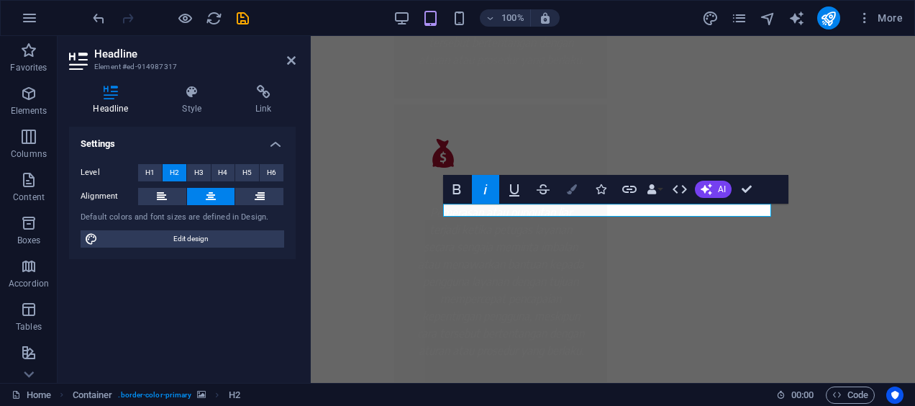
click at [571, 189] on icon "button" at bounding box center [572, 189] width 10 height 10
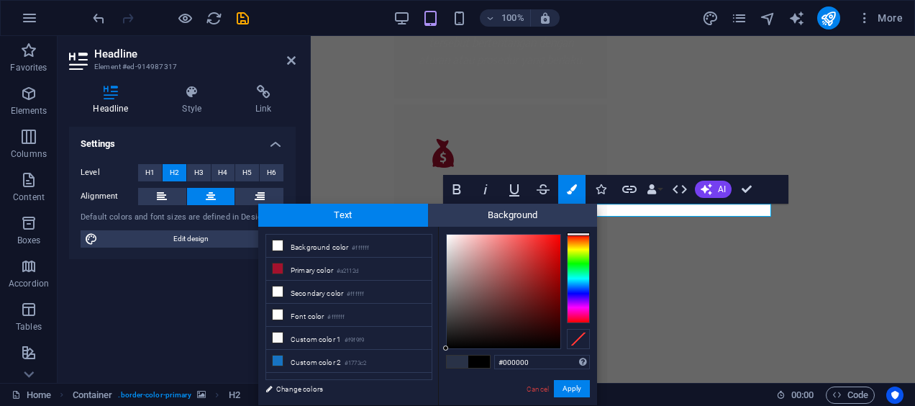
click at [543, 396] on div "Cancel Apply" at bounding box center [557, 389] width 65 height 18
click at [534, 389] on link "Cancel" at bounding box center [537, 389] width 25 height 11
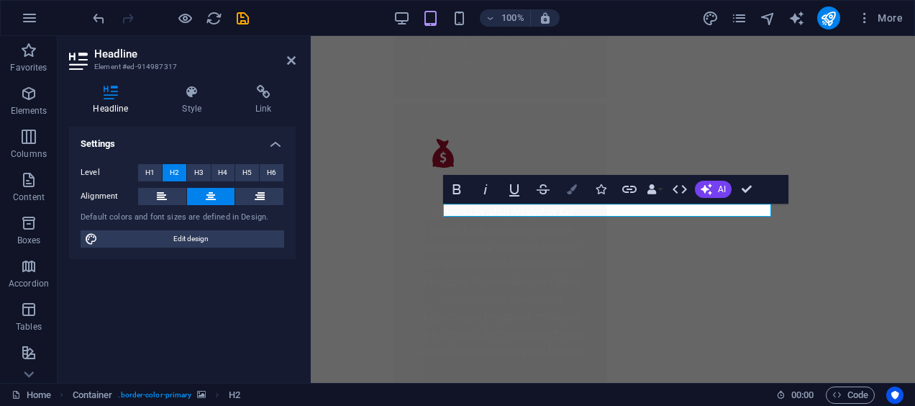
click at [574, 189] on icon "button" at bounding box center [572, 189] width 10 height 10
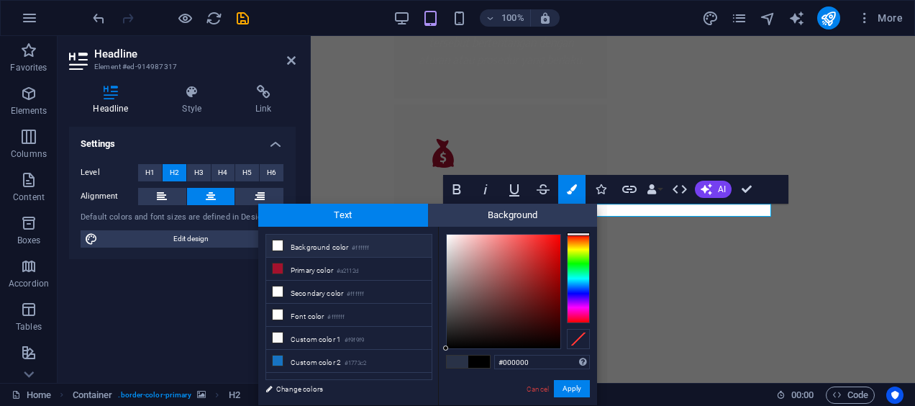
click at [365, 249] on small "#ffffff" at bounding box center [360, 248] width 17 height 10
type input "#ffffff"
click at [528, 390] on link "Cancel" at bounding box center [537, 389] width 25 height 11
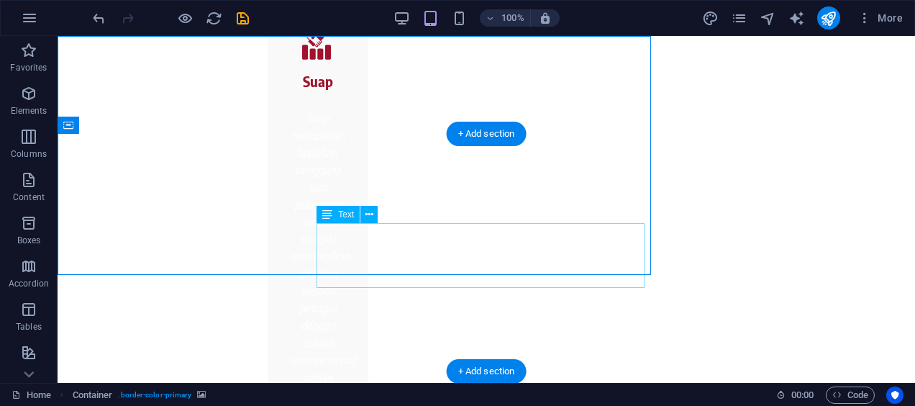
scroll to position [2290, 0]
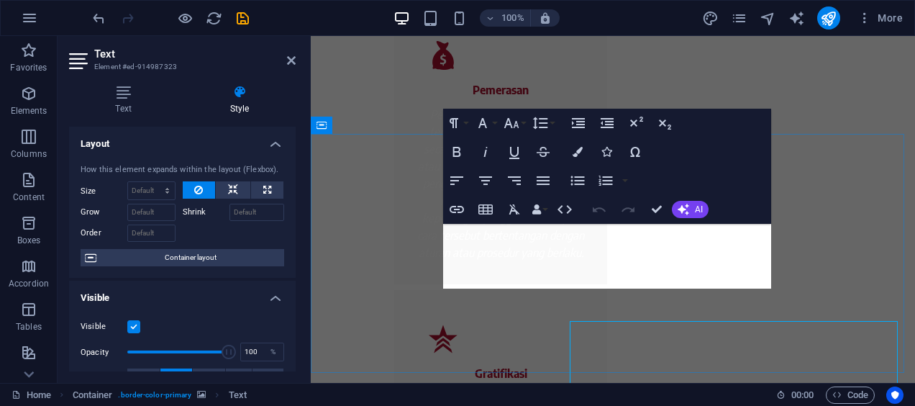
scroll to position [2192, 0]
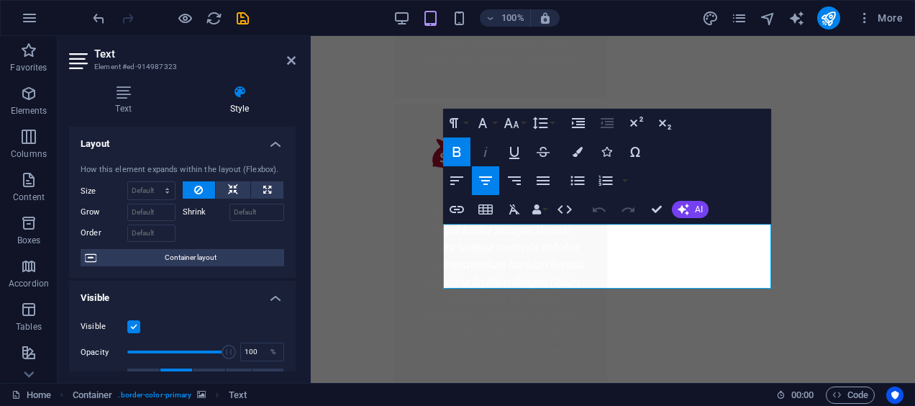
click at [482, 151] on icon "button" at bounding box center [485, 151] width 17 height 17
click at [485, 151] on icon "button" at bounding box center [485, 151] width 17 height 17
click at [465, 151] on icon "button" at bounding box center [456, 151] width 17 height 17
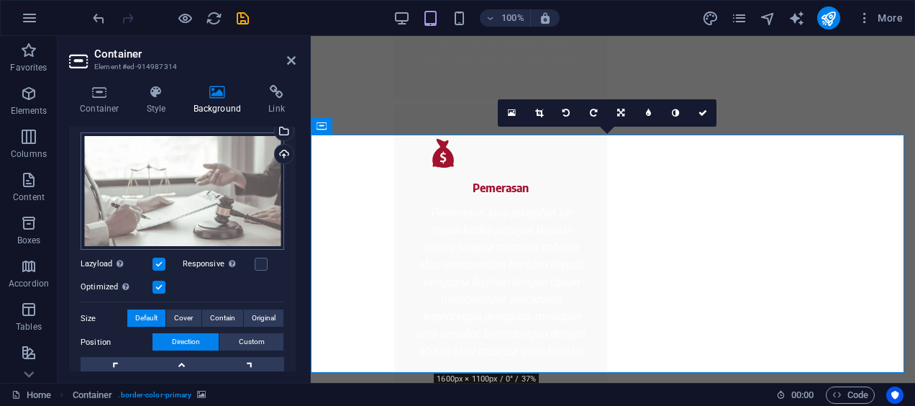
scroll to position [0, 0]
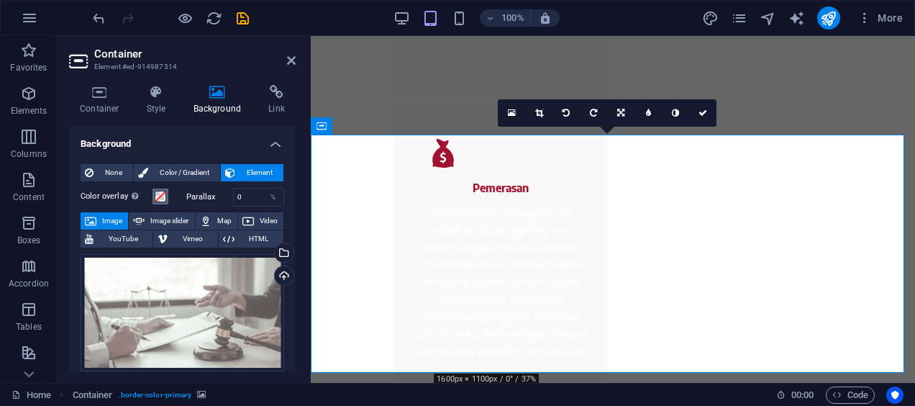
click at [159, 199] on span at bounding box center [161, 197] width 12 height 12
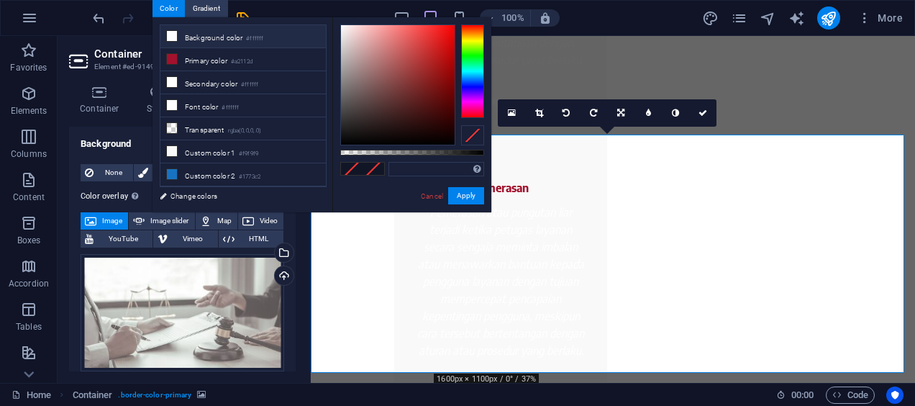
click at [229, 36] on li "Background color #ffffff" at bounding box center [243, 36] width 166 height 23
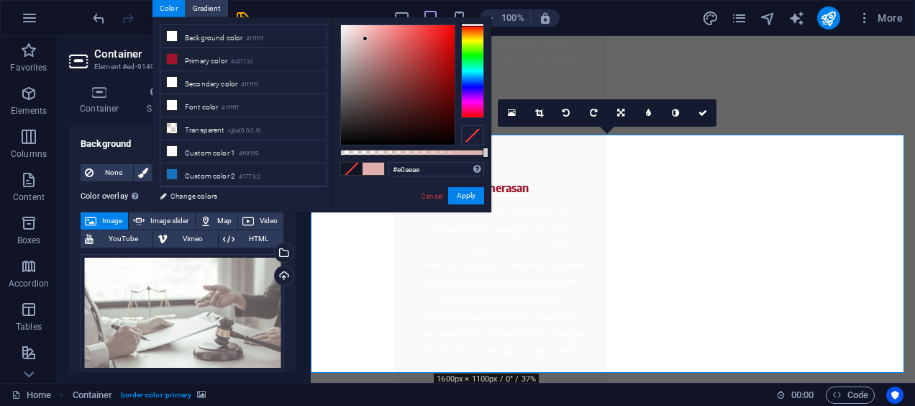
click at [366, 39] on div at bounding box center [398, 84] width 114 height 119
click at [346, 31] on div at bounding box center [398, 84] width 114 height 119
drag, startPoint x: 340, startPoint y: 25, endPoint x: 343, endPoint y: 57, distance: 31.7
click at [343, 57] on div at bounding box center [398, 84] width 114 height 119
type input "#bab6b6"
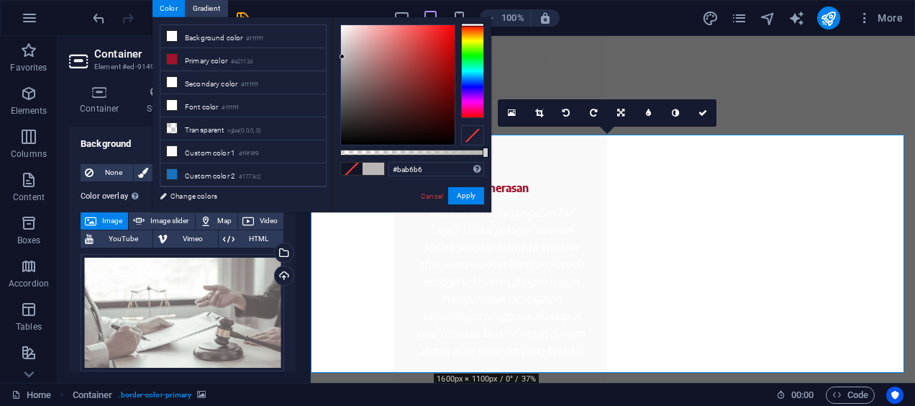
click at [343, 57] on div at bounding box center [342, 56] width 5 height 5
click at [461, 199] on button "Apply" at bounding box center [466, 195] width 36 height 17
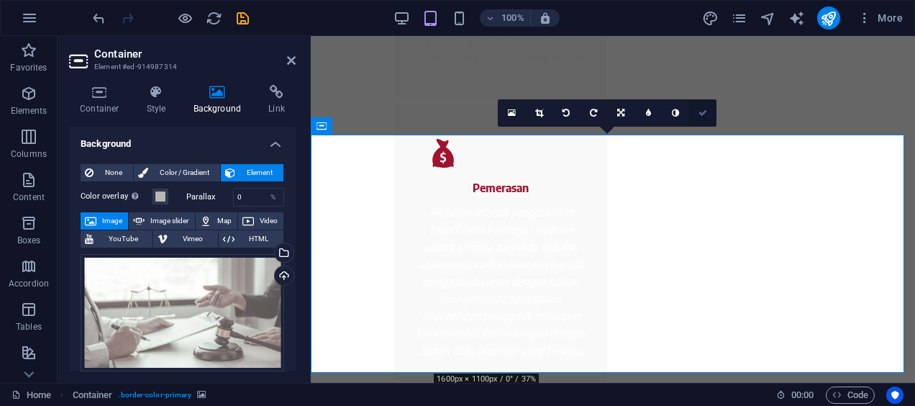
click at [701, 117] on link at bounding box center [702, 112] width 27 height 27
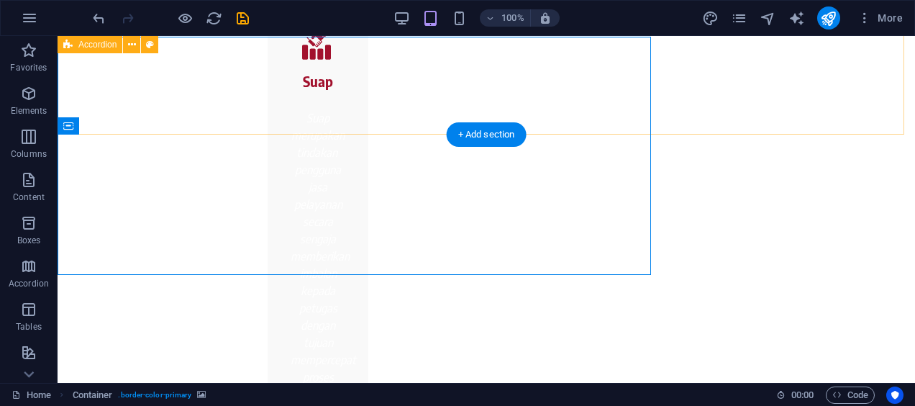
scroll to position [2290, 0]
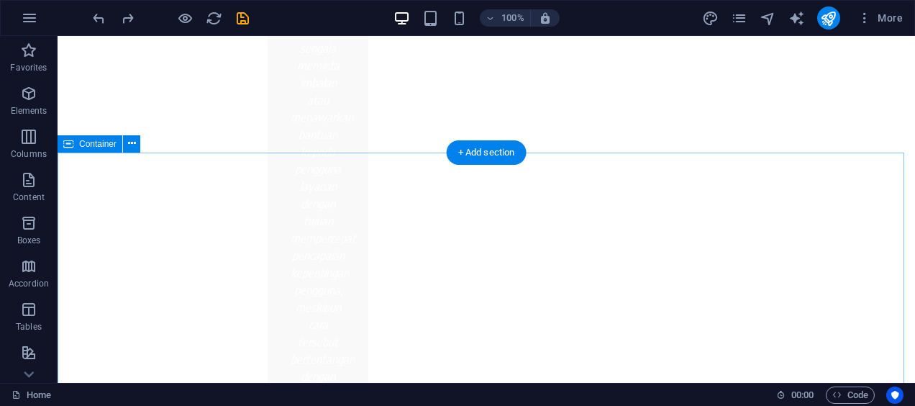
scroll to position [2334, 0]
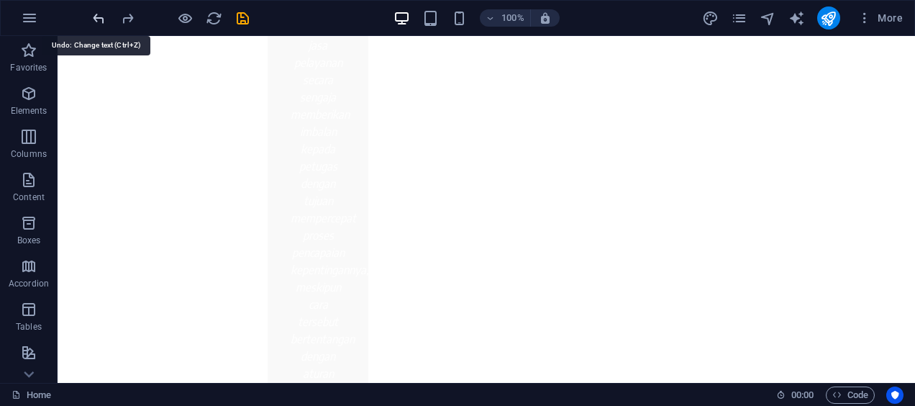
click at [92, 22] on icon "undo" at bounding box center [99, 18] width 17 height 17
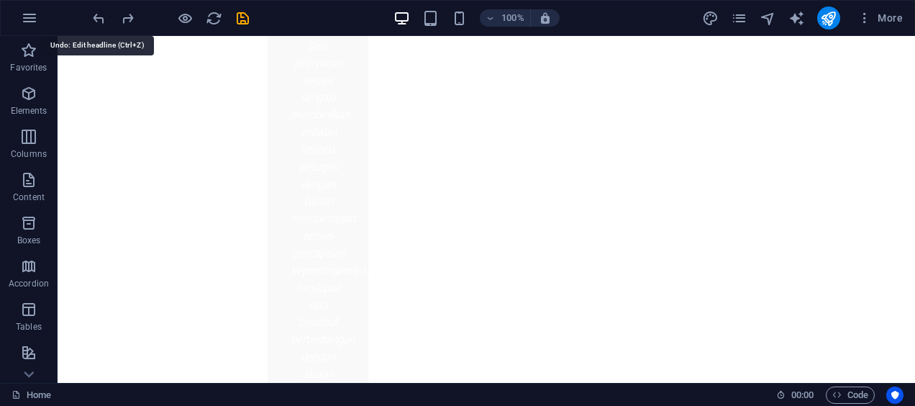
click at [92, 22] on icon "undo" at bounding box center [99, 18] width 17 height 17
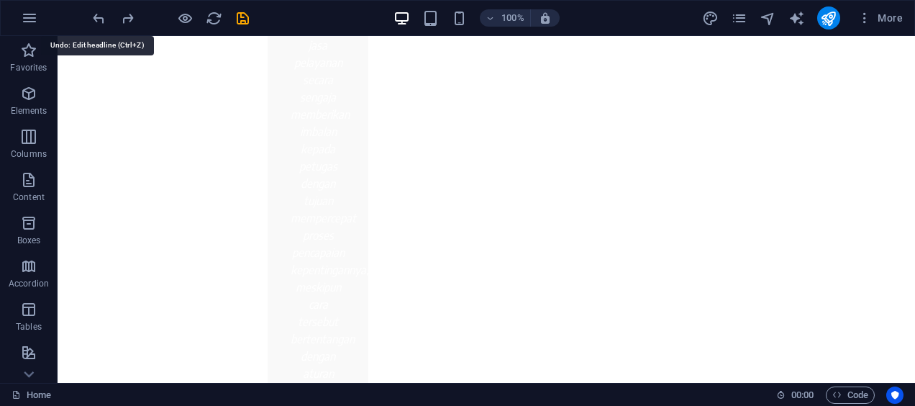
click at [92, 22] on icon "undo" at bounding box center [99, 18] width 17 height 17
click at [92, 22] on div at bounding box center [170, 17] width 161 height 23
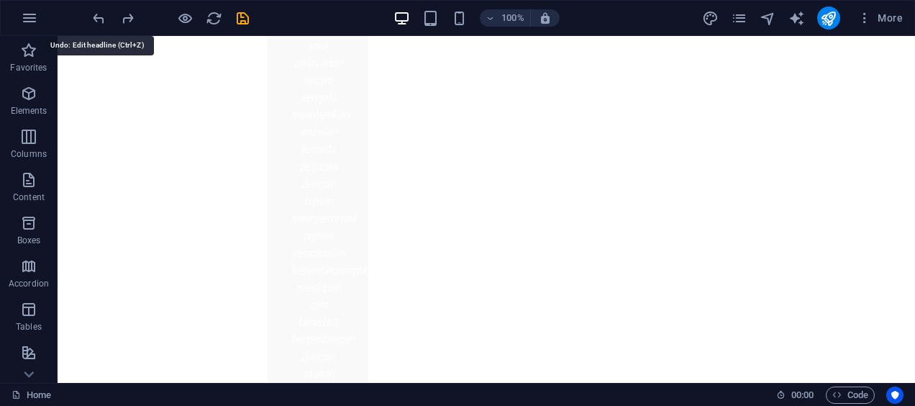
click at [92, 22] on div at bounding box center [170, 17] width 161 height 23
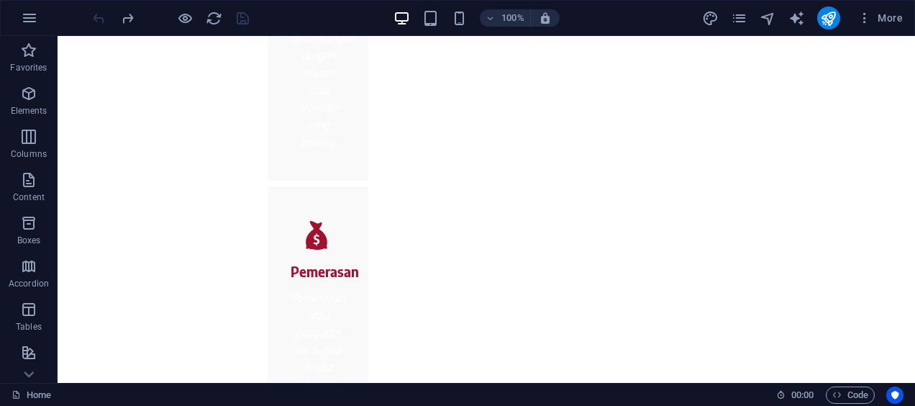
scroll to position [2634, 0]
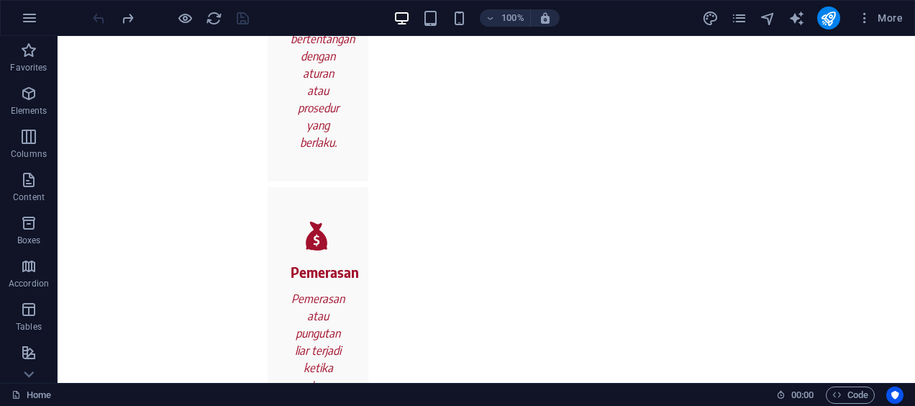
click at [95, 20] on div at bounding box center [170, 17] width 161 height 23
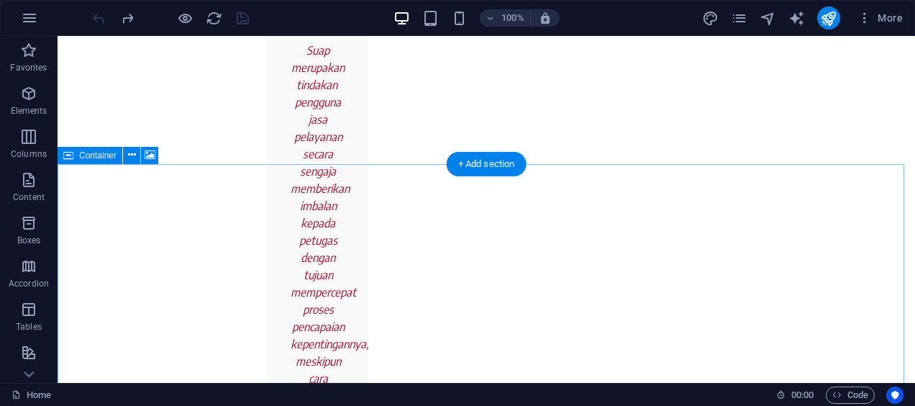
scroll to position [2260, 0]
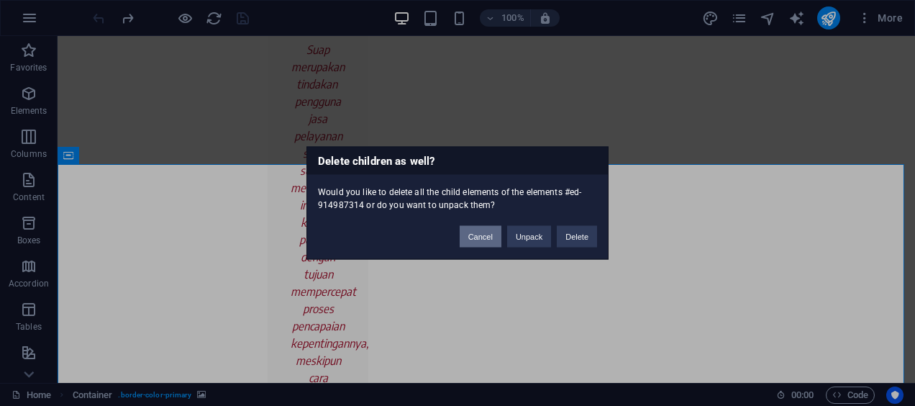
click at [486, 243] on button "Cancel" at bounding box center [481, 237] width 42 height 22
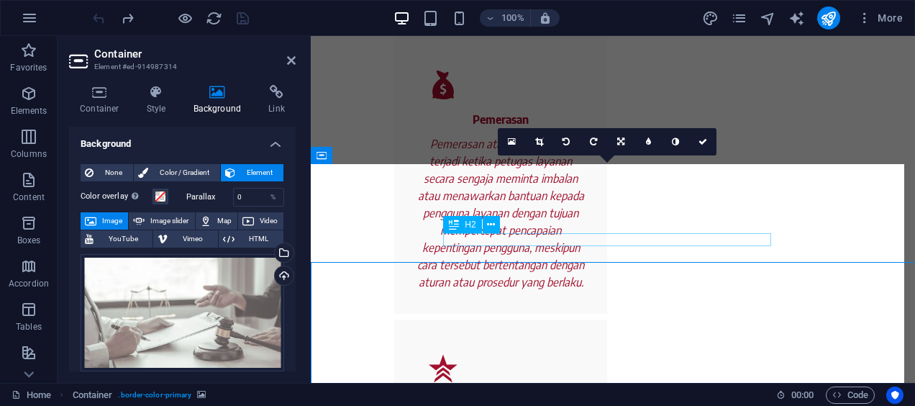
scroll to position [2162, 0]
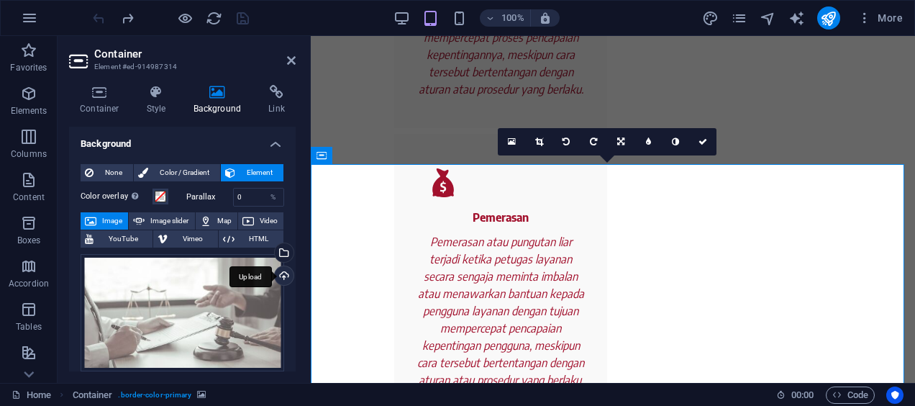
click at [287, 276] on div "Upload" at bounding box center [283, 277] width 22 height 22
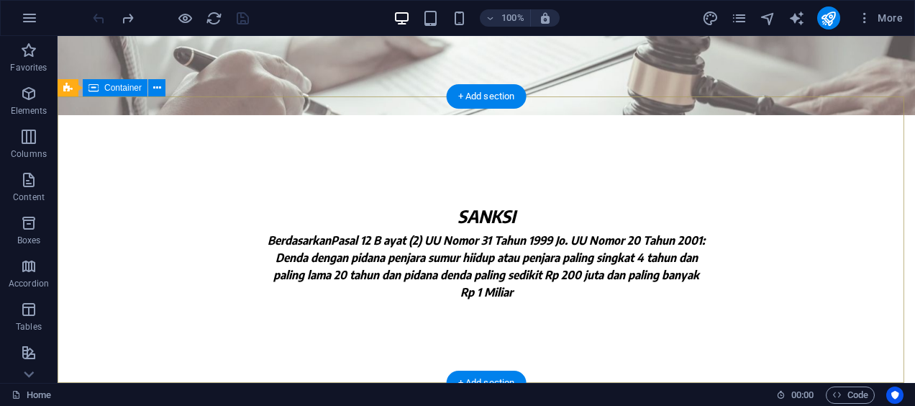
scroll to position [4901, 0]
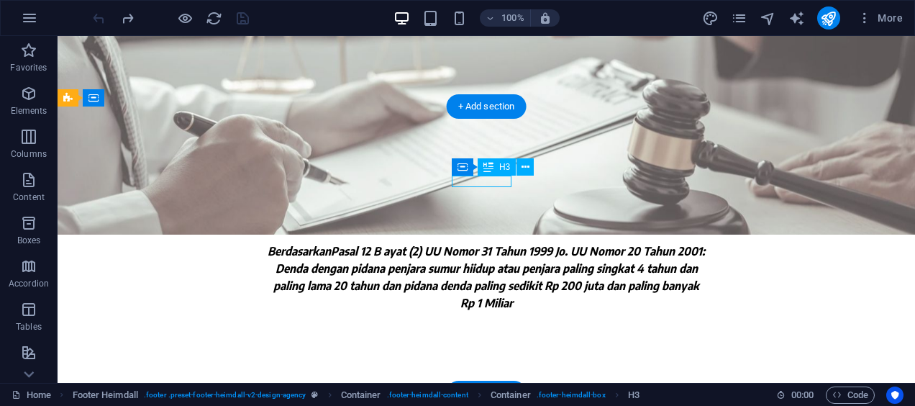
scroll to position [4814, 0]
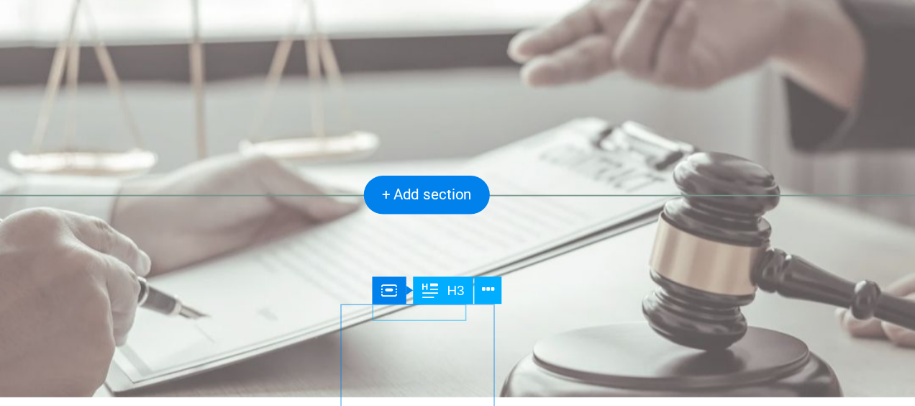
drag, startPoint x: 181, startPoint y: 178, endPoint x: 145, endPoint y: 182, distance: 36.2
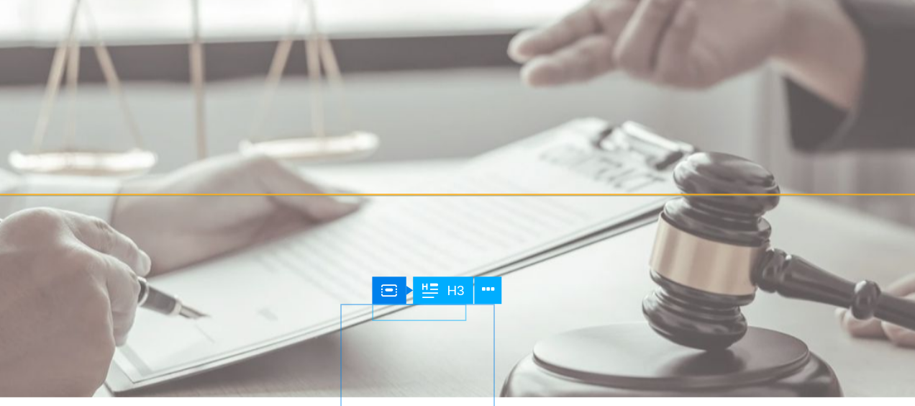
click at [476, 262] on div "Container H3" at bounding box center [497, 254] width 91 height 18
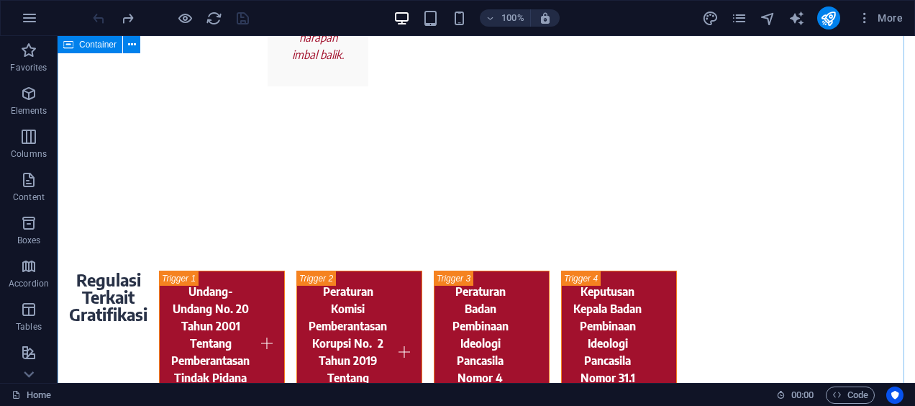
scroll to position [4132, 0]
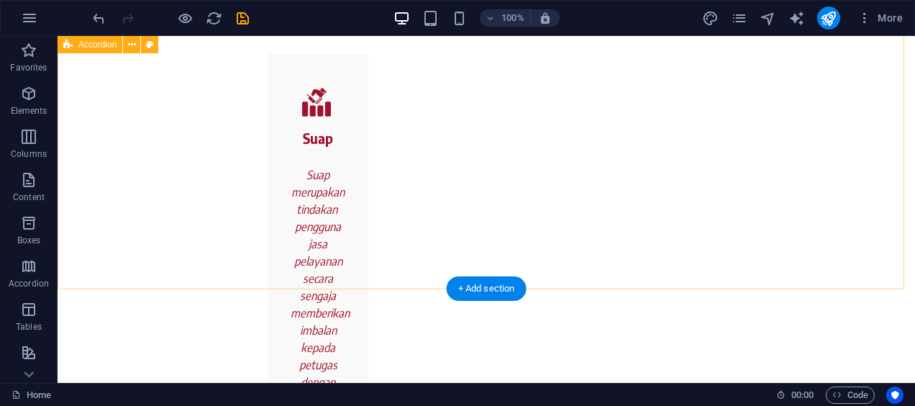
scroll to position [2172, 0]
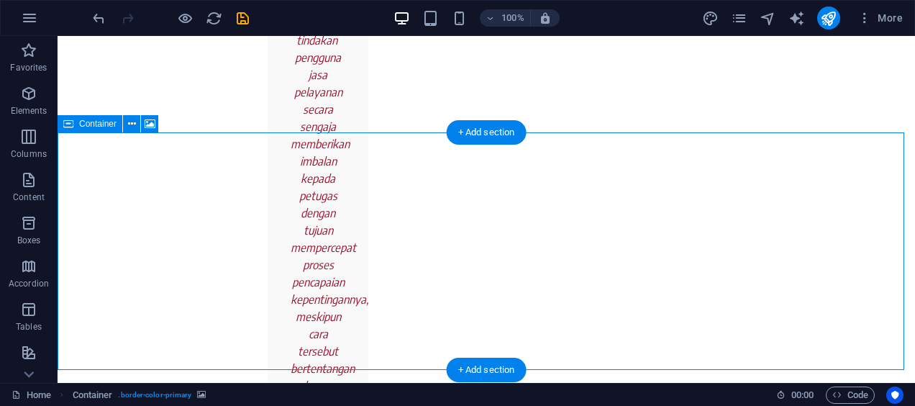
scroll to position [2306, 0]
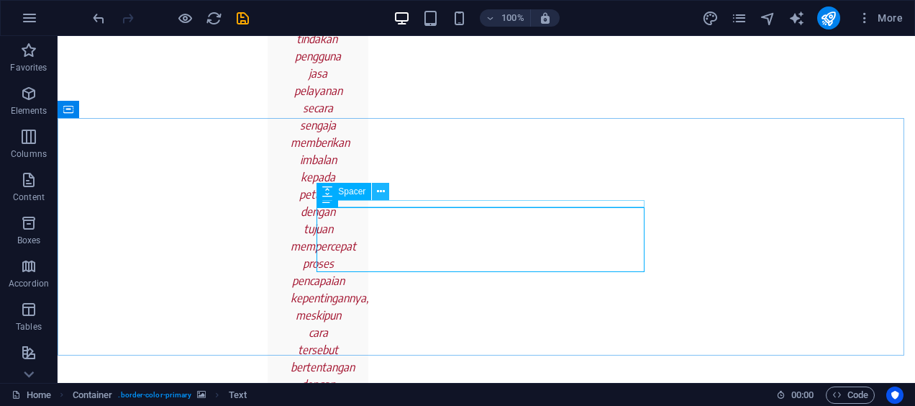
click at [378, 192] on icon at bounding box center [381, 191] width 8 height 15
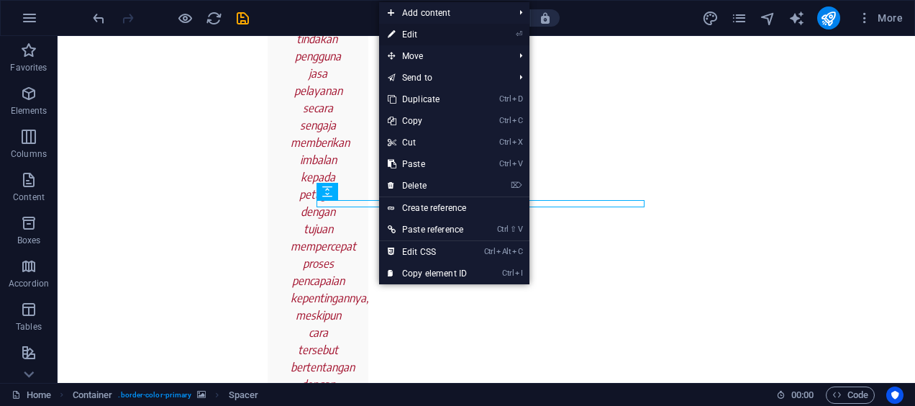
click at [461, 35] on link "⏎ Edit" at bounding box center [427, 35] width 96 height 22
select select "px"
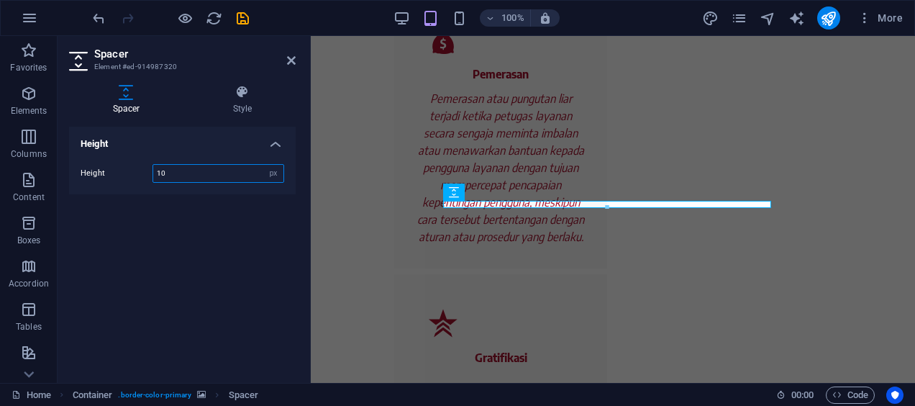
scroll to position [2208, 0]
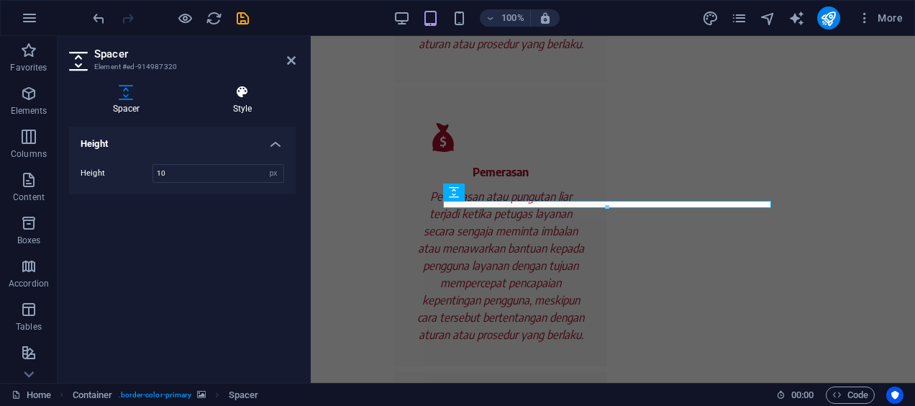
click at [251, 101] on h4 "Style" at bounding box center [242, 100] width 106 height 30
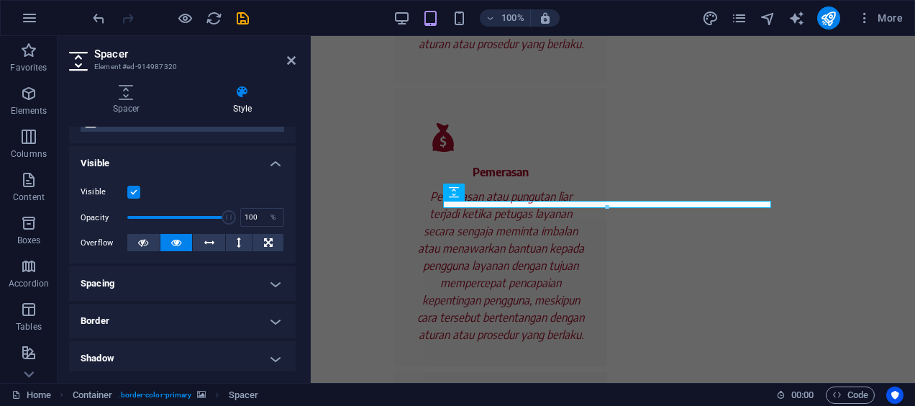
scroll to position [255, 0]
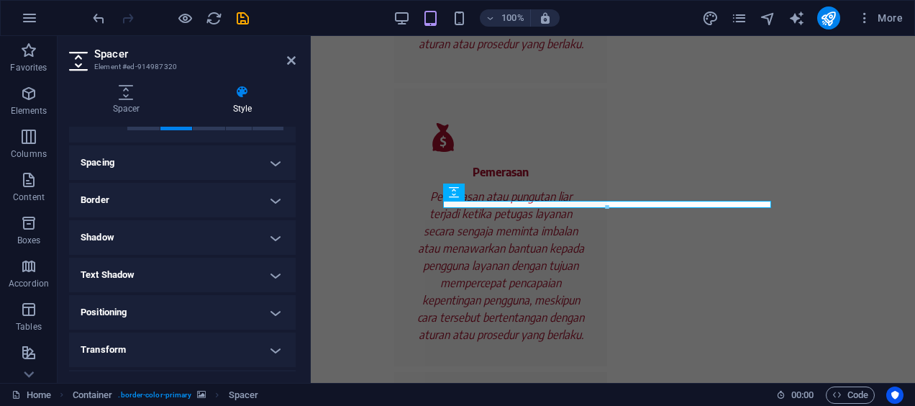
click at [191, 166] on h4 "Spacing" at bounding box center [182, 162] width 227 height 35
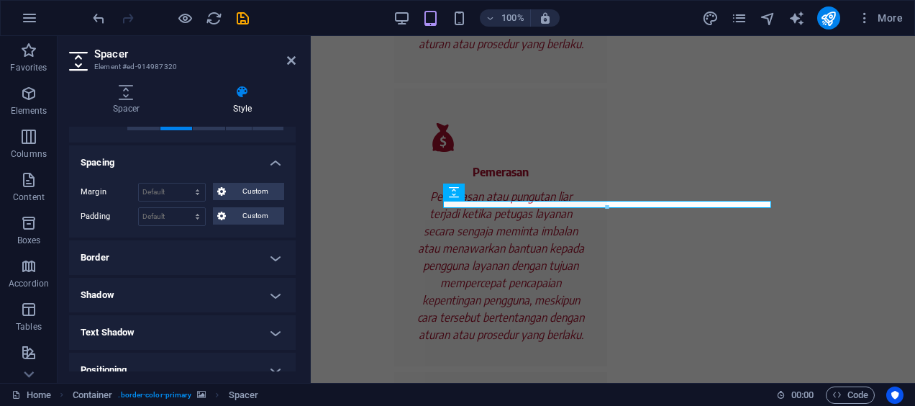
click at [193, 176] on div "Margin Default auto px % rem vw vh Custom Custom auto px % rem vw vh auto px % …" at bounding box center [182, 204] width 227 height 66
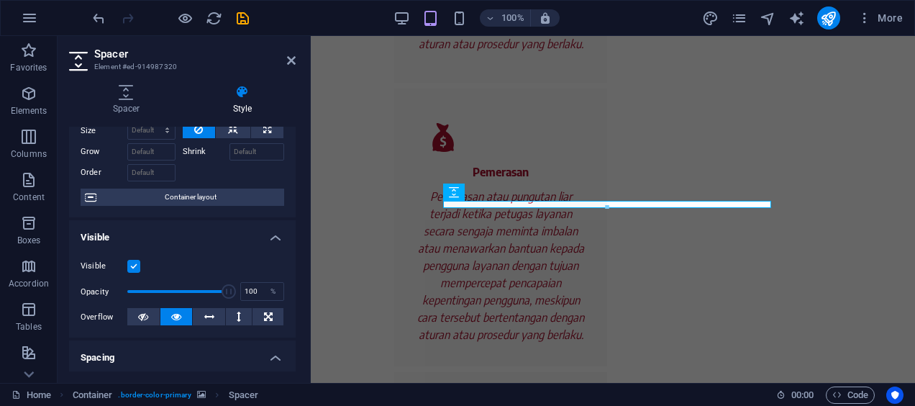
scroll to position [0, 0]
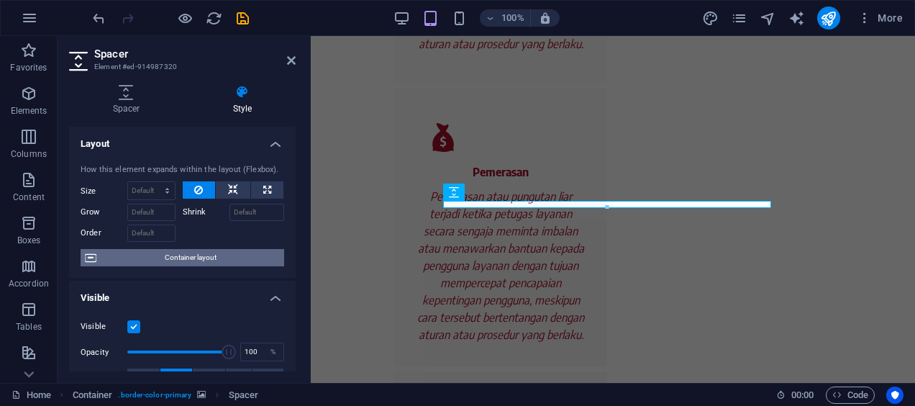
click at [209, 262] on span "Container layout" at bounding box center [190, 257] width 179 height 17
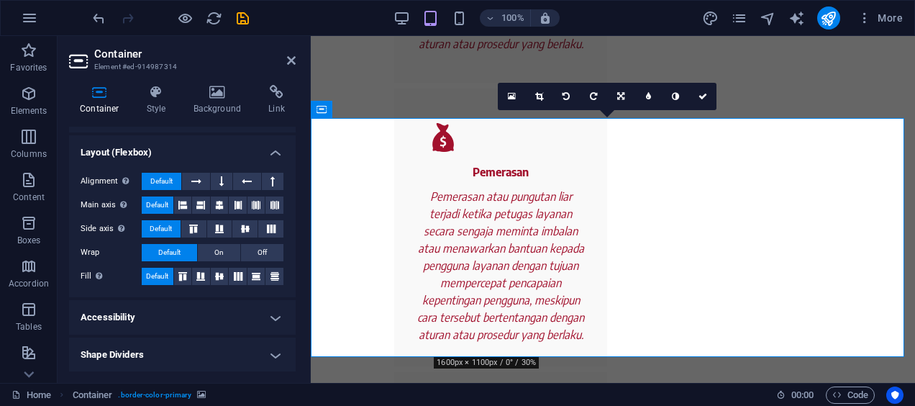
scroll to position [29, 0]
click at [143, 109] on h4 "Style" at bounding box center [159, 100] width 47 height 30
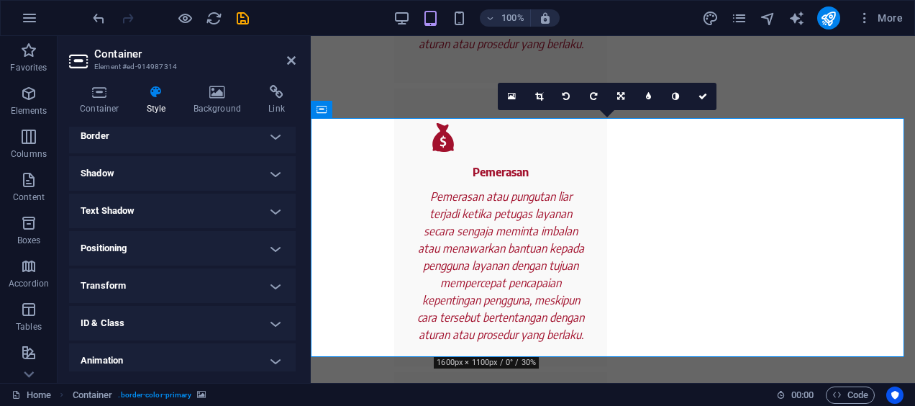
scroll to position [209, 0]
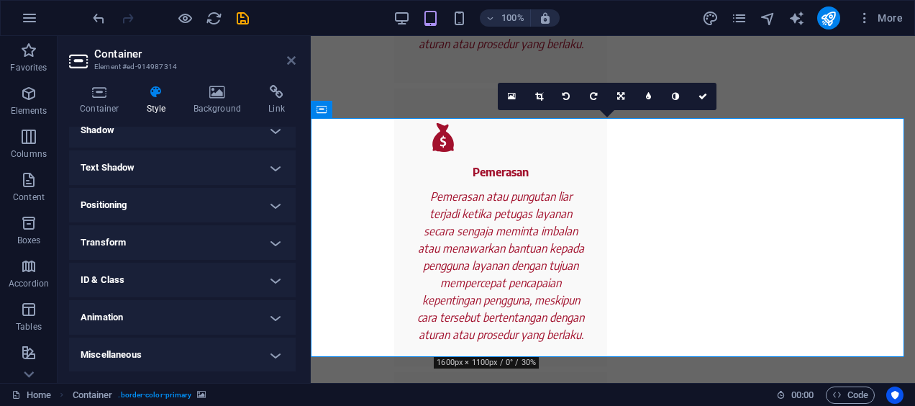
click at [289, 60] on icon at bounding box center [291, 61] width 9 height 12
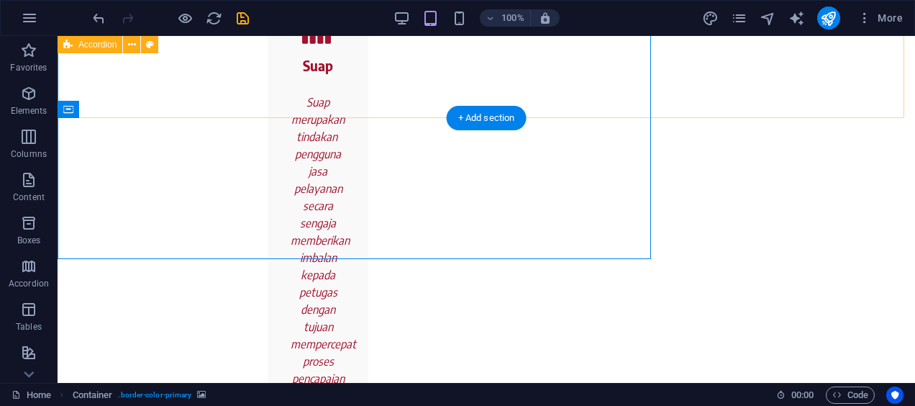
scroll to position [2306, 0]
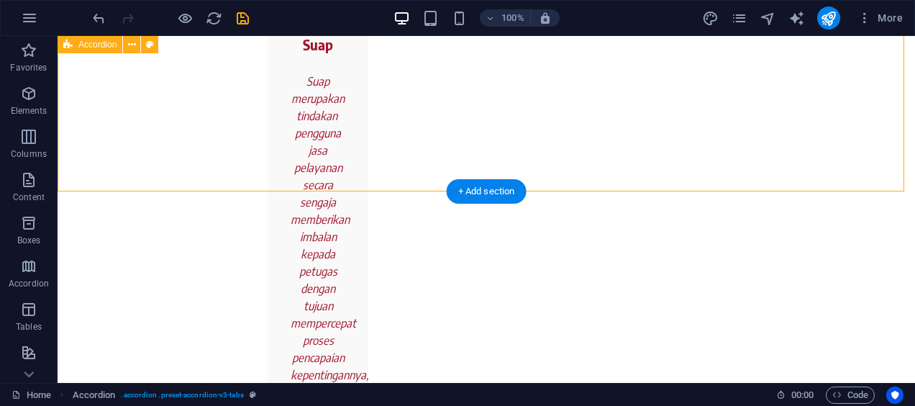
scroll to position [2232, 0]
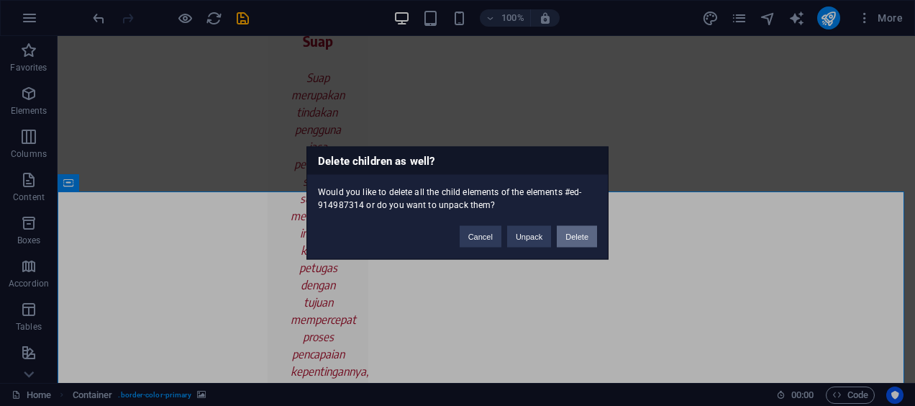
click at [584, 233] on button "Delete" at bounding box center [577, 237] width 40 height 22
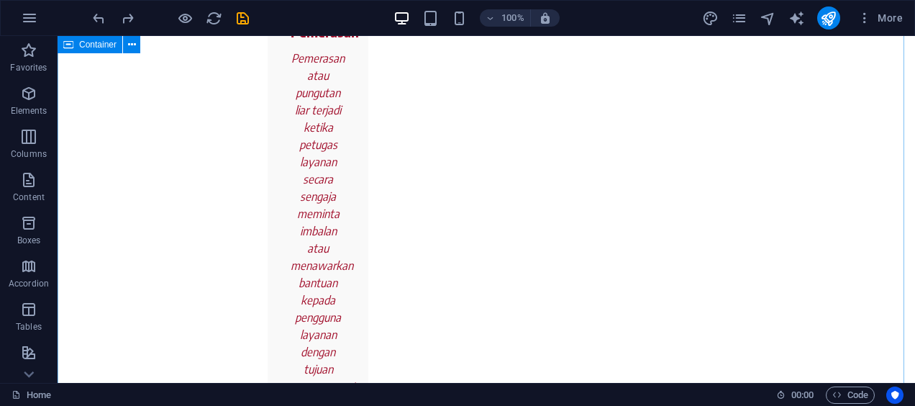
scroll to position [2875, 0]
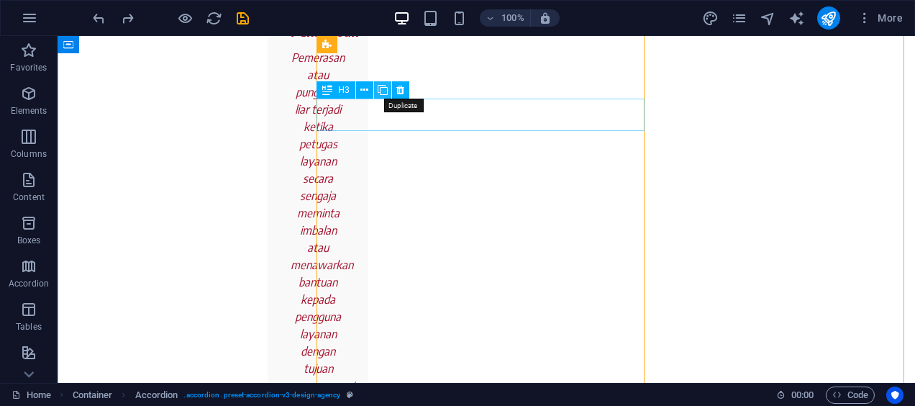
click at [381, 92] on icon at bounding box center [383, 90] width 10 height 15
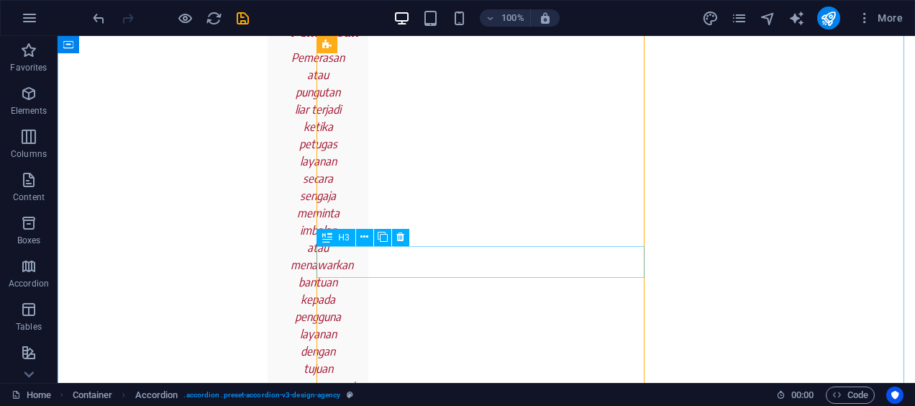
scroll to position [2957, 0]
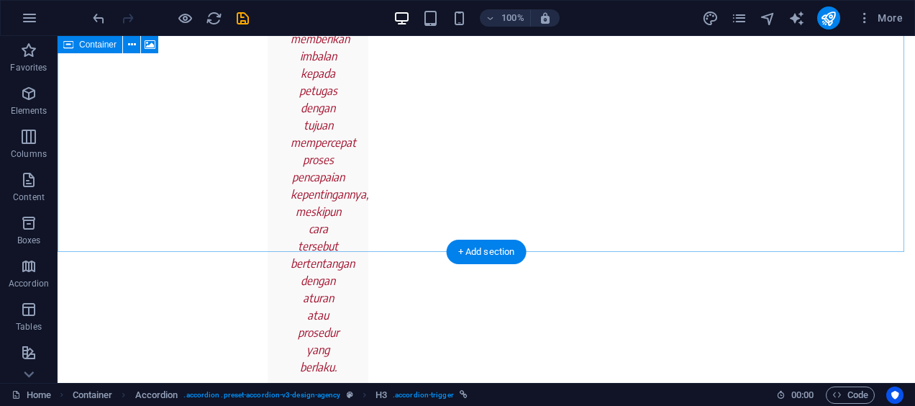
scroll to position [2401, 0]
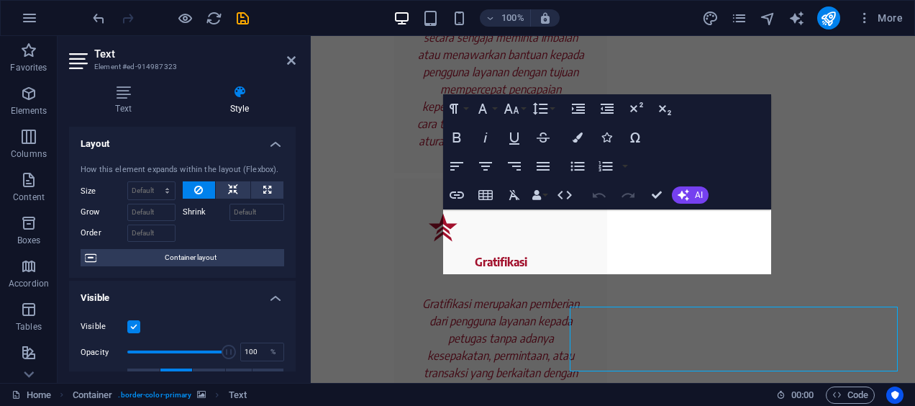
scroll to position [2206, 0]
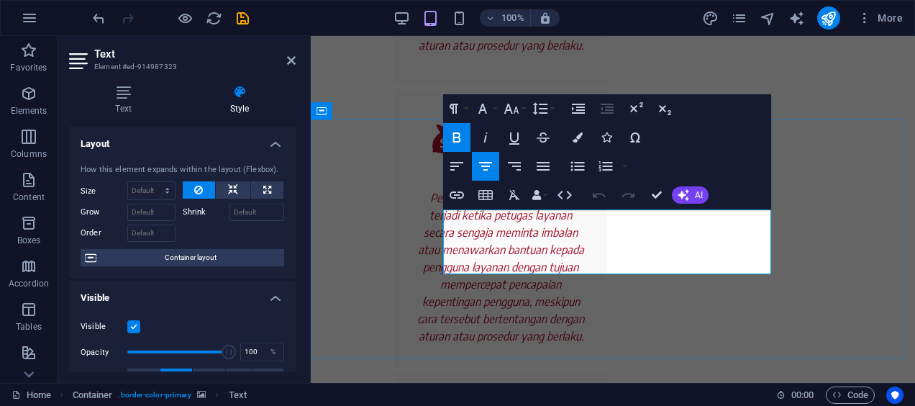
drag, startPoint x: 633, startPoint y: 265, endPoint x: 455, endPoint y: 215, distance: 185.2
copy div "Berdasarkan Pasal 12 B ayat (2) UU Nomor 31 Tahun 1999 Jo. UU Nomor 20 Tahun 20…"
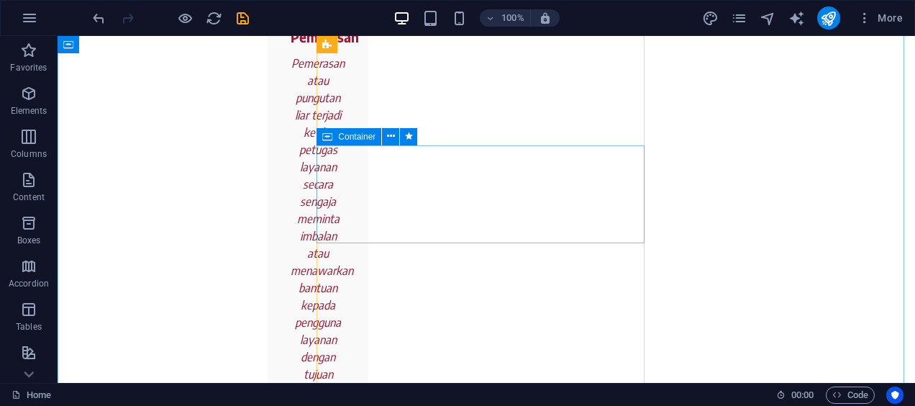
scroll to position [2870, 0]
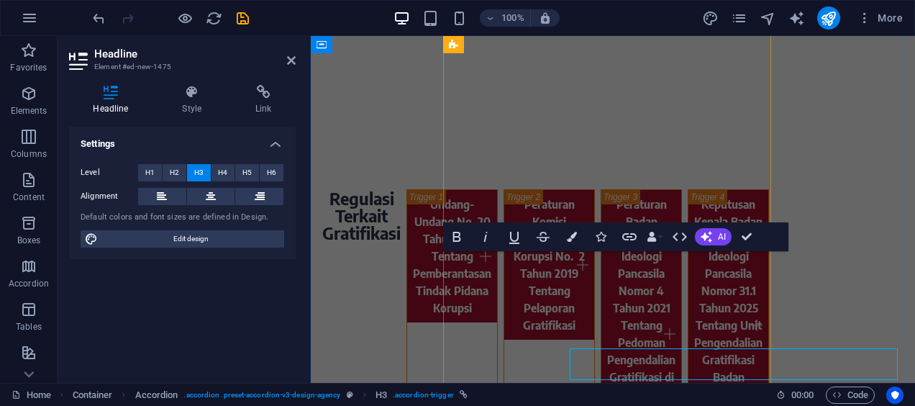
scroll to position [2773, 0]
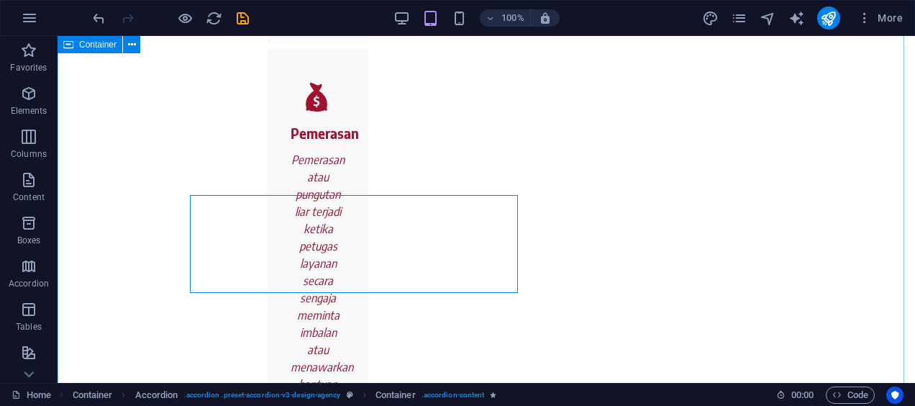
scroll to position [2870, 0]
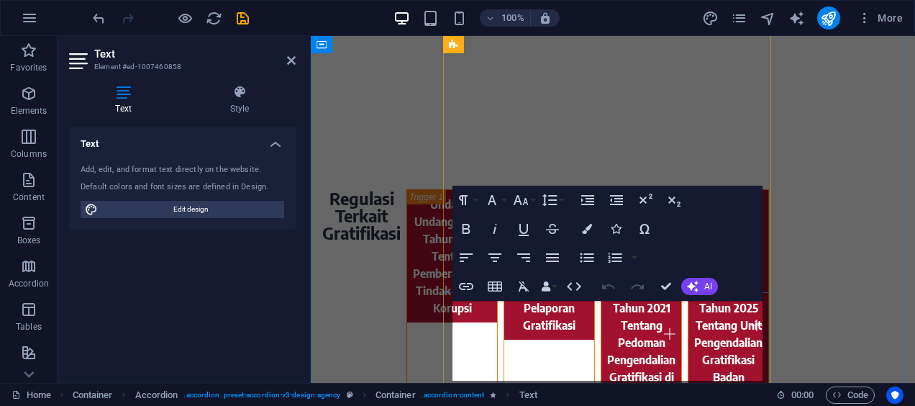
scroll to position [2773, 0]
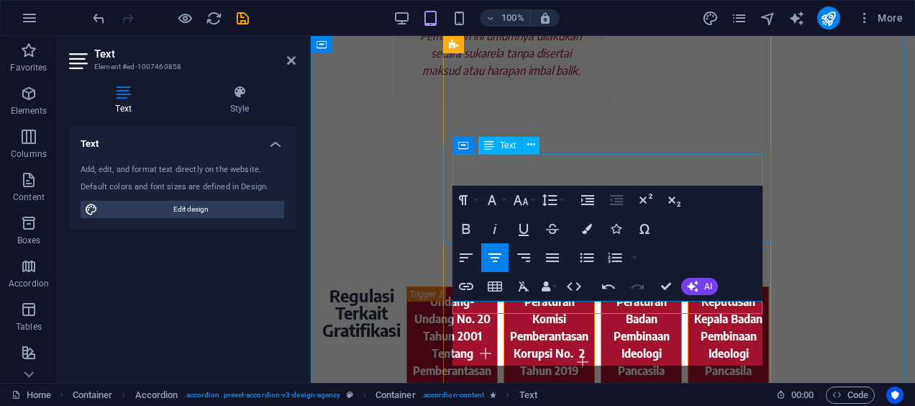
scroll to position [2216, 1]
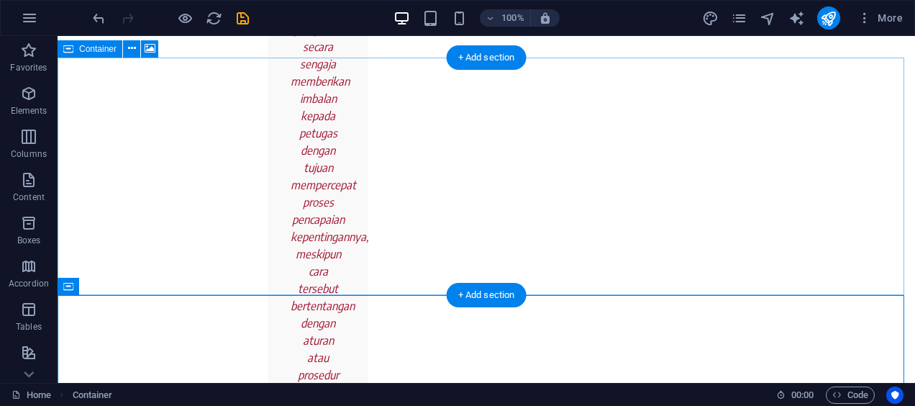
scroll to position [2366, 0]
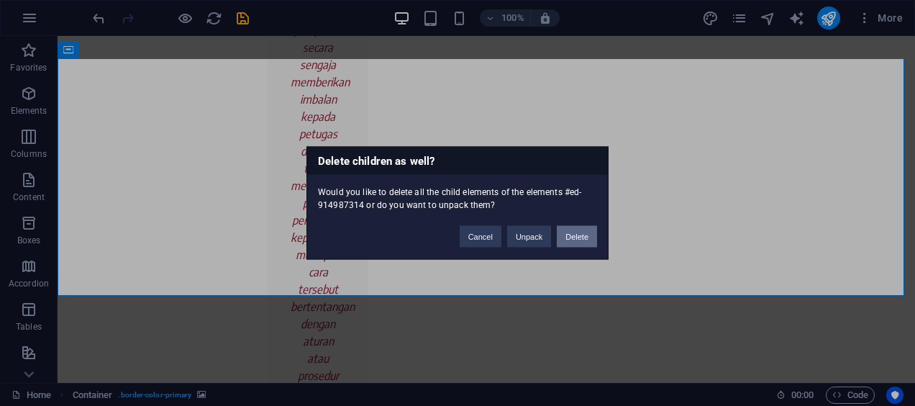
click at [579, 236] on button "Delete" at bounding box center [577, 237] width 40 height 22
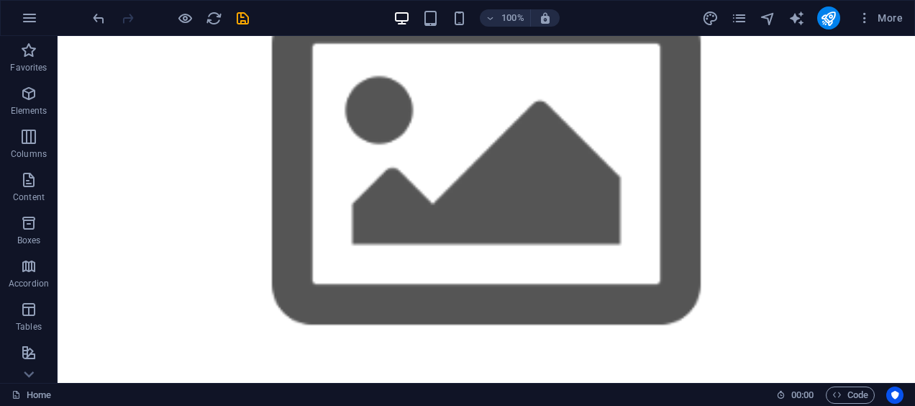
scroll to position [0, 0]
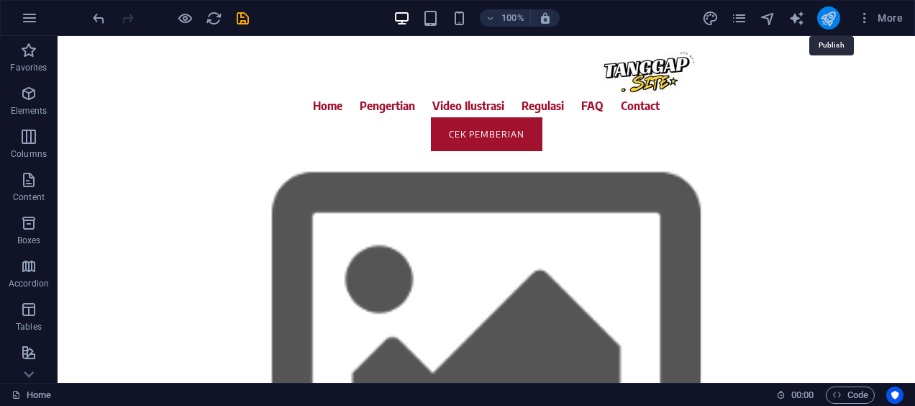
click at [830, 14] on icon "publish" at bounding box center [828, 18] width 17 height 17
